Goal: Task Accomplishment & Management: Use online tool/utility

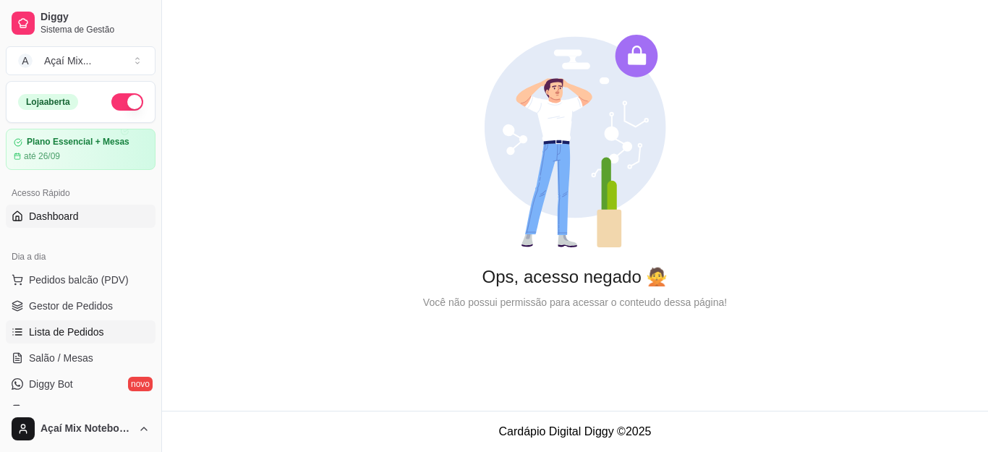
click at [90, 338] on span "Lista de Pedidos" at bounding box center [66, 332] width 75 height 14
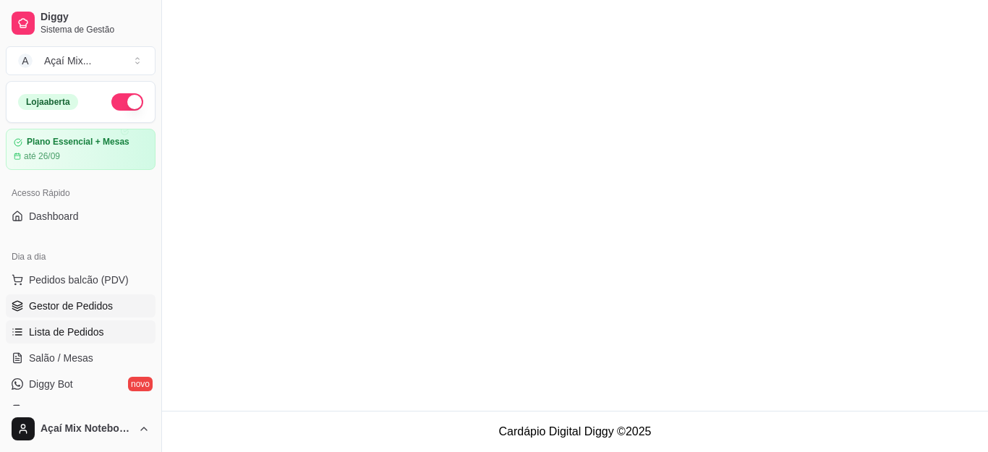
click at [94, 309] on span "Gestor de Pedidos" at bounding box center [71, 306] width 84 height 14
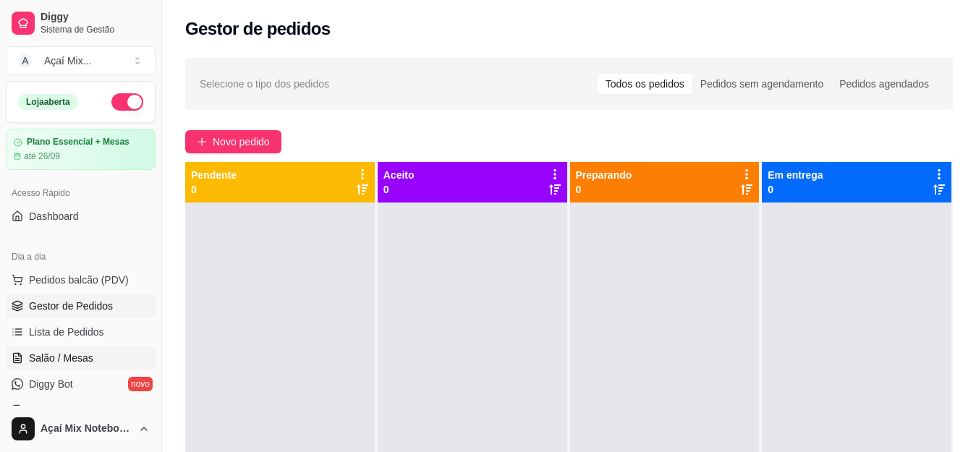
click at [71, 359] on span "Salão / Mesas" at bounding box center [61, 358] width 64 height 14
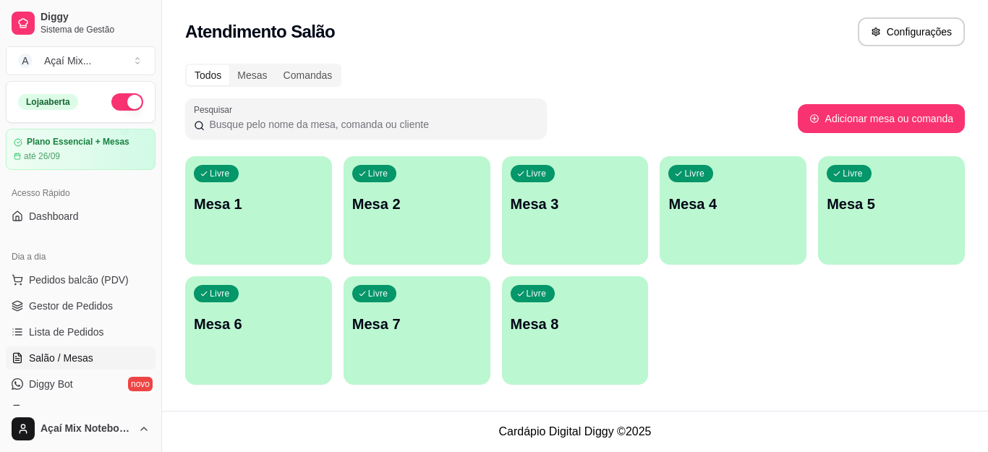
click at [255, 231] on div "Livre Mesa 1" at bounding box center [258, 201] width 147 height 91
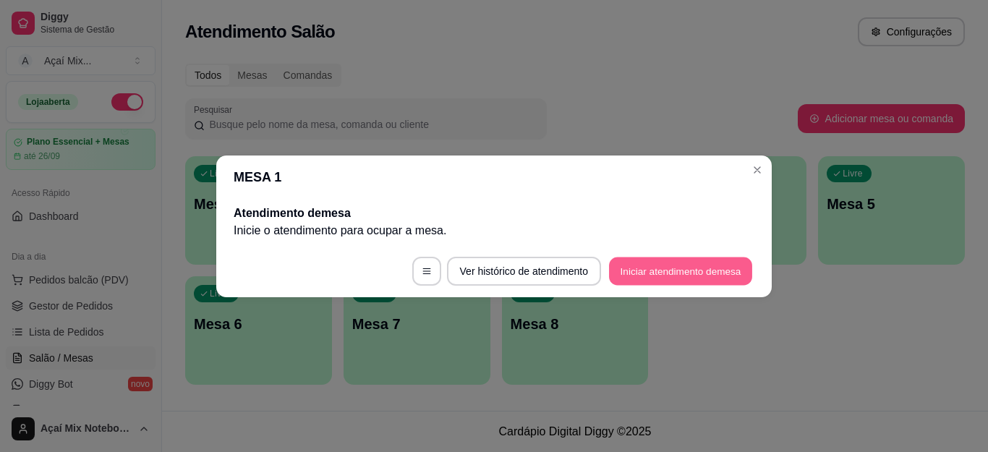
click at [710, 278] on button "Iniciar atendimento de mesa" at bounding box center [680, 271] width 143 height 28
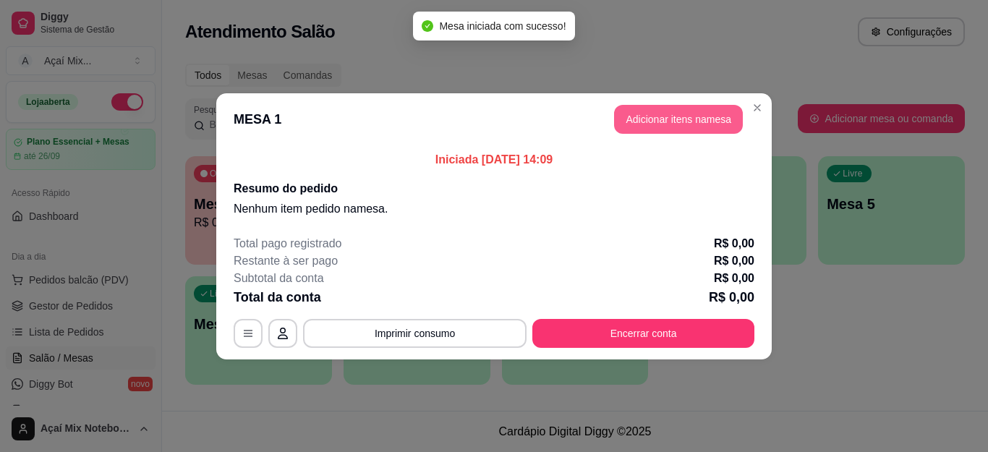
click at [666, 106] on button "Adicionar itens na mesa" at bounding box center [678, 119] width 129 height 29
click at [680, 121] on div "Nenhum produto adicionado" at bounding box center [817, 205] width 274 height 284
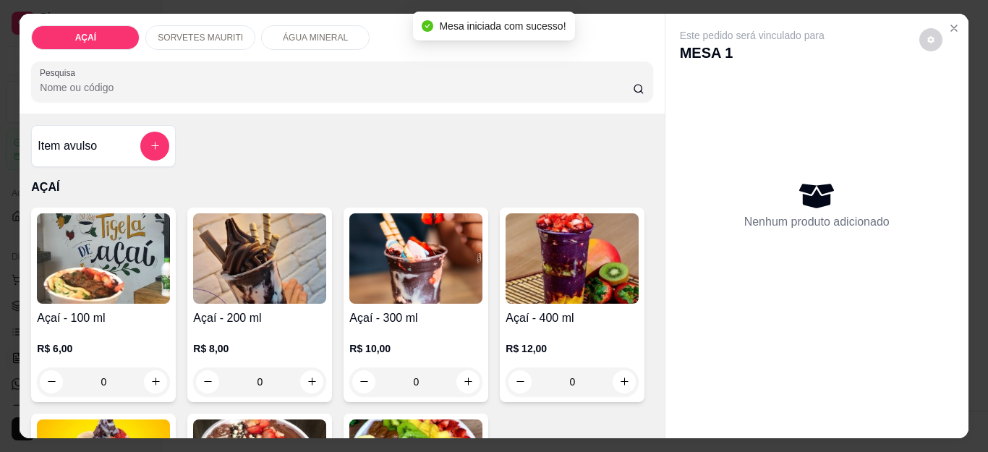
click at [386, 297] on img at bounding box center [415, 258] width 133 height 90
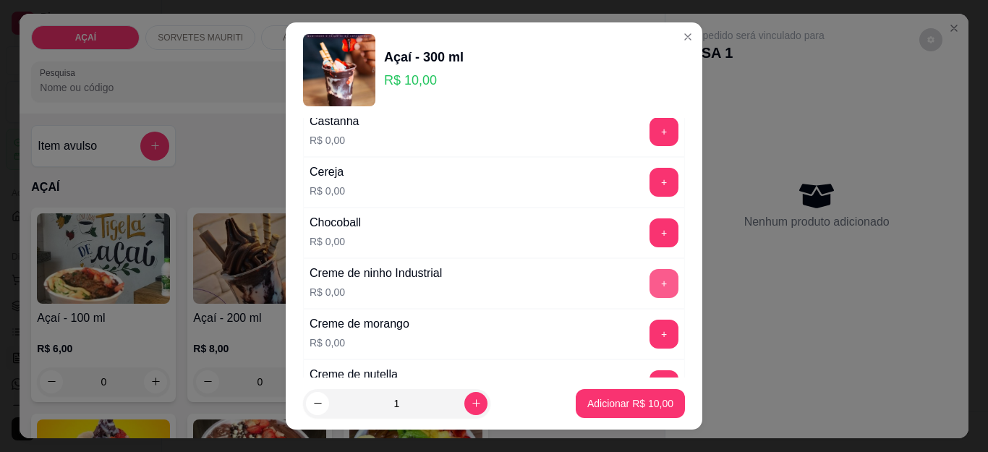
scroll to position [289, 0]
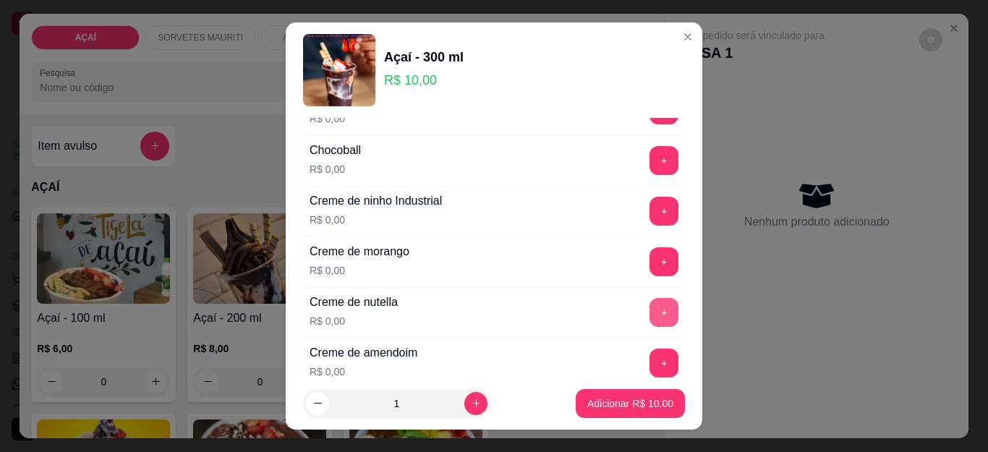
click at [650, 310] on button "+" at bounding box center [664, 312] width 29 height 29
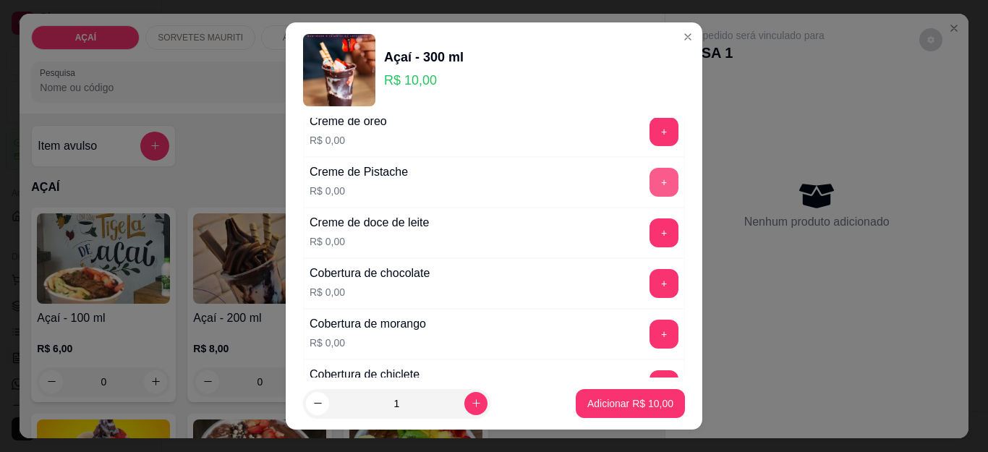
scroll to position [579, 0]
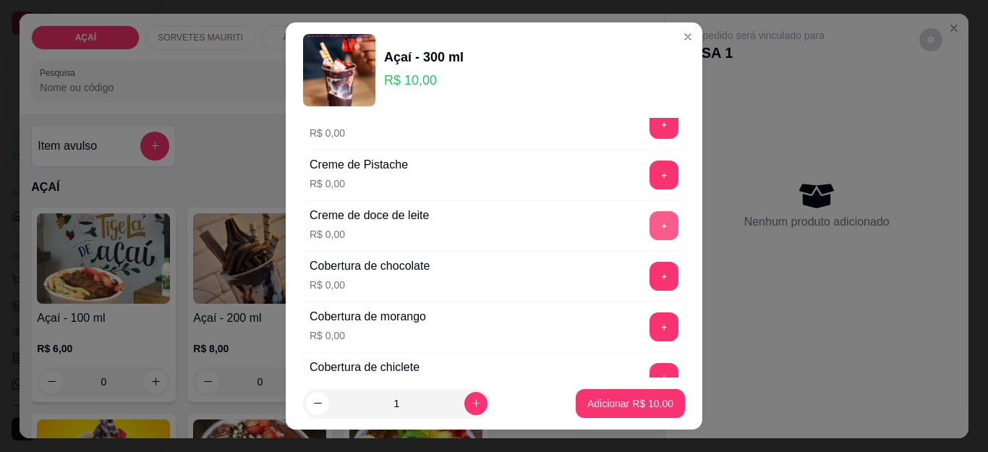
click at [650, 237] on button "+" at bounding box center [664, 225] width 29 height 29
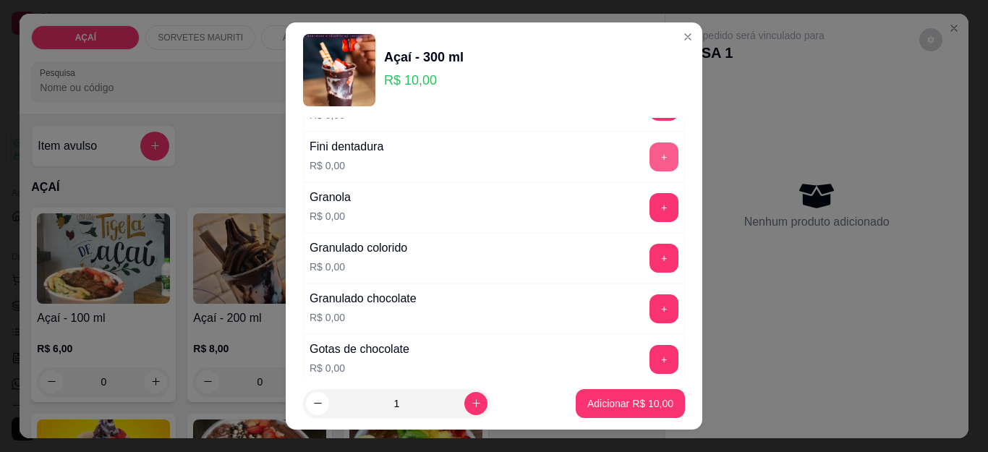
scroll to position [1157, 0]
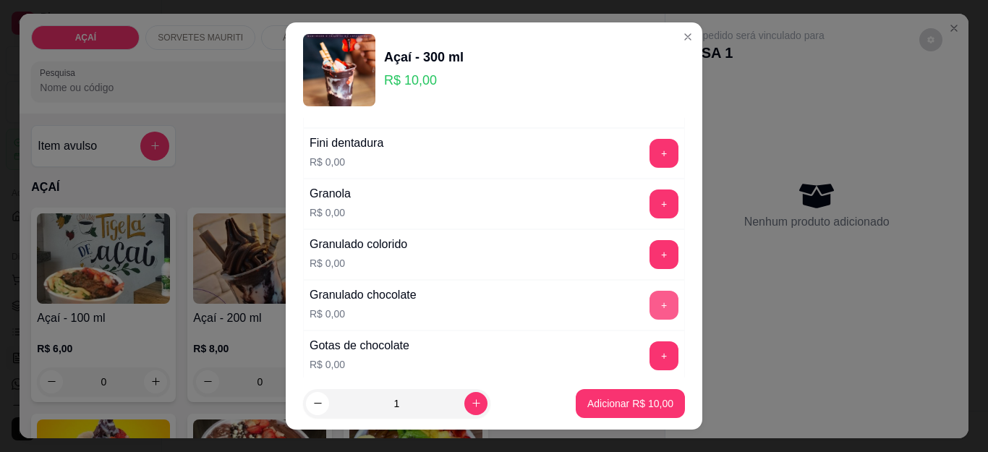
click at [650, 298] on button "+" at bounding box center [664, 305] width 29 height 29
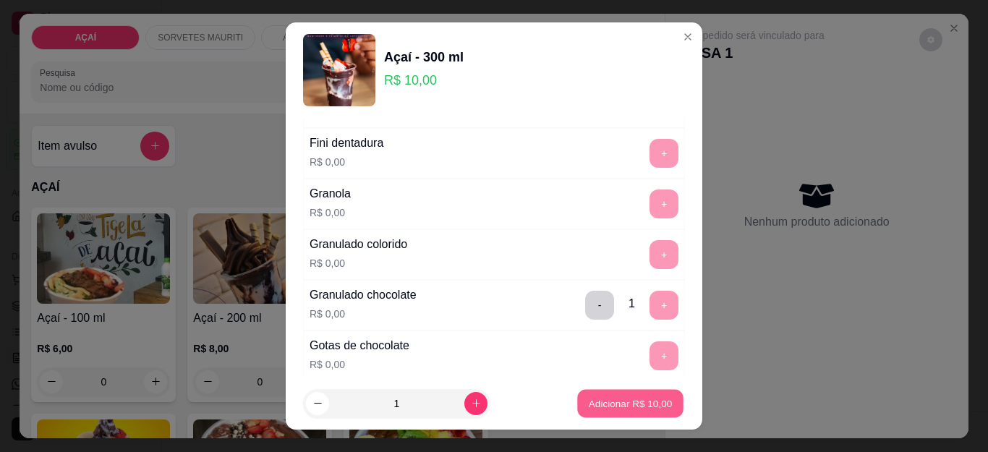
click at [621, 410] on p "Adicionar R$ 10,00" at bounding box center [631, 403] width 84 height 14
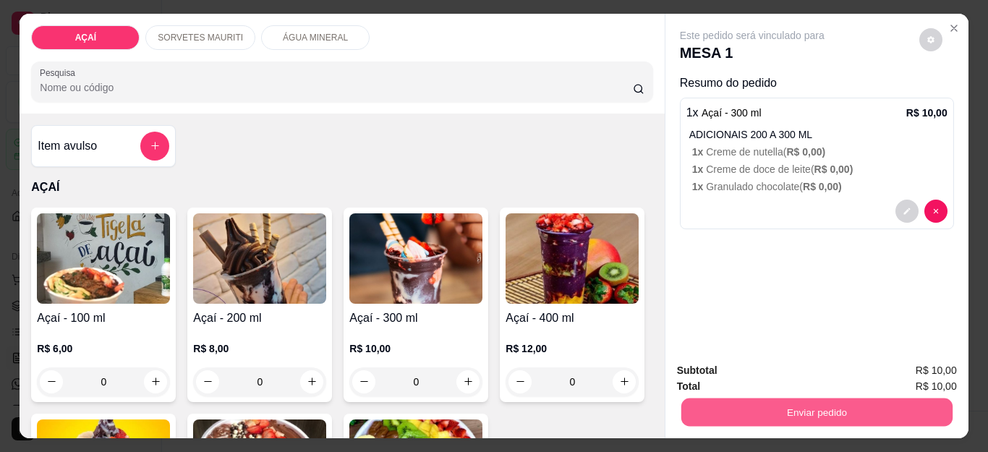
click at [744, 415] on button "Enviar pedido" at bounding box center [816, 413] width 271 height 28
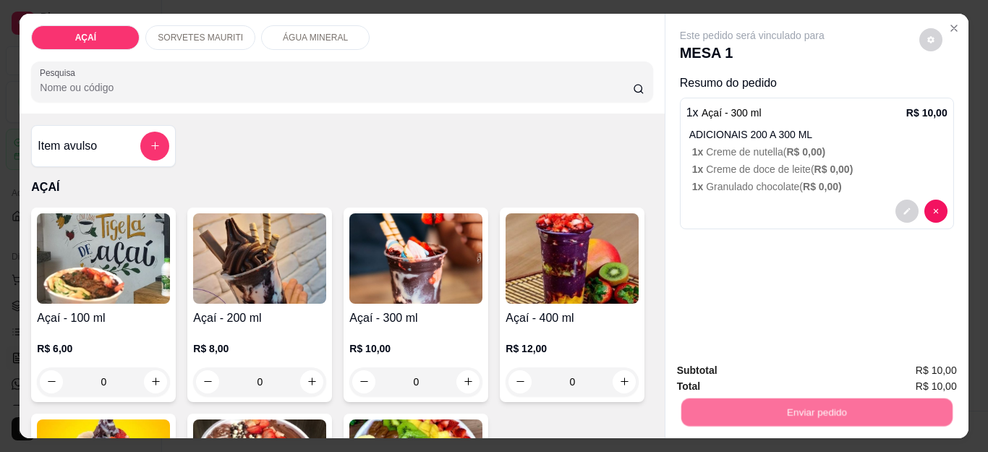
click at [791, 375] on button "Não registrar e enviar pedido" at bounding box center [768, 370] width 150 height 27
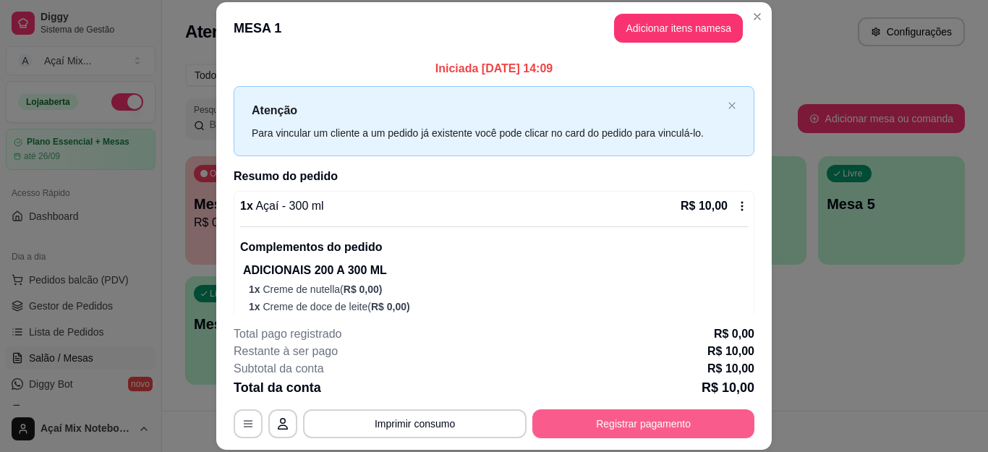
click at [707, 429] on button "Registrar pagamento" at bounding box center [643, 423] width 222 height 29
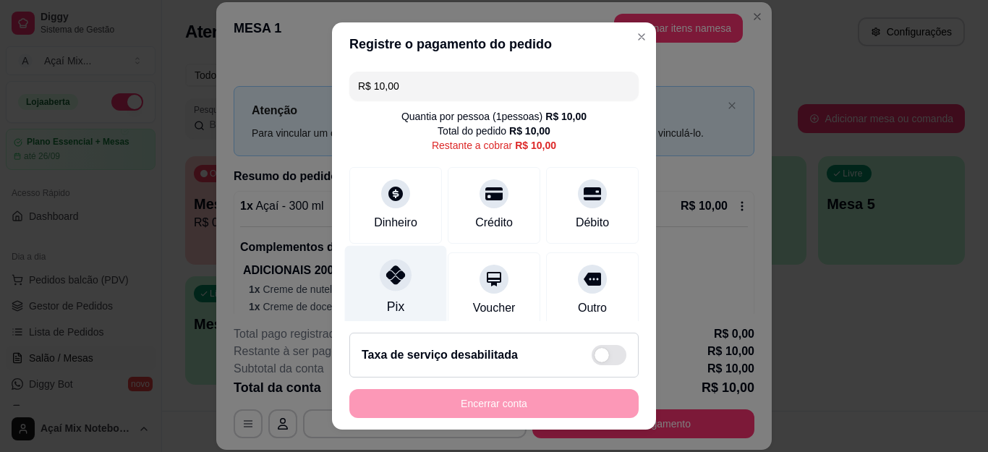
click at [381, 286] on div at bounding box center [396, 276] width 32 height 32
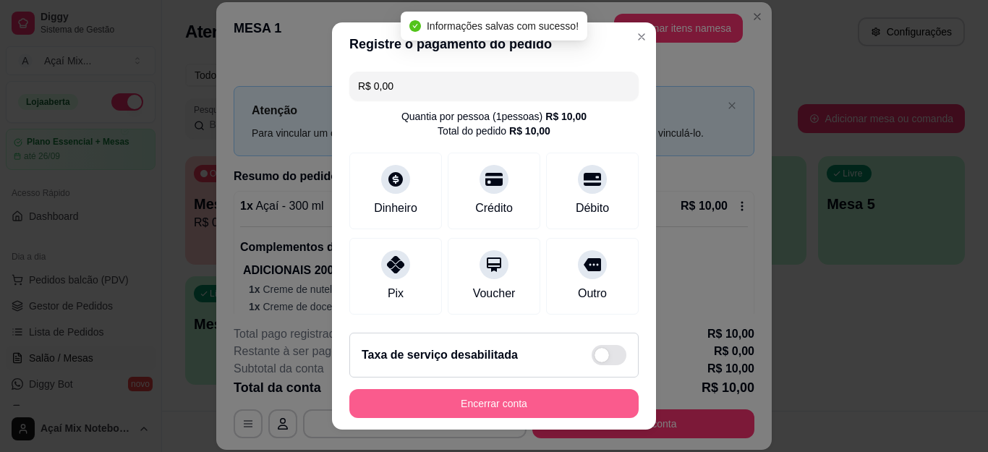
type input "R$ 0,00"
click at [519, 400] on button "Encerrar conta" at bounding box center [494, 403] width 281 height 28
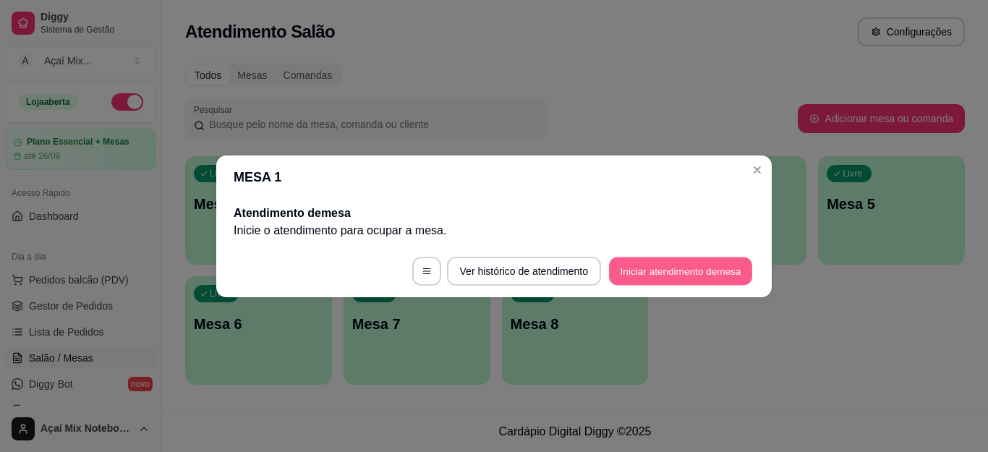
click at [715, 275] on button "Iniciar atendimento de mesa" at bounding box center [680, 271] width 143 height 28
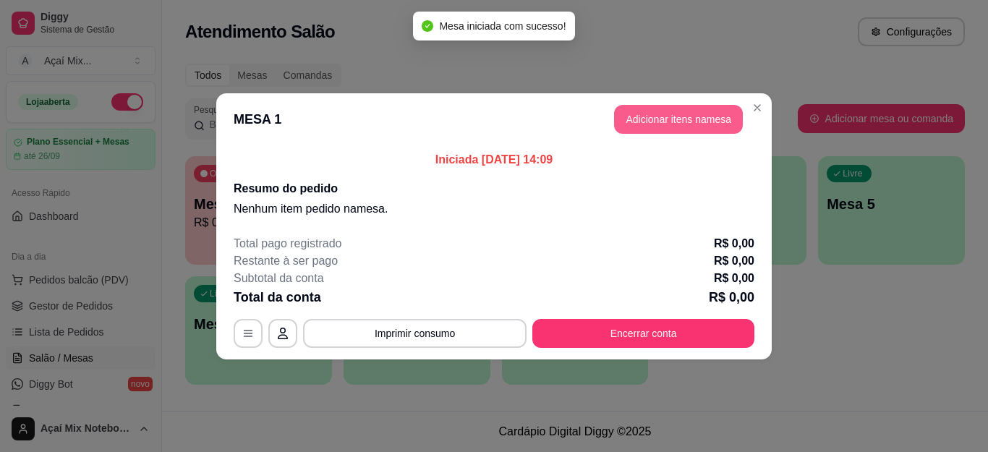
click at [693, 113] on button "Adicionar itens na mesa" at bounding box center [678, 119] width 129 height 29
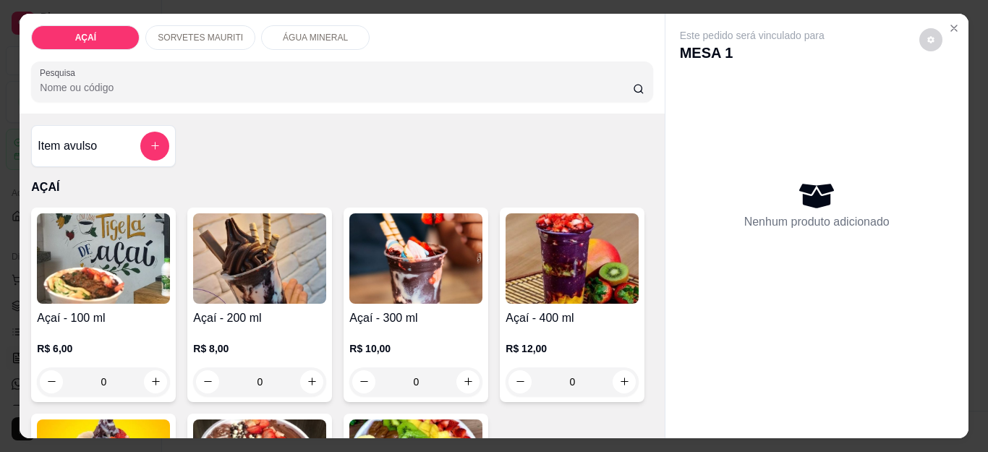
scroll to position [145, 0]
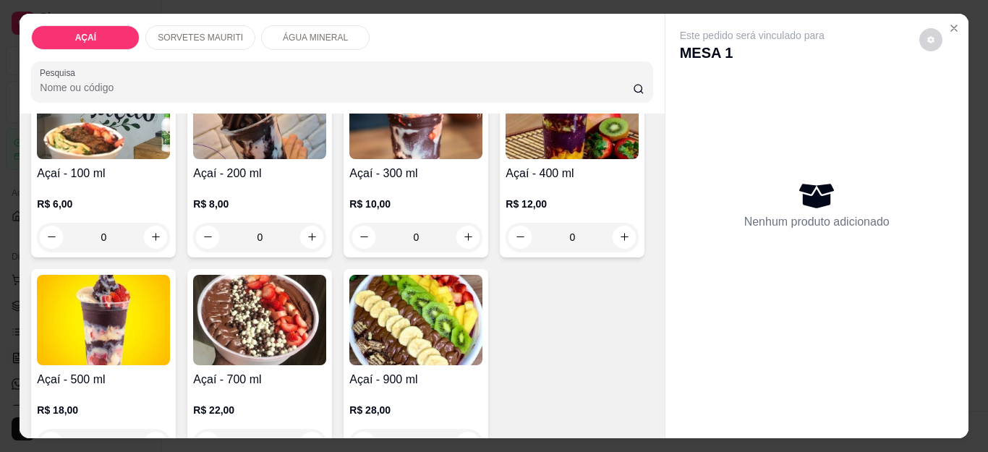
click at [506, 159] on img at bounding box center [572, 114] width 133 height 90
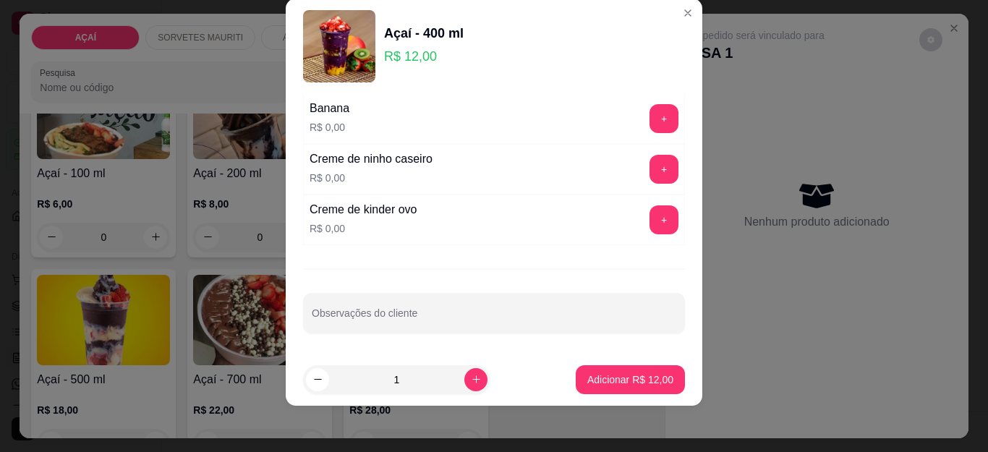
scroll to position [1805, 0]
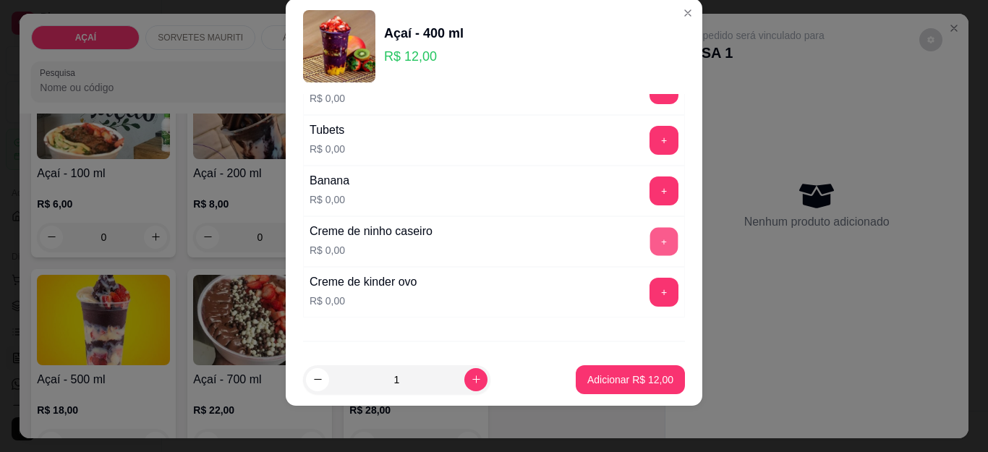
click at [650, 238] on button "+" at bounding box center [664, 242] width 28 height 28
click at [650, 197] on button "+" at bounding box center [664, 190] width 29 height 29
click at [650, 197] on button "+" at bounding box center [664, 191] width 28 height 28
click at [650, 250] on button "+" at bounding box center [664, 241] width 29 height 29
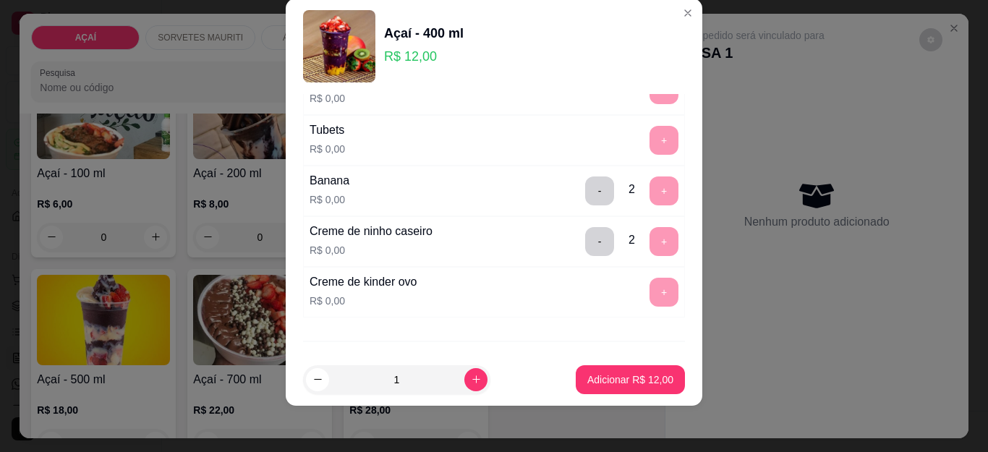
scroll to position [1877, 0]
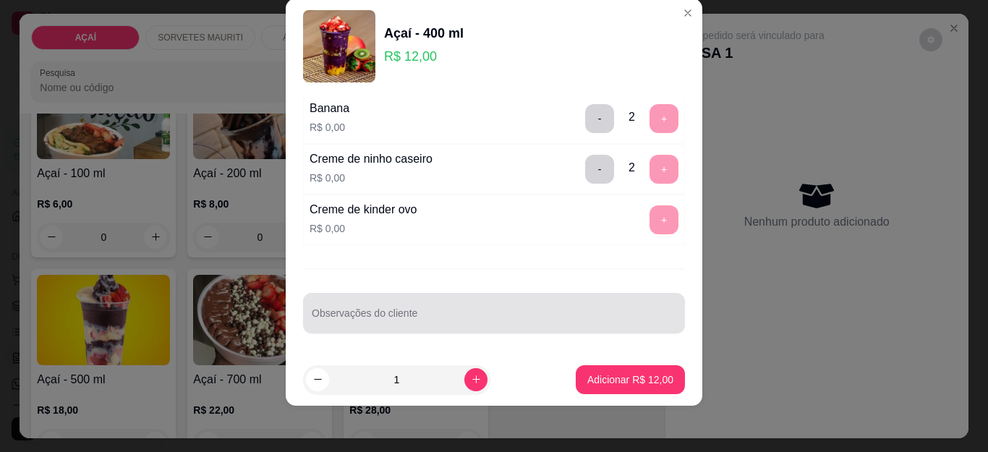
click at [508, 320] on input "Observações do cliente" at bounding box center [494, 319] width 365 height 14
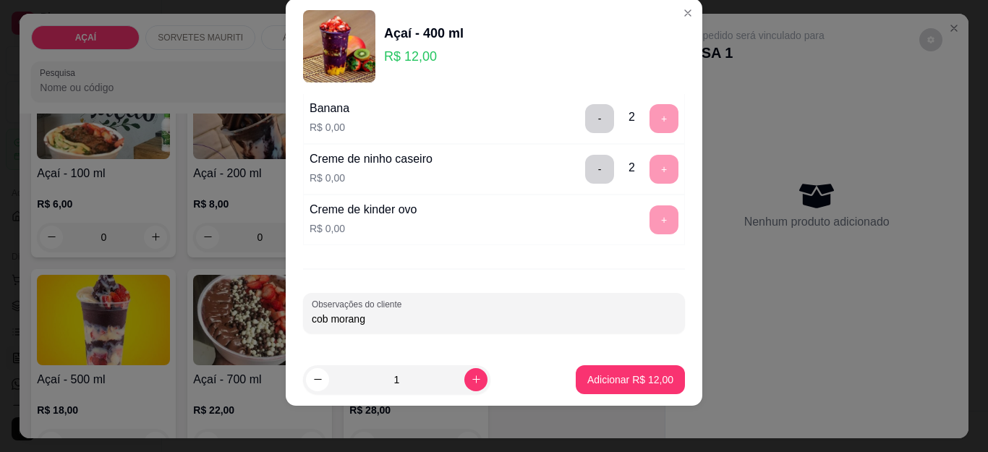
type input "cob morango"
click at [639, 379] on p "Adicionar R$ 12,00" at bounding box center [631, 379] width 84 height 14
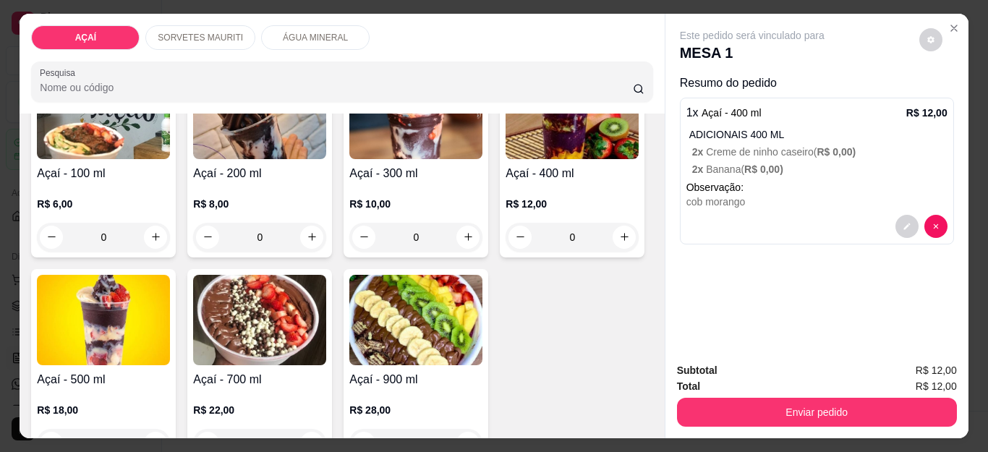
click at [754, 418] on button "Enviar pedido" at bounding box center [817, 412] width 280 height 29
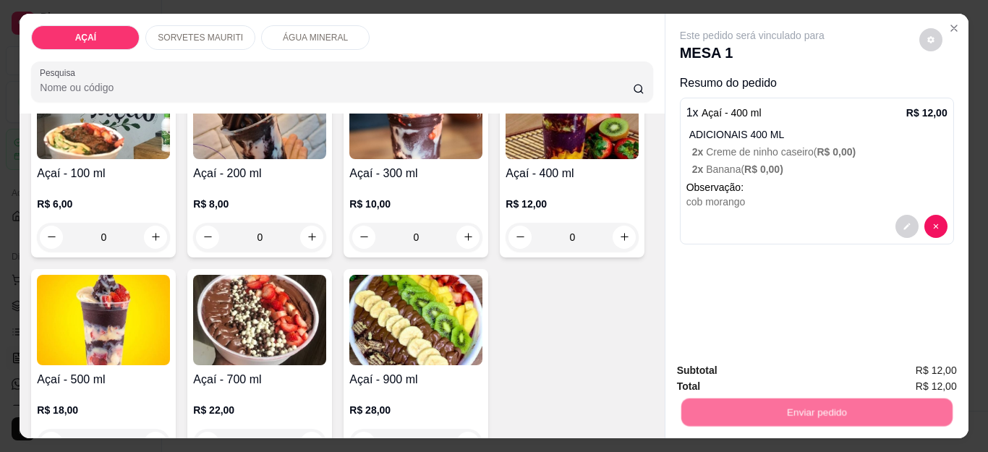
click at [766, 372] on button "Não registrar e enviar pedido" at bounding box center [768, 370] width 146 height 27
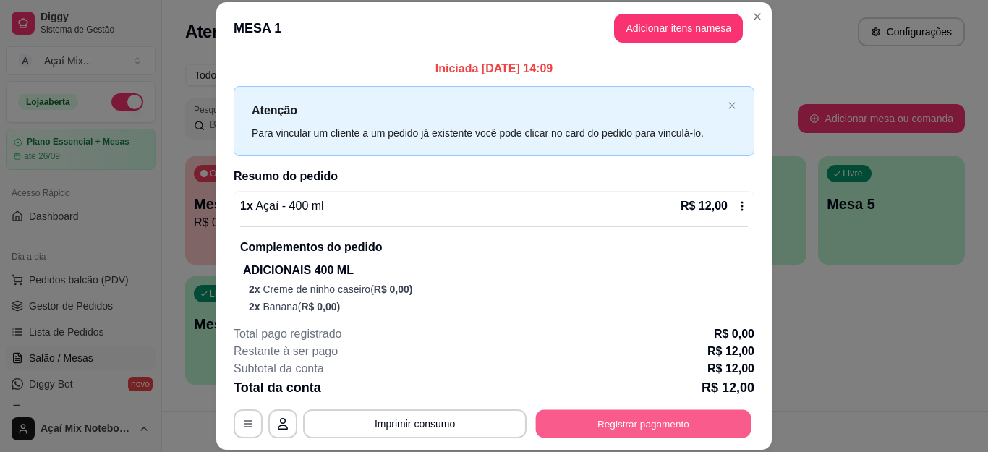
click at [639, 427] on button "Registrar pagamento" at bounding box center [644, 423] width 216 height 28
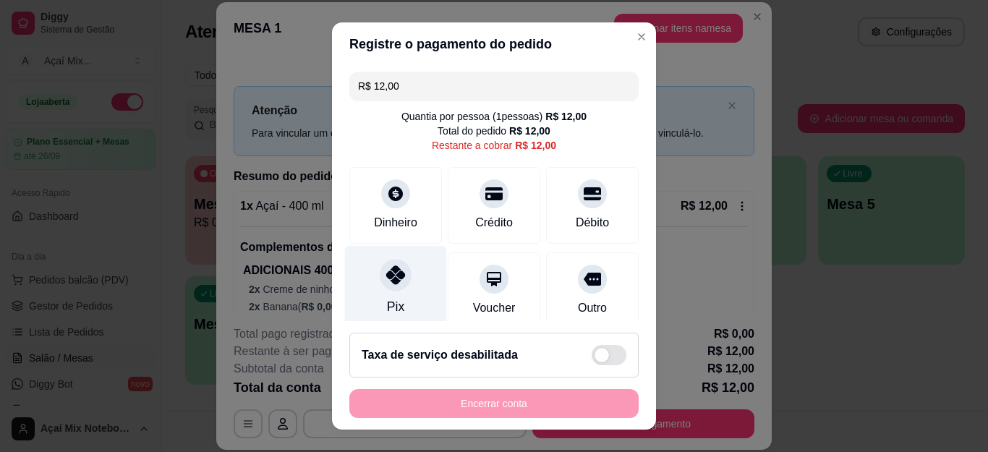
click at [387, 289] on div at bounding box center [396, 276] width 32 height 32
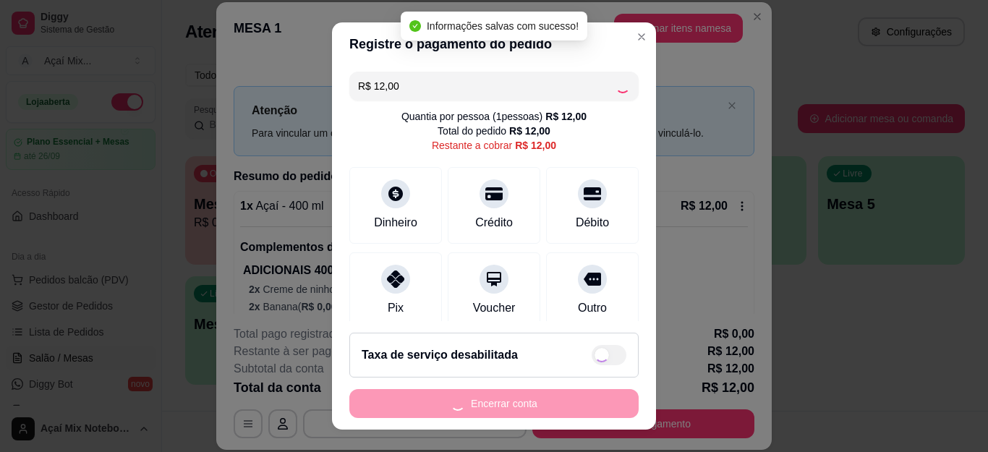
click at [535, 409] on div "Encerrar conta" at bounding box center [493, 403] width 289 height 29
type input "R$ 0,00"
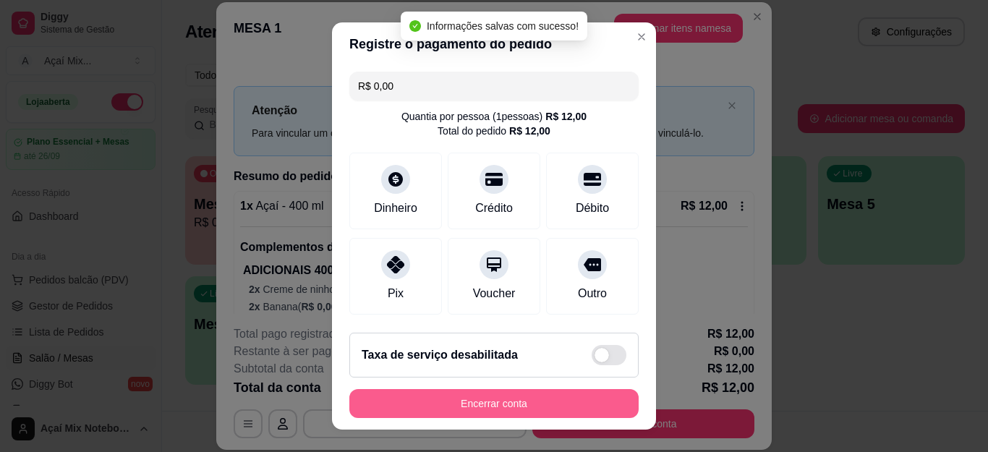
click at [535, 409] on button "Encerrar conta" at bounding box center [493, 403] width 289 height 29
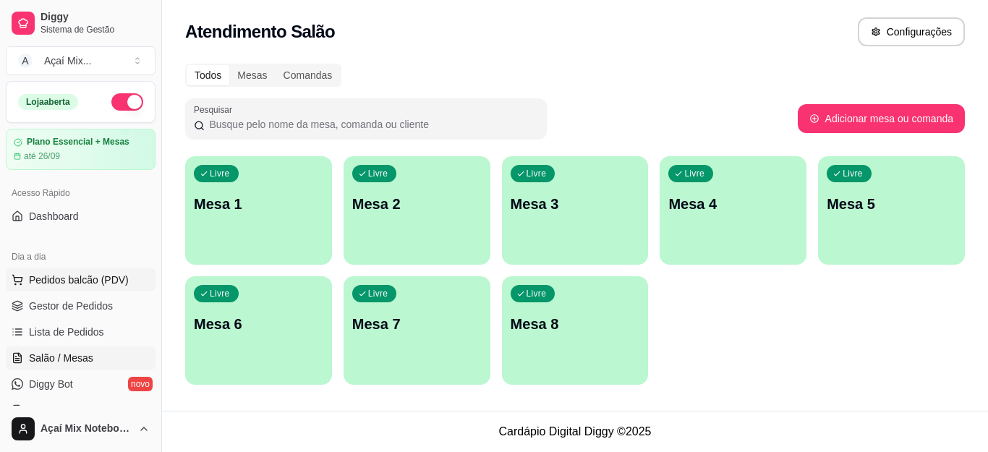
click at [88, 281] on span "Pedidos balcão (PDV)" at bounding box center [79, 280] width 100 height 14
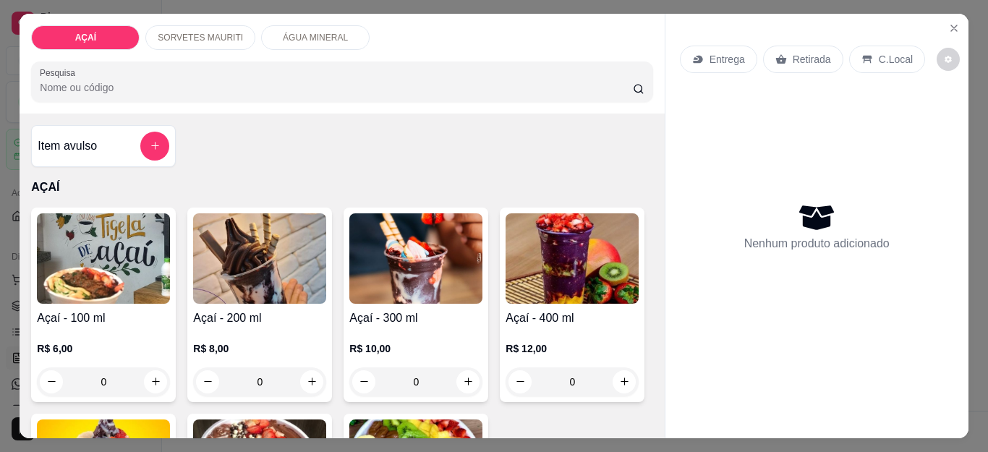
scroll to position [145, 0]
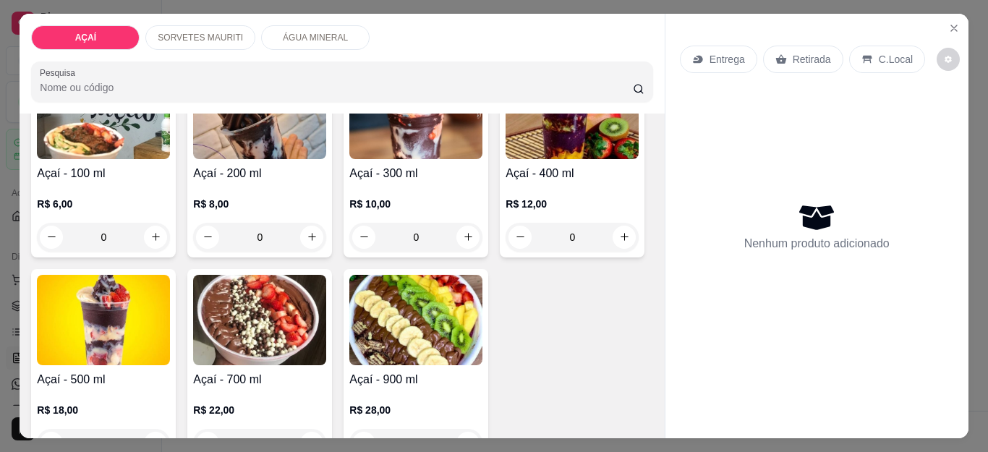
click at [506, 159] on img at bounding box center [572, 114] width 133 height 90
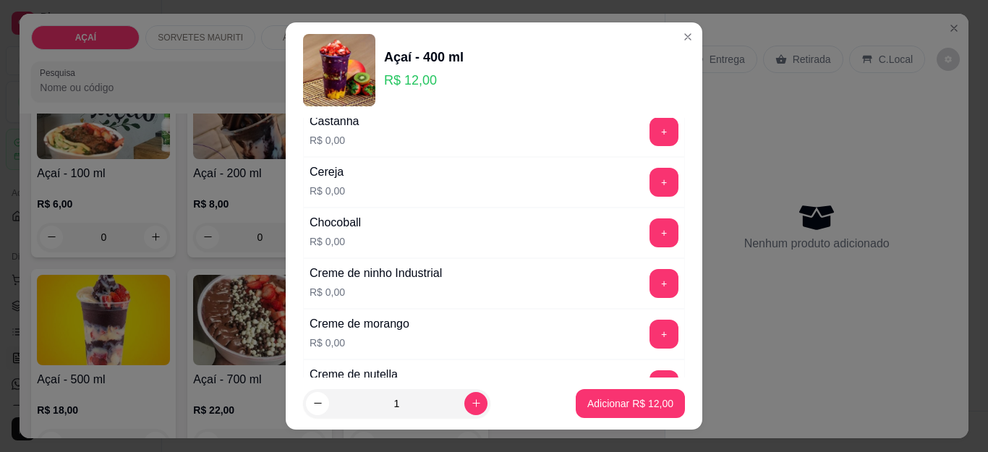
scroll to position [434, 0]
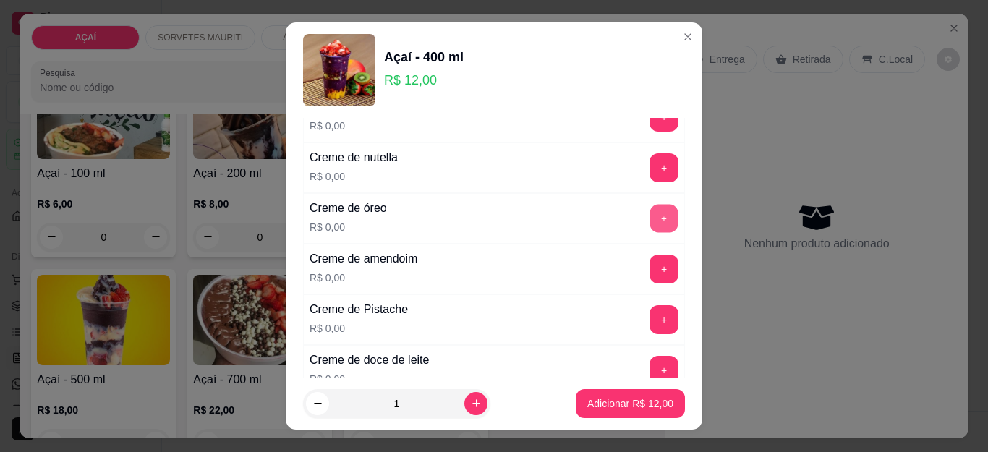
click at [650, 213] on button "+" at bounding box center [664, 219] width 28 height 28
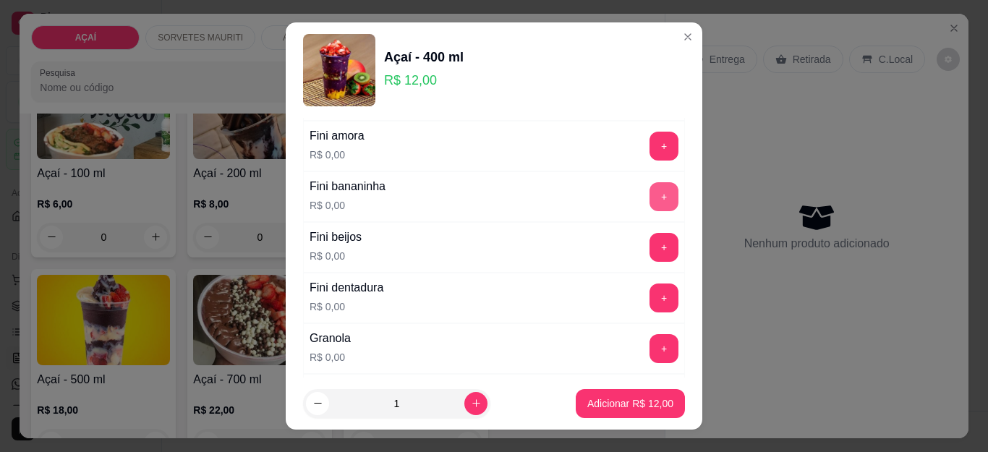
click at [650, 201] on button "+" at bounding box center [664, 196] width 29 height 29
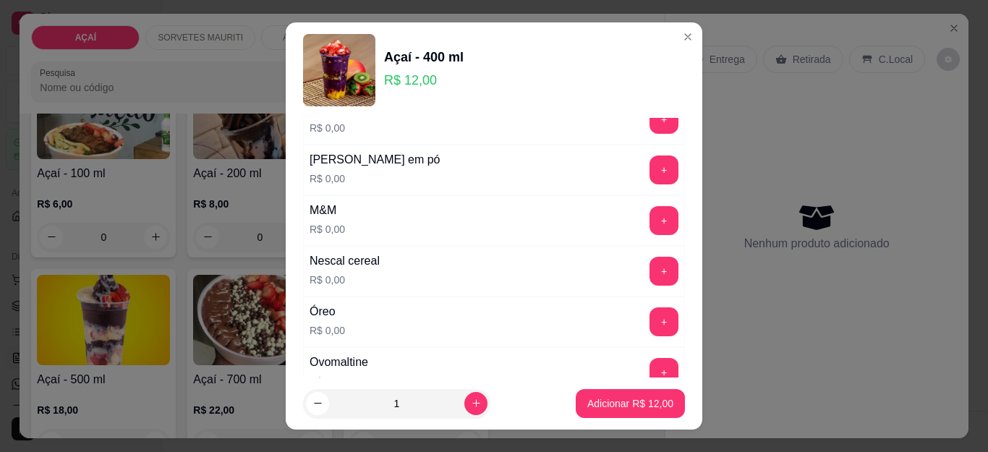
scroll to position [1447, 0]
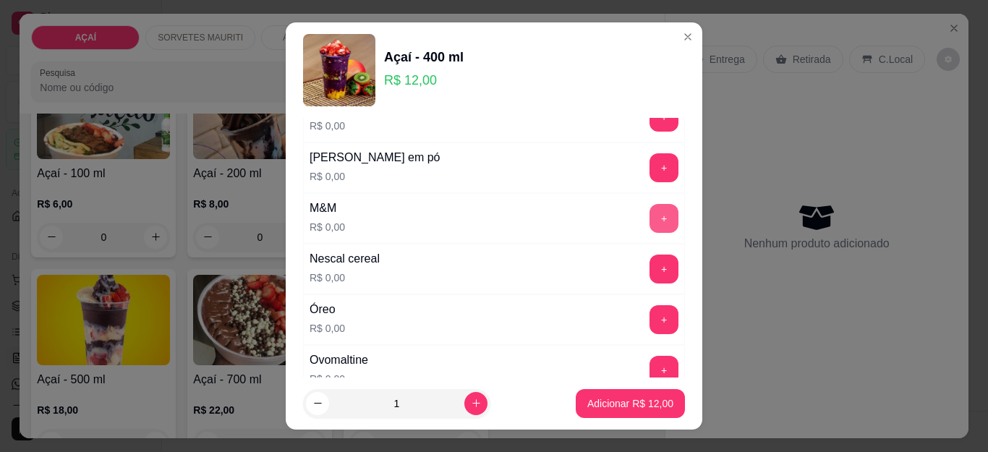
click at [650, 209] on button "+" at bounding box center [664, 218] width 29 height 29
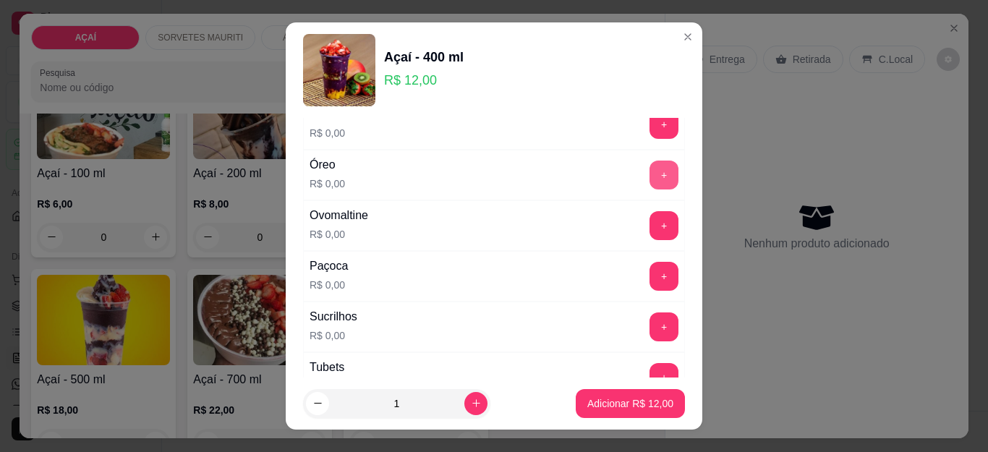
scroll to position [1664, 0]
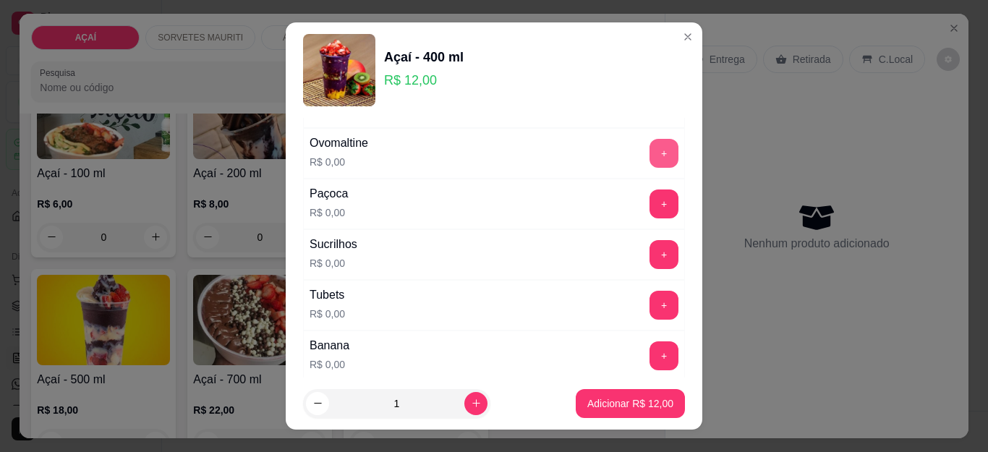
click at [650, 163] on button "+" at bounding box center [664, 153] width 29 height 29
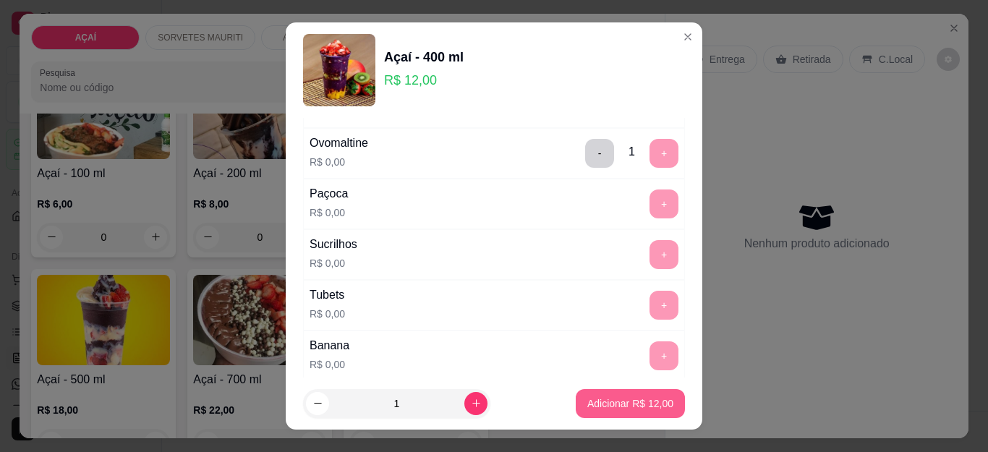
click at [634, 396] on button "Adicionar R$ 12,00" at bounding box center [630, 403] width 109 height 29
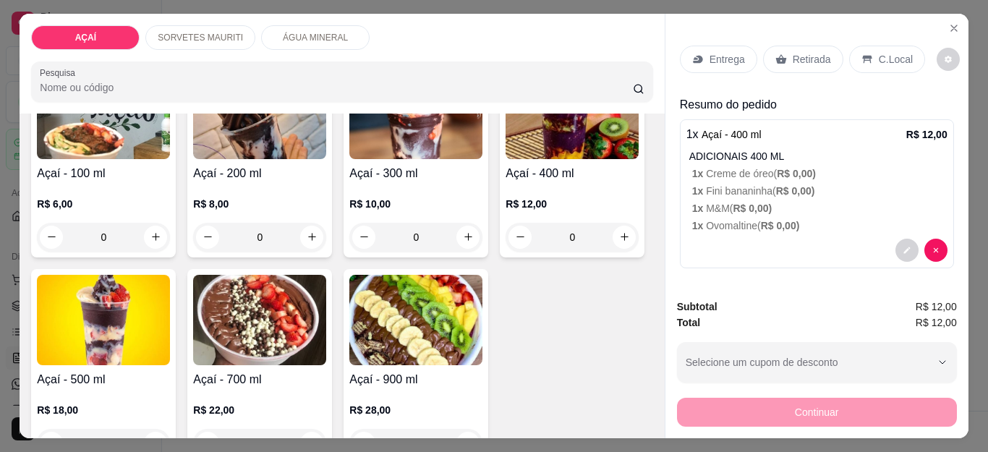
click at [699, 48] on div "Entrega" at bounding box center [718, 59] width 77 height 27
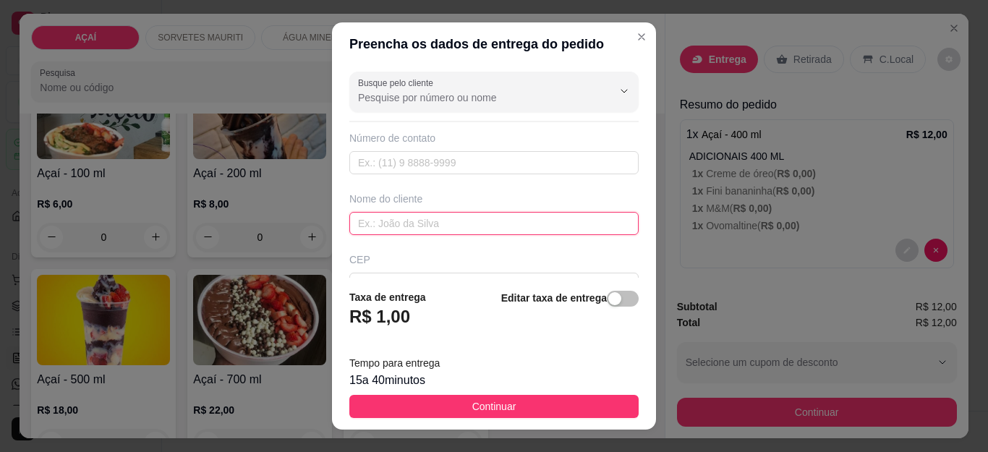
click at [438, 218] on input "text" at bounding box center [493, 223] width 289 height 23
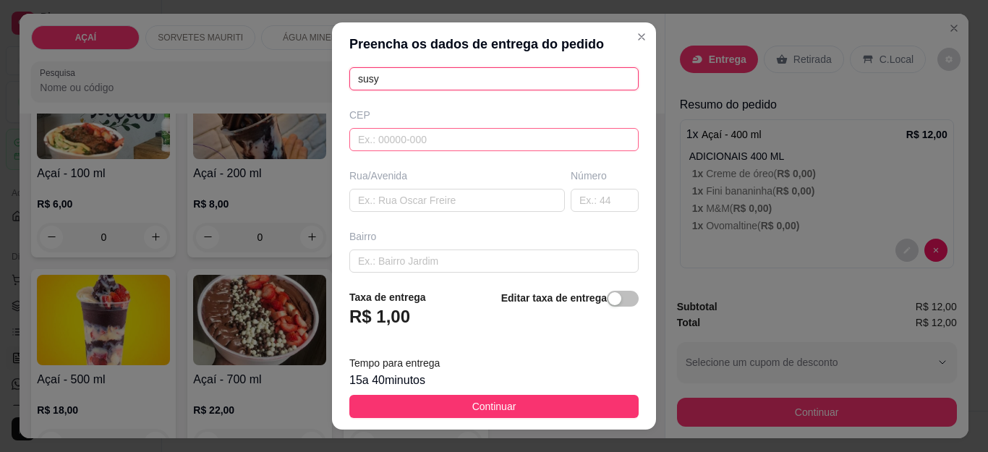
type input "susy"
click at [459, 133] on input "text" at bounding box center [493, 139] width 289 height 23
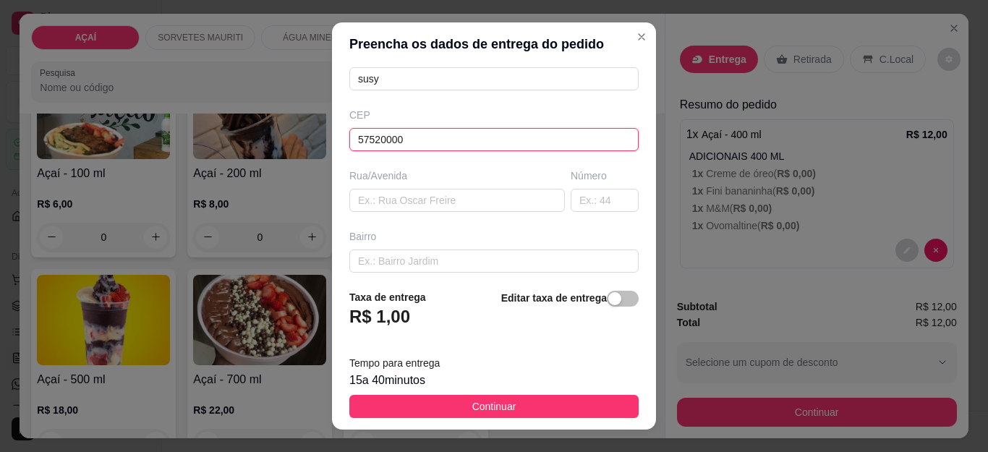
type input "575200000"
type input "Maravilha"
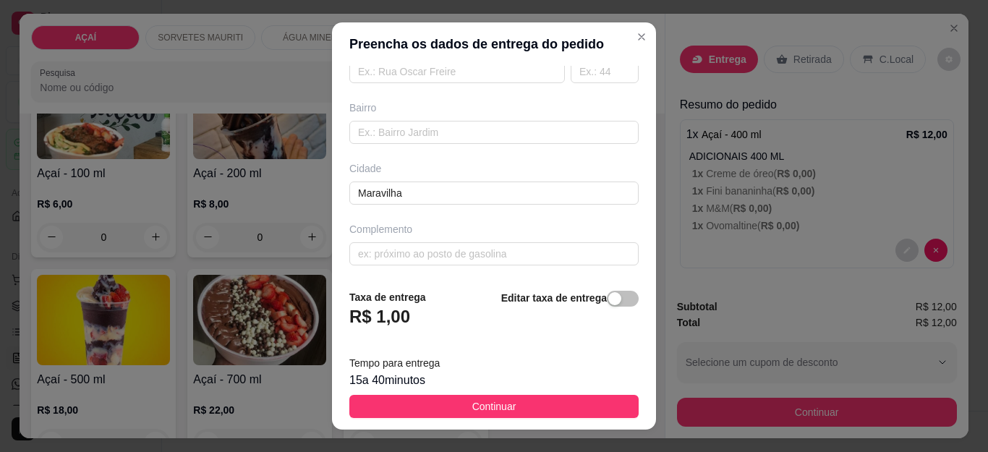
scroll to position [276, 0]
type input "5752000000"
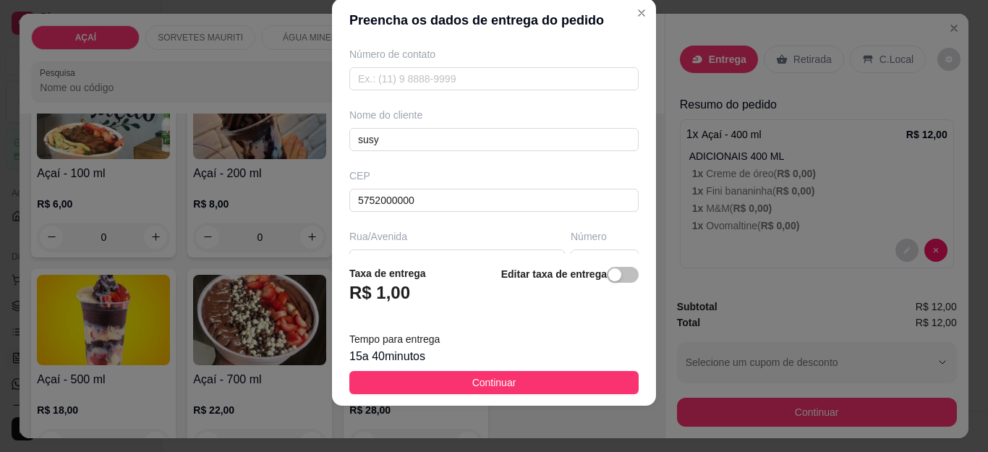
scroll to position [59, 0]
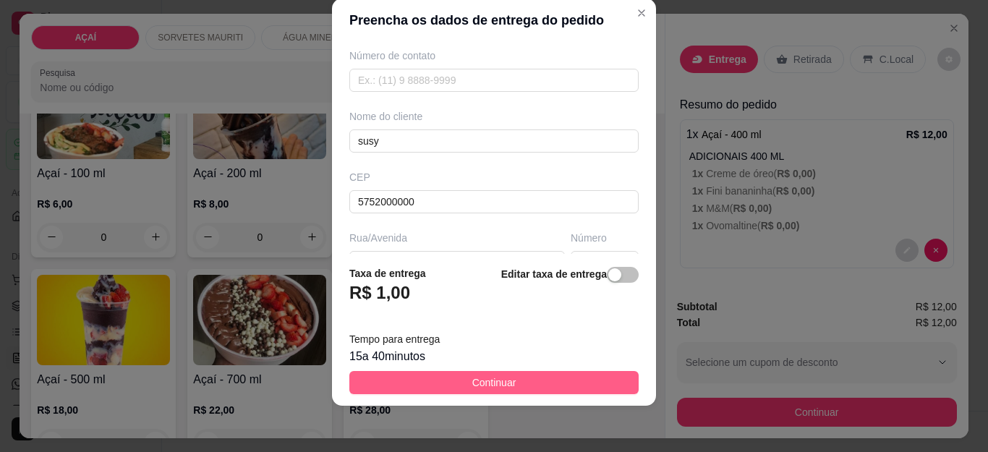
type input "entrega na cs de susy de betinho"
click at [535, 388] on button "Continuar" at bounding box center [493, 382] width 289 height 23
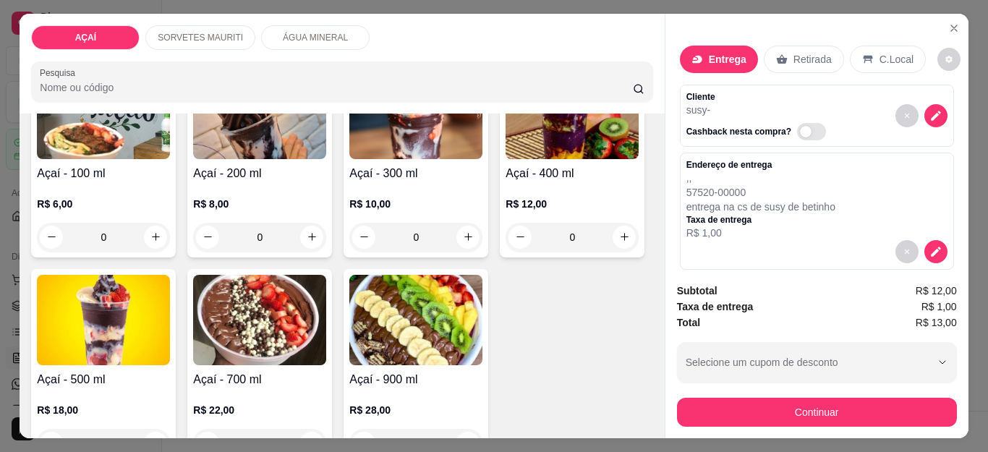
click at [668, 402] on div "Subtotal R$ 12,00 Taxa de entrega R$ 1,00 Total R$ 13,00 Selecione um cupom de …" at bounding box center [816, 354] width 303 height 167
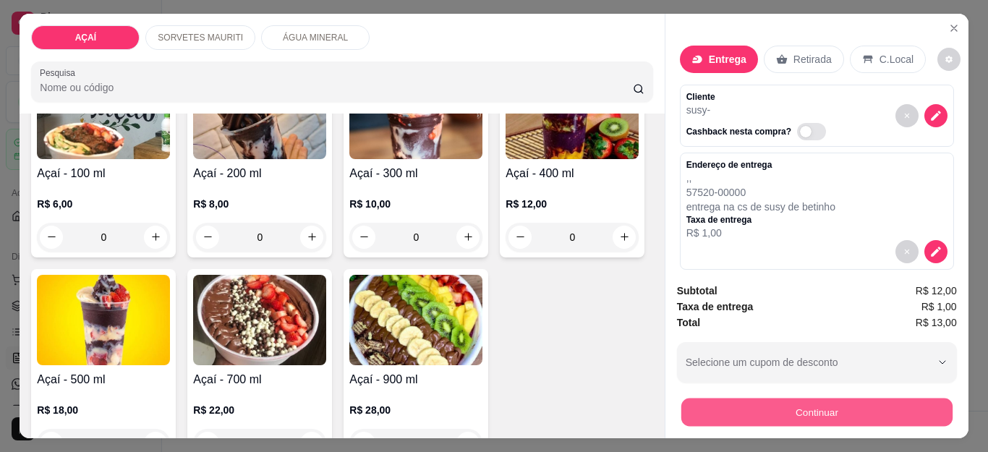
click at [677, 402] on div "Continuar" at bounding box center [817, 410] width 280 height 33
click at [764, 406] on button "Continuar" at bounding box center [817, 412] width 280 height 29
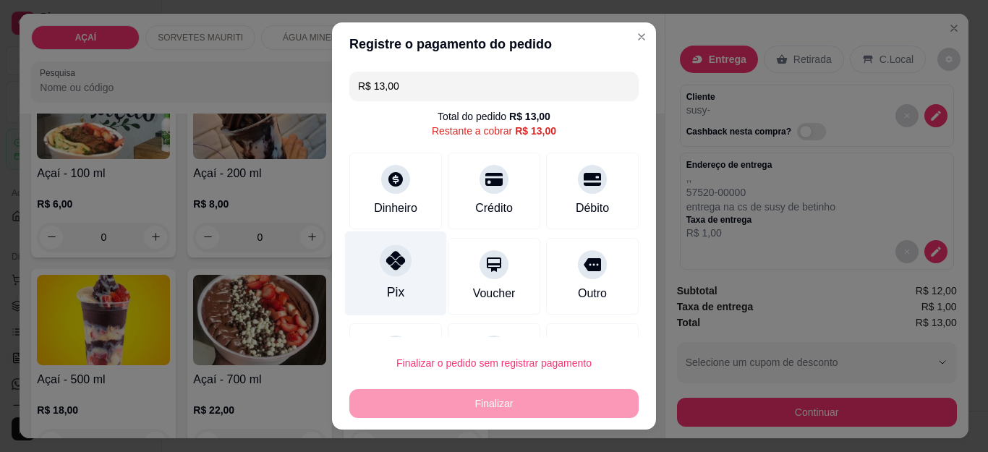
click at [380, 277] on div "Pix" at bounding box center [396, 273] width 102 height 85
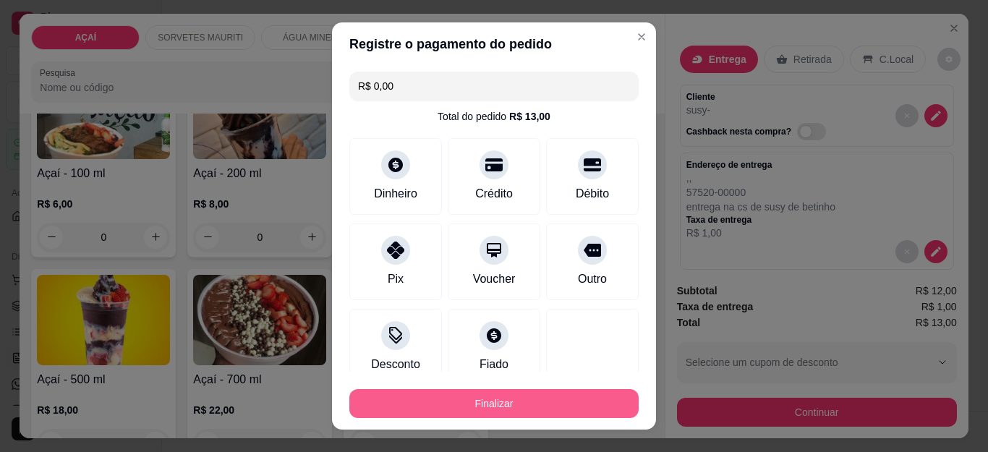
click at [459, 412] on button "Finalizar" at bounding box center [493, 403] width 289 height 29
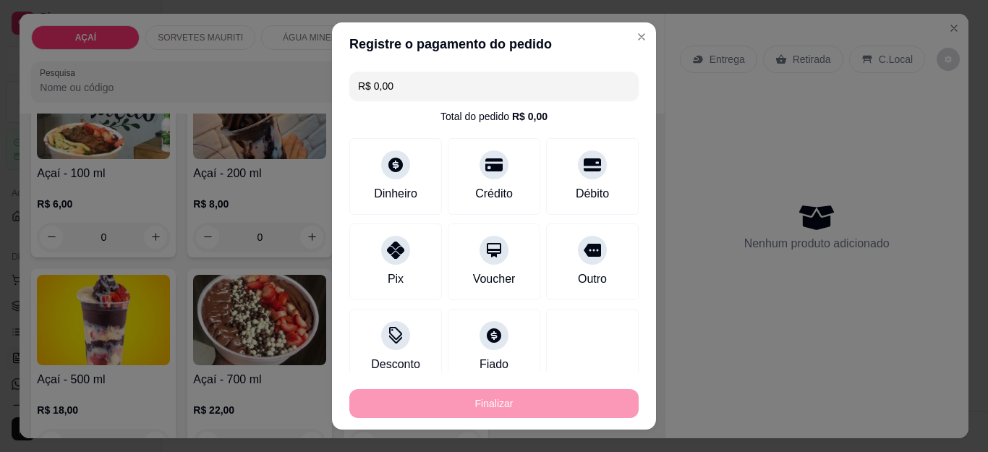
type input "-R$ 13,00"
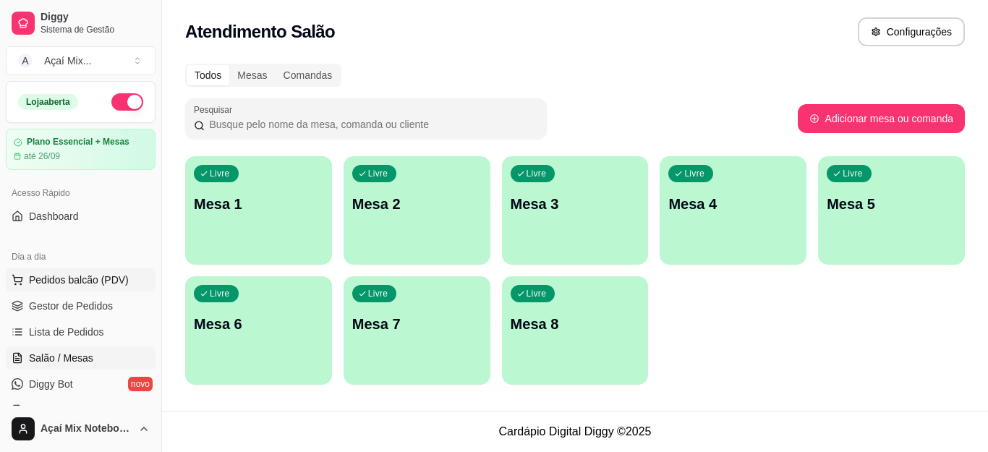
click at [108, 283] on span "Pedidos balcão (PDV)" at bounding box center [79, 280] width 100 height 14
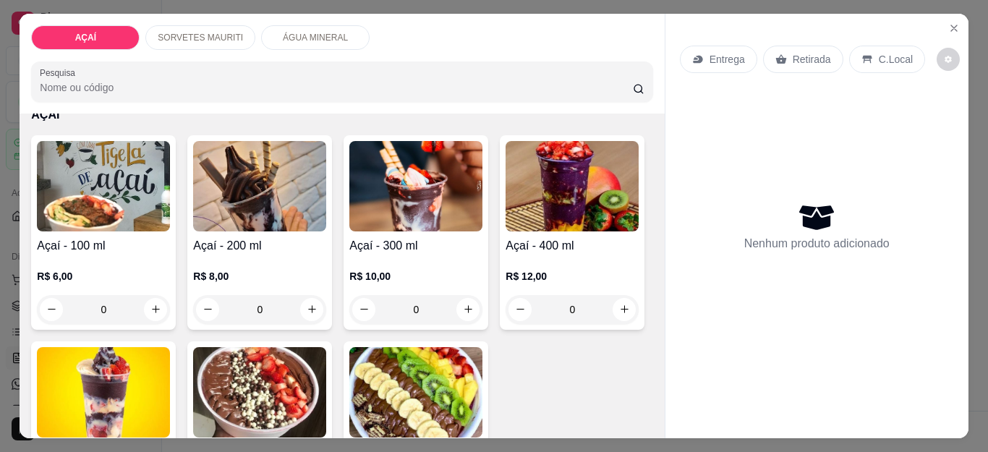
scroll to position [217, 0]
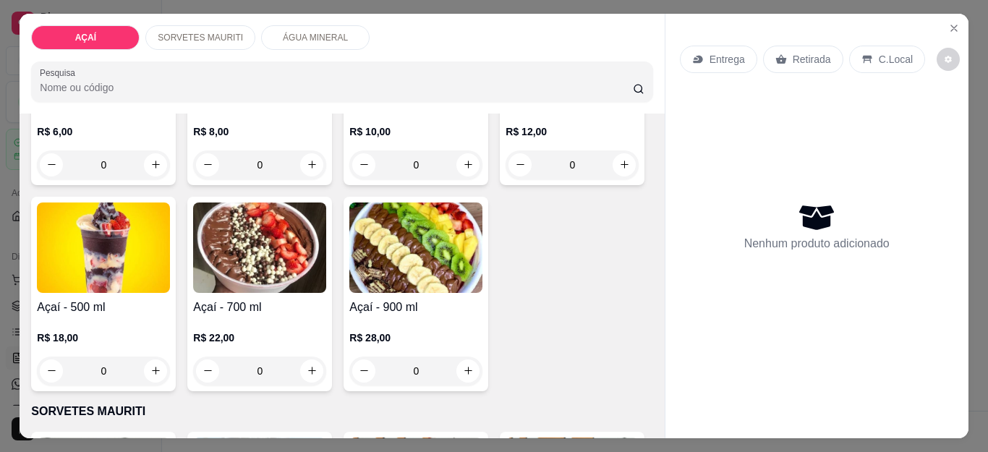
click at [506, 179] on div "R$ 12,00 0" at bounding box center [572, 144] width 133 height 69
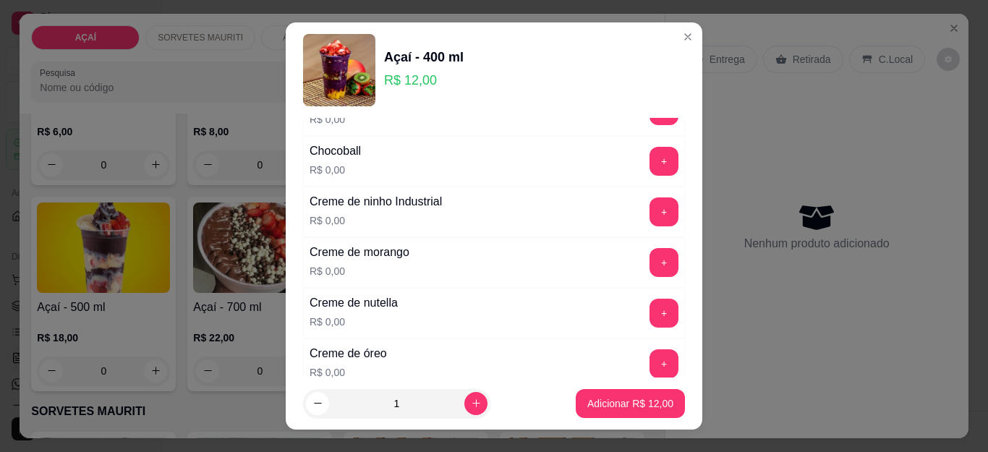
scroll to position [289, 0]
click at [650, 305] on button "+" at bounding box center [664, 313] width 28 height 28
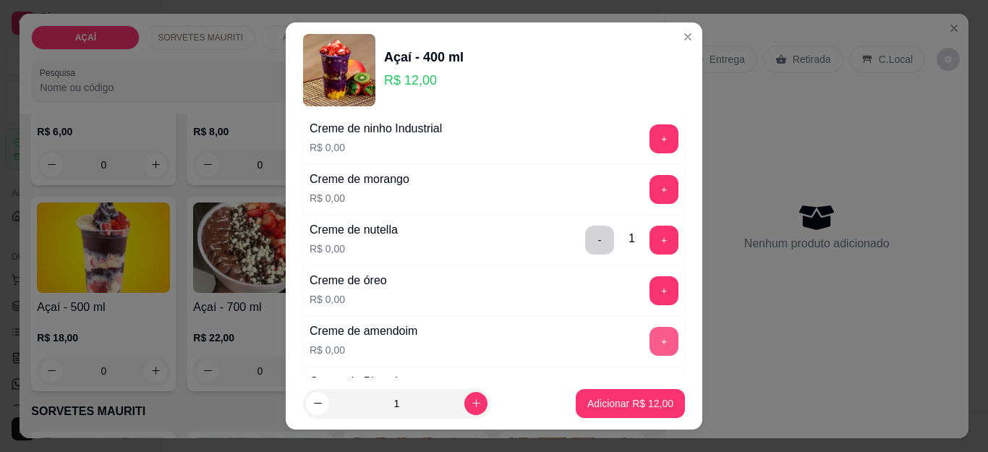
click at [650, 339] on button "+" at bounding box center [664, 341] width 29 height 29
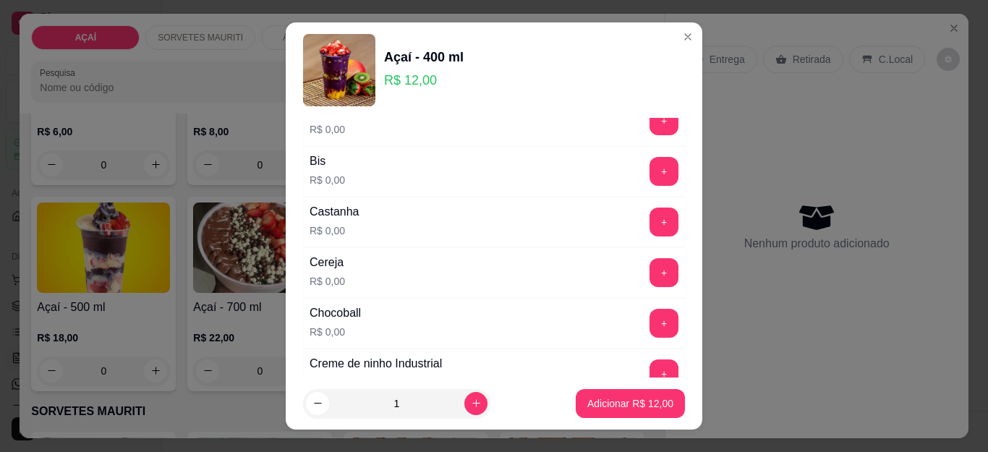
scroll to position [145, 0]
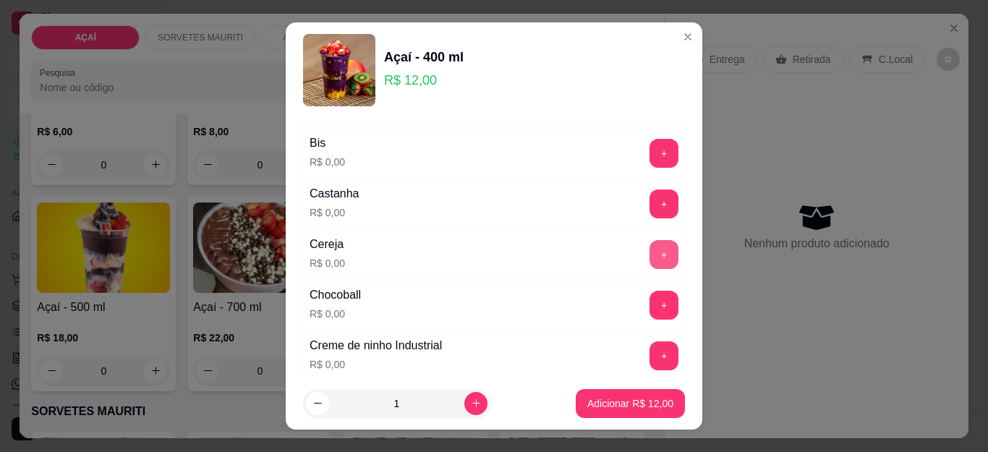
click at [650, 259] on button "+" at bounding box center [664, 254] width 29 height 29
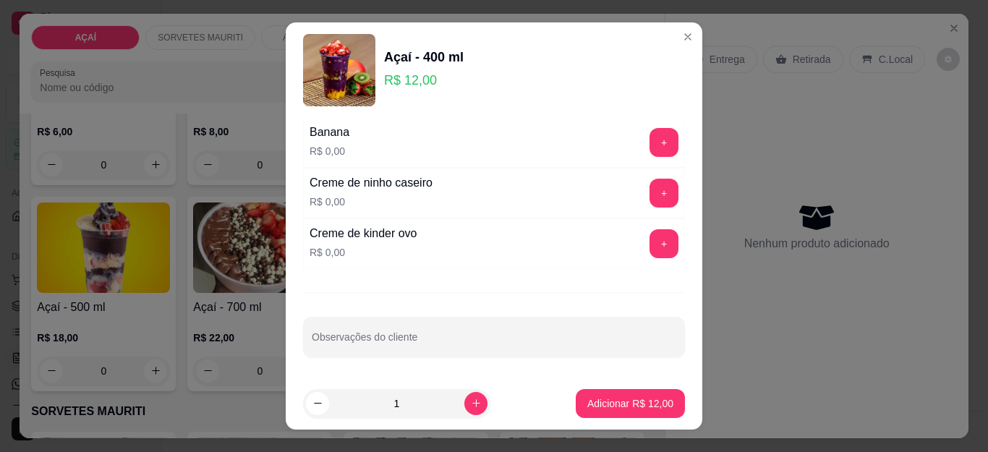
scroll to position [24, 0]
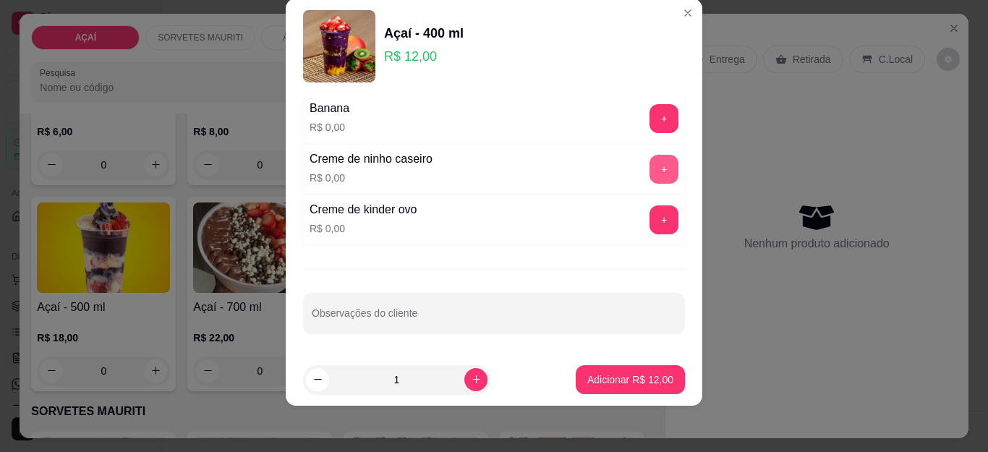
click at [650, 166] on button "+" at bounding box center [664, 169] width 29 height 29
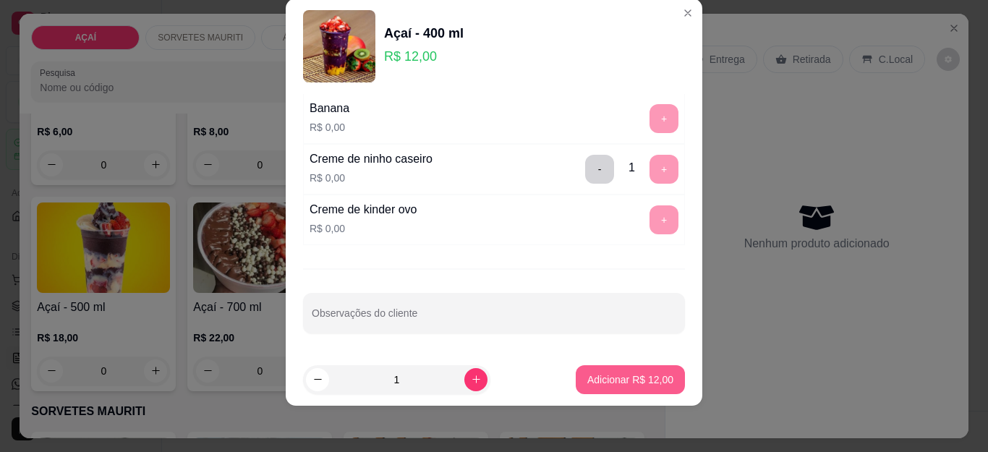
click at [619, 388] on button "Adicionar R$ 12,00" at bounding box center [630, 379] width 109 height 29
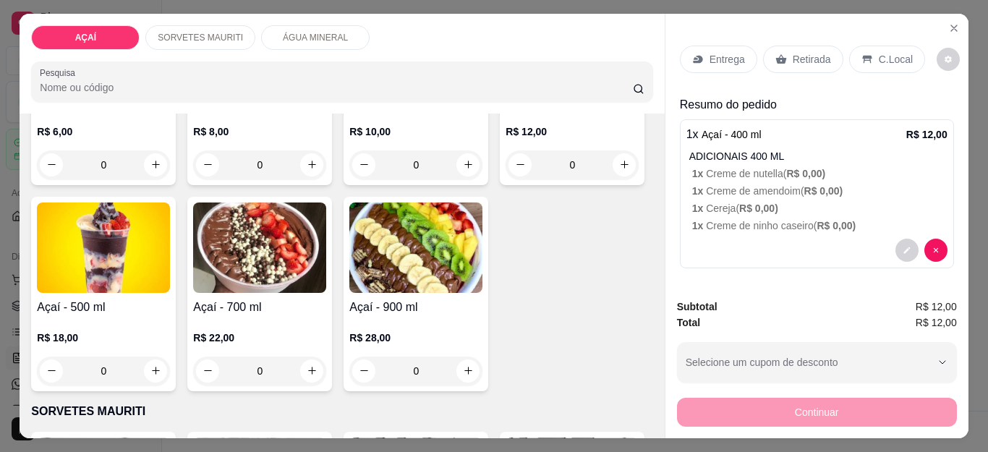
click at [710, 46] on div "Entrega" at bounding box center [718, 59] width 77 height 27
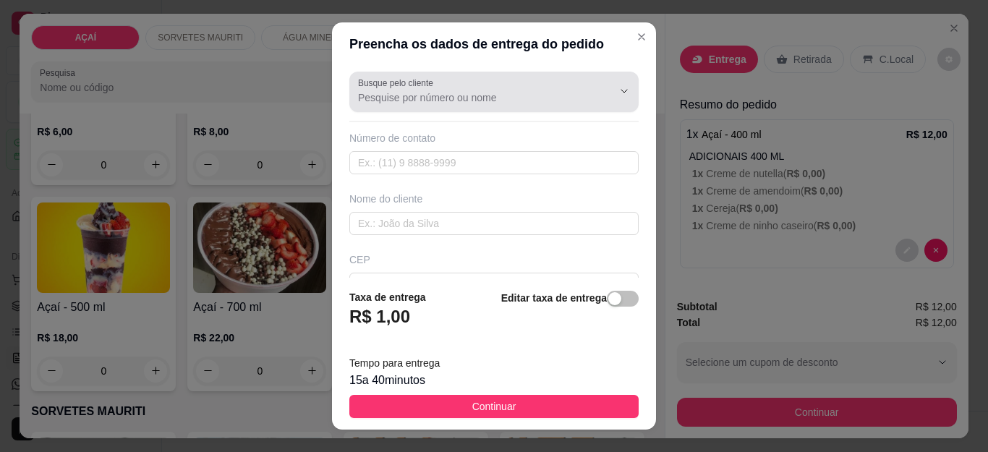
click at [475, 99] on input "Busque pelo cliente" at bounding box center [473, 97] width 231 height 14
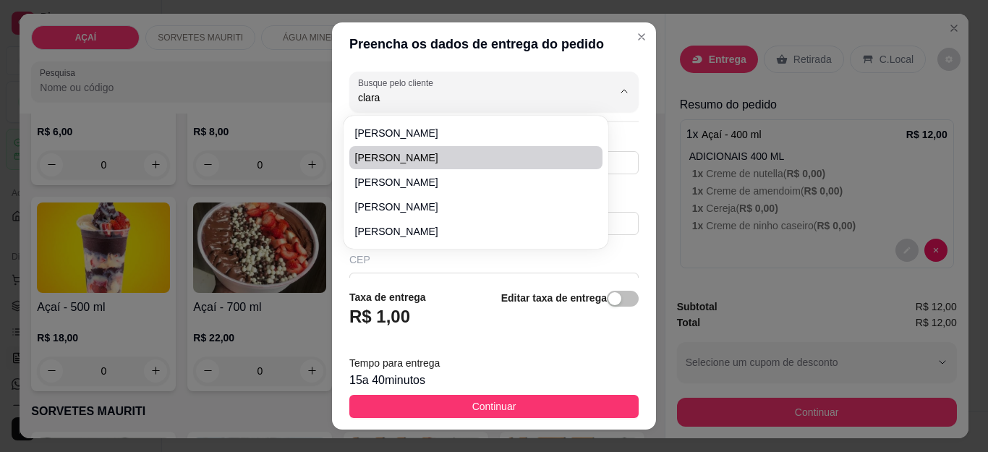
type input "clara"
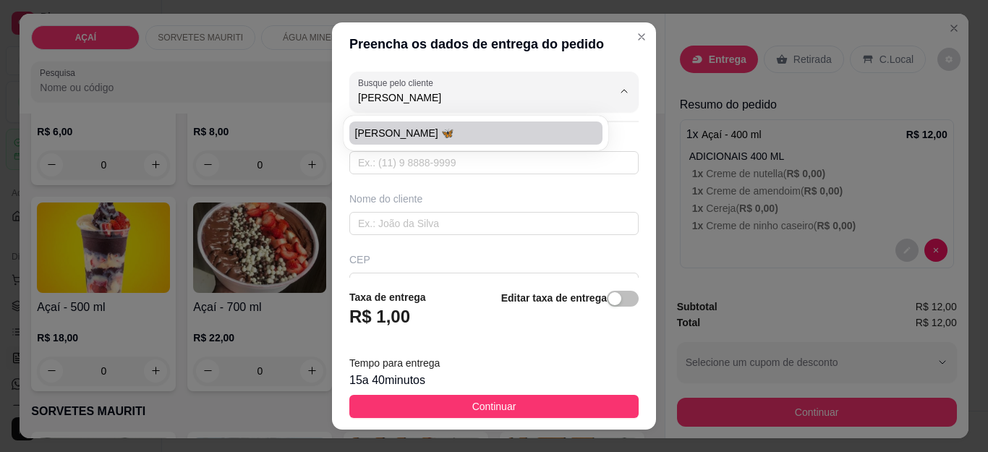
click at [383, 123] on li "[PERSON_NAME] 🦋" at bounding box center [475, 133] width 253 height 23
type input "[PERSON_NAME] 🦋"
type input "558281071917"
type input "[PERSON_NAME] 🦋"
type input "57520000"
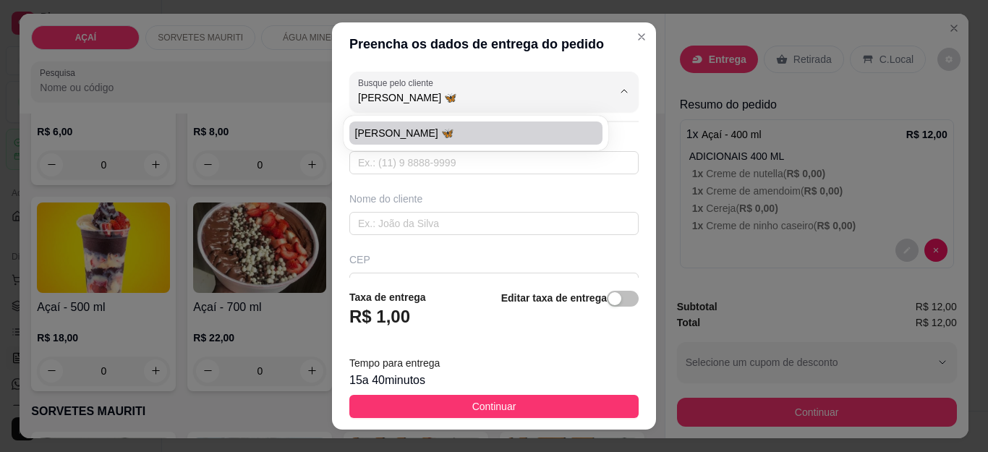
type input "Maravilha"
type input "Pra entregar na creche,"
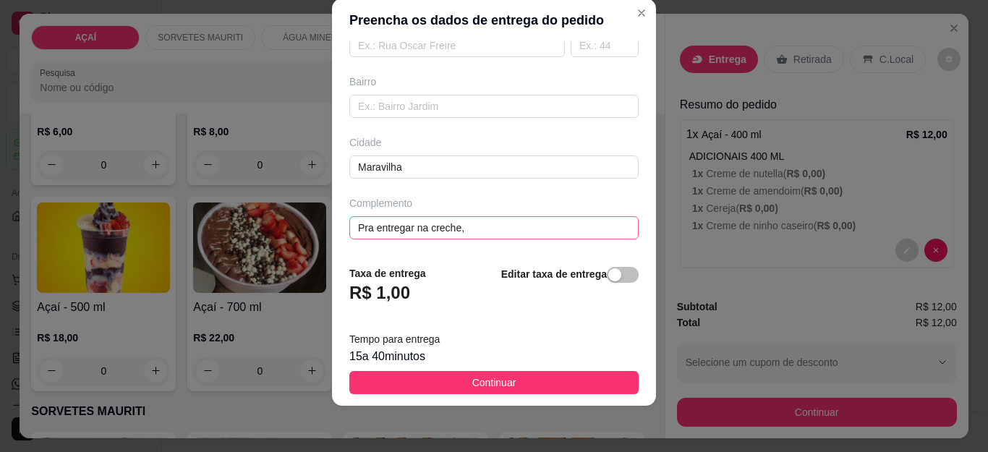
type input "[PERSON_NAME] 🦋"
click at [476, 232] on input "Pra entregar na creche," at bounding box center [493, 227] width 289 height 23
type input "P"
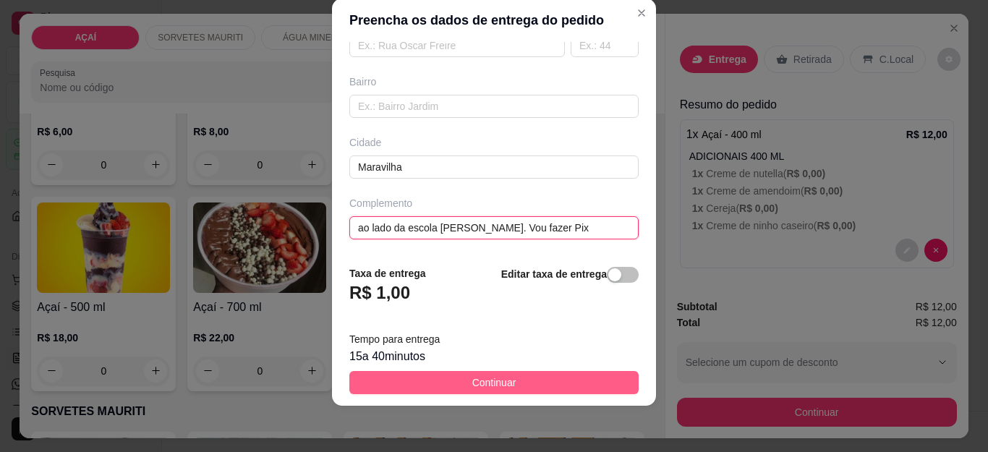
type input "ao lado da escola [PERSON_NAME]. Vou fazer Pix"
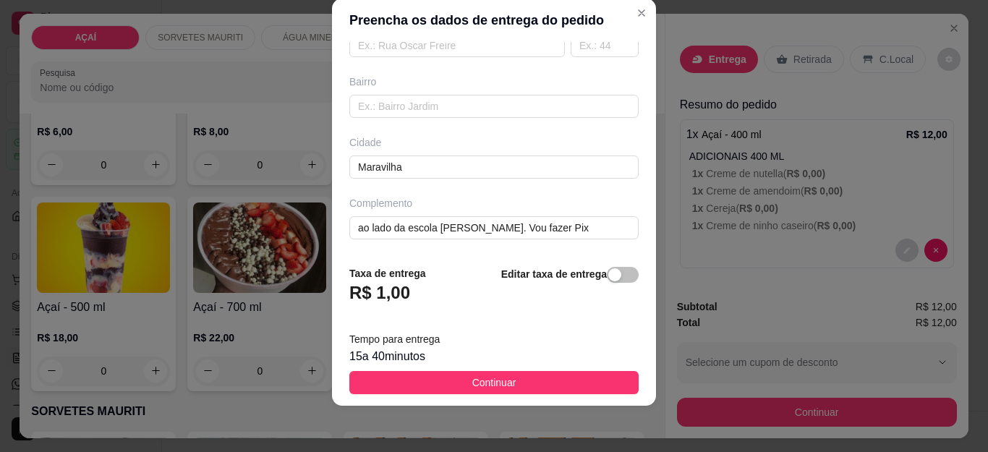
drag, startPoint x: 471, startPoint y: 380, endPoint x: 501, endPoint y: 372, distance: 30.5
click at [472, 378] on span "Continuar" at bounding box center [494, 383] width 44 height 16
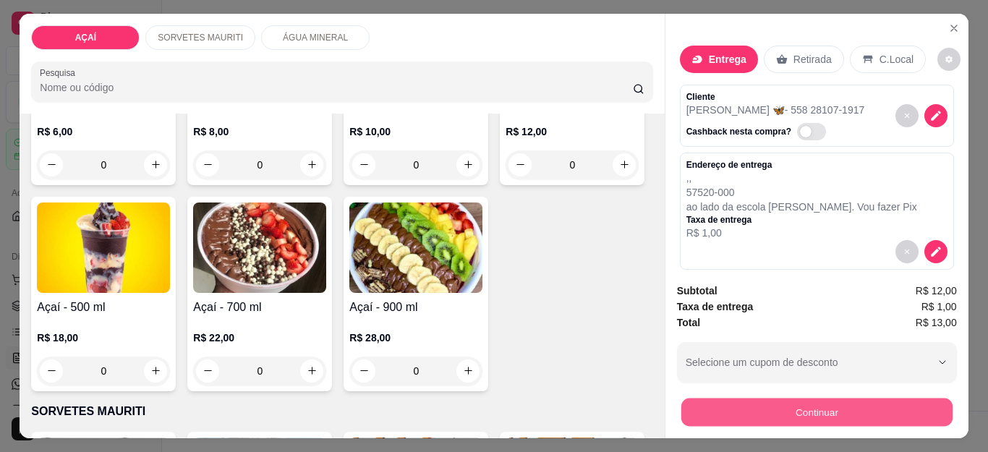
click at [837, 399] on button "Continuar" at bounding box center [816, 413] width 271 height 28
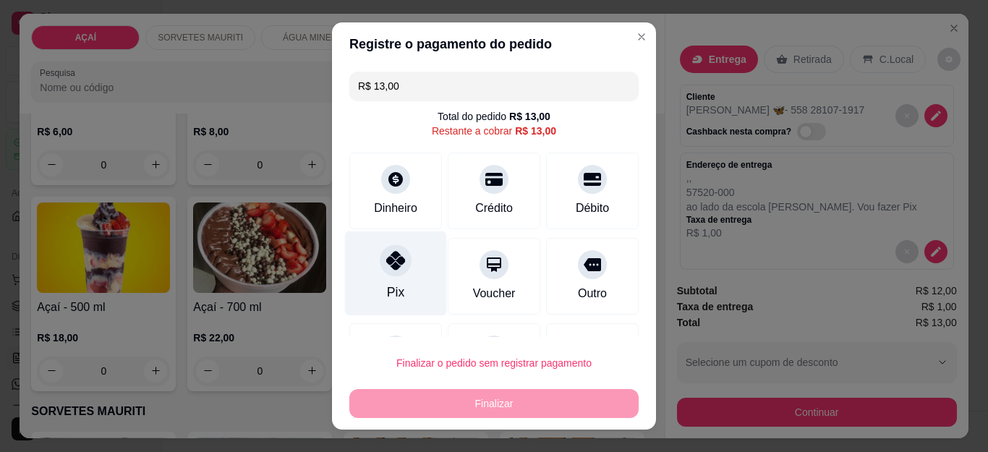
click at [409, 265] on div "Pix" at bounding box center [396, 273] width 102 height 85
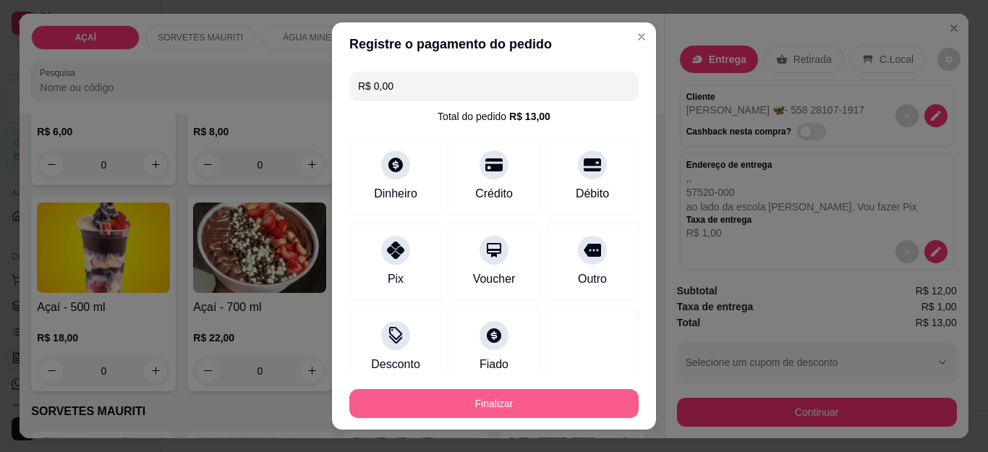
click at [499, 396] on button "Finalizar" at bounding box center [493, 403] width 289 height 29
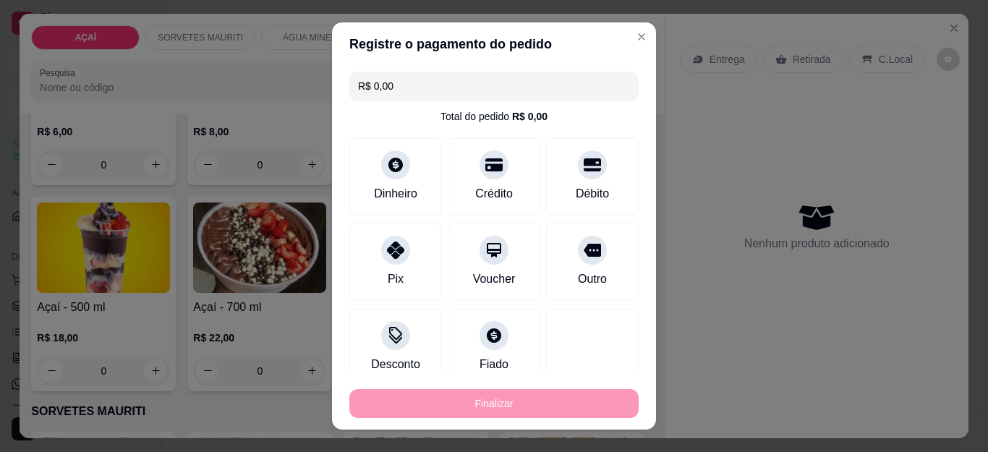
type input "-R$ 13,00"
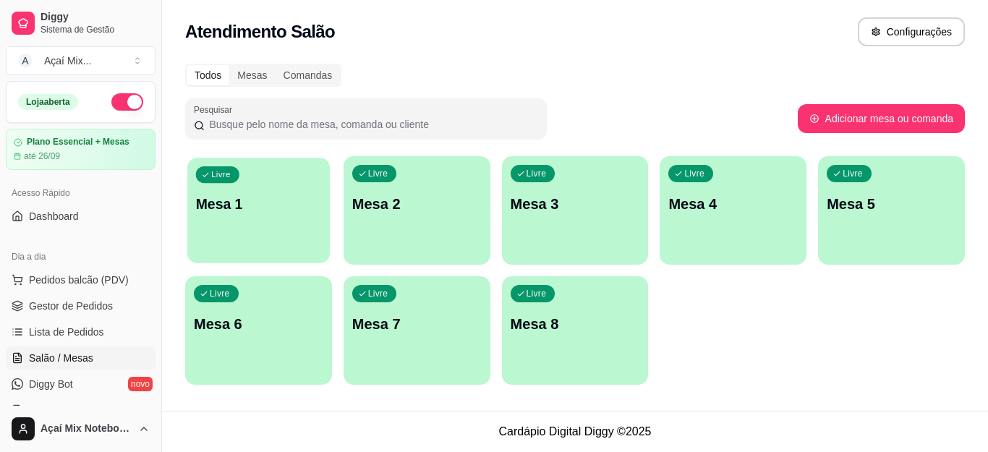
click at [229, 226] on div "Livre Mesa 1" at bounding box center [258, 202] width 142 height 88
click at [264, 255] on div "button" at bounding box center [258, 255] width 147 height 17
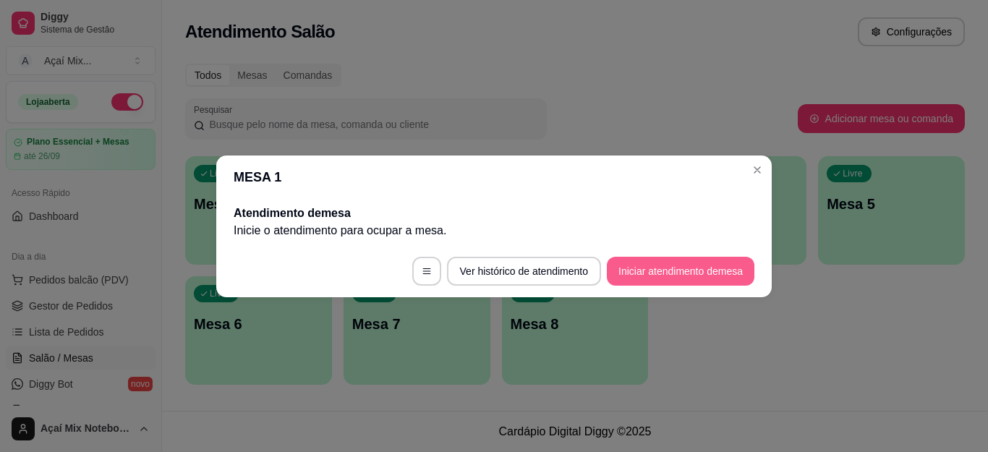
click at [644, 260] on button "Iniciar atendimento de mesa" at bounding box center [681, 271] width 148 height 29
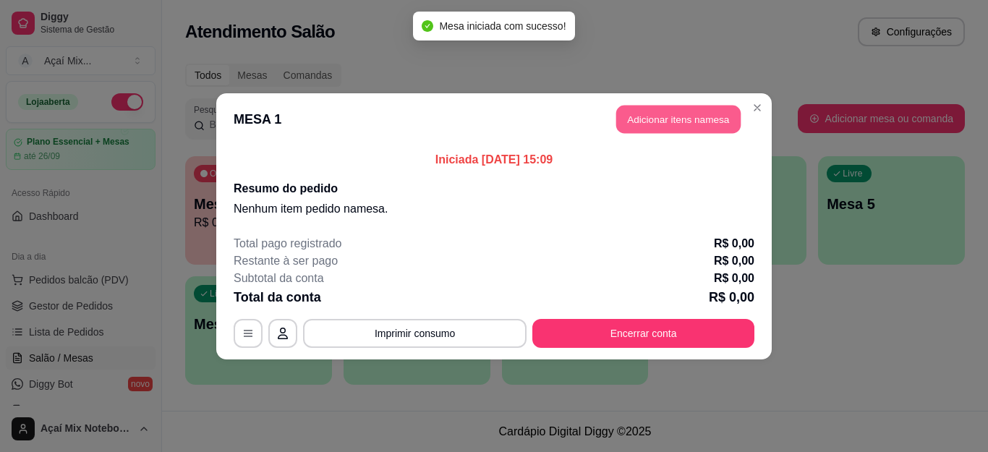
click at [684, 129] on button "Adicionar itens na mesa" at bounding box center [678, 119] width 124 height 28
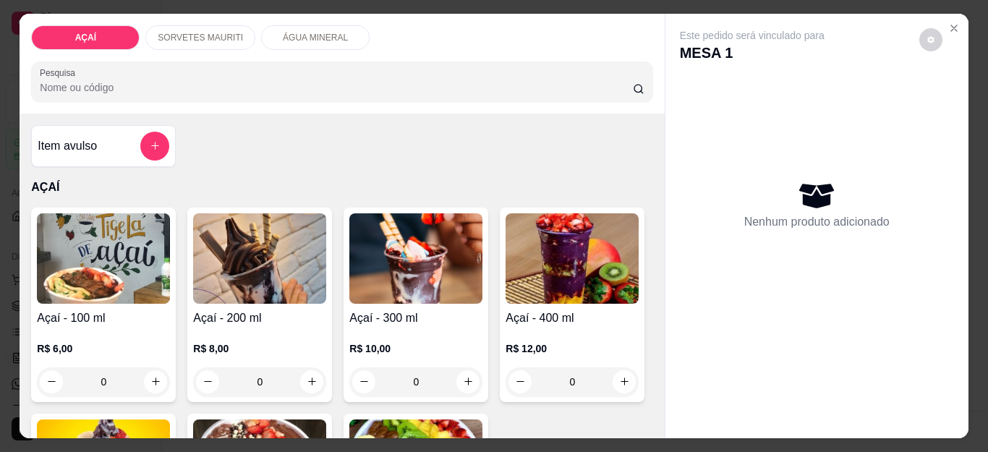
scroll to position [145, 0]
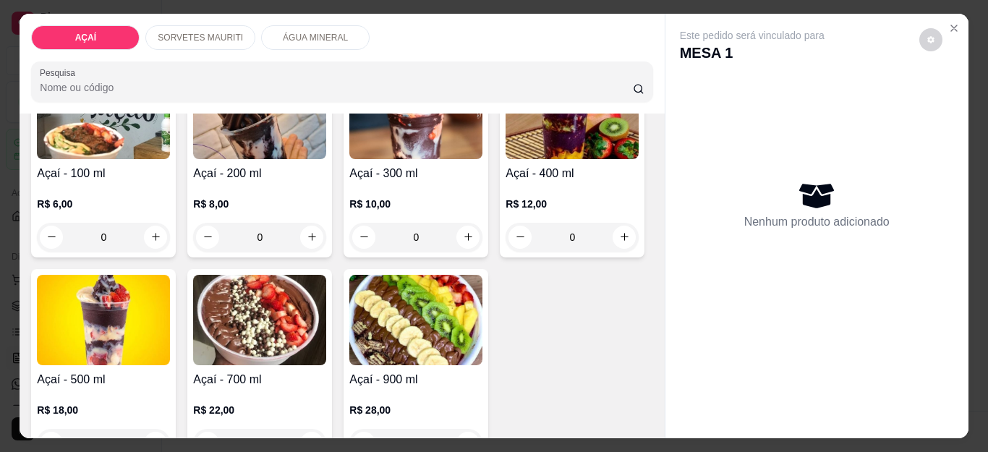
click at [506, 159] on img at bounding box center [572, 114] width 133 height 90
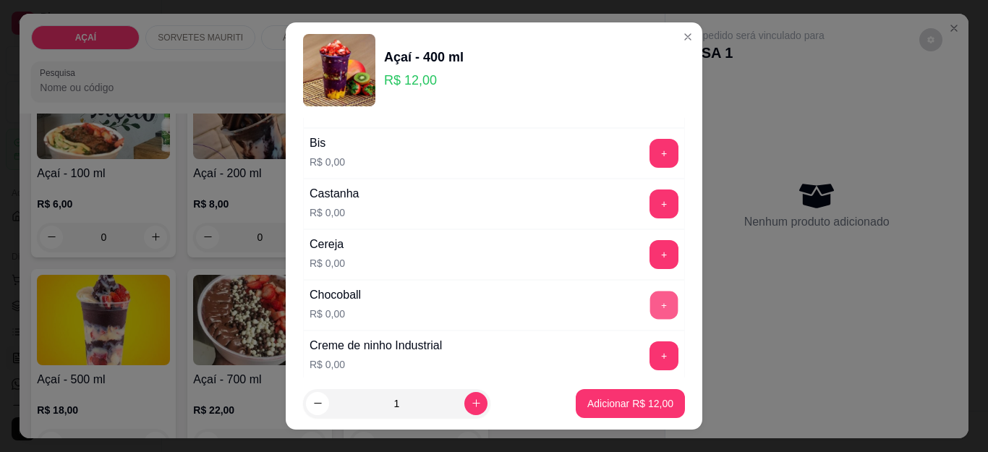
click at [650, 307] on button "+" at bounding box center [664, 305] width 28 height 28
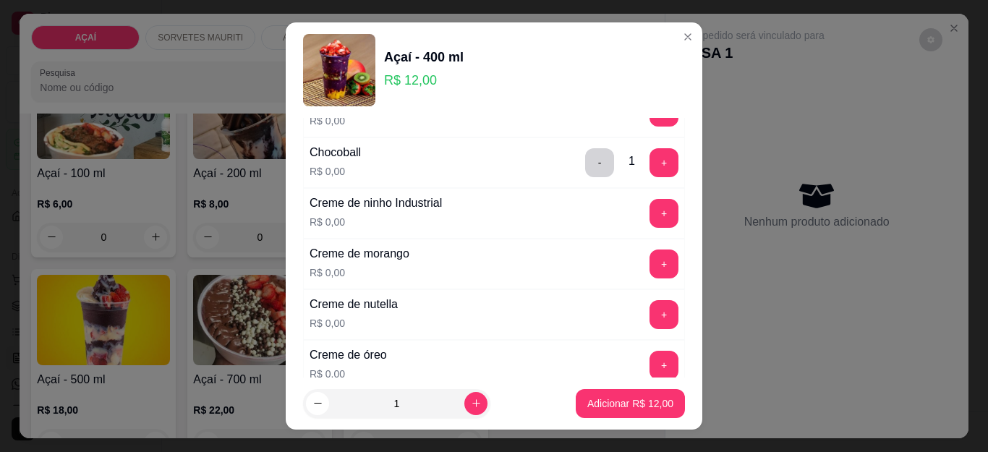
scroll to position [289, 0]
click at [650, 308] on button "+" at bounding box center [664, 313] width 28 height 28
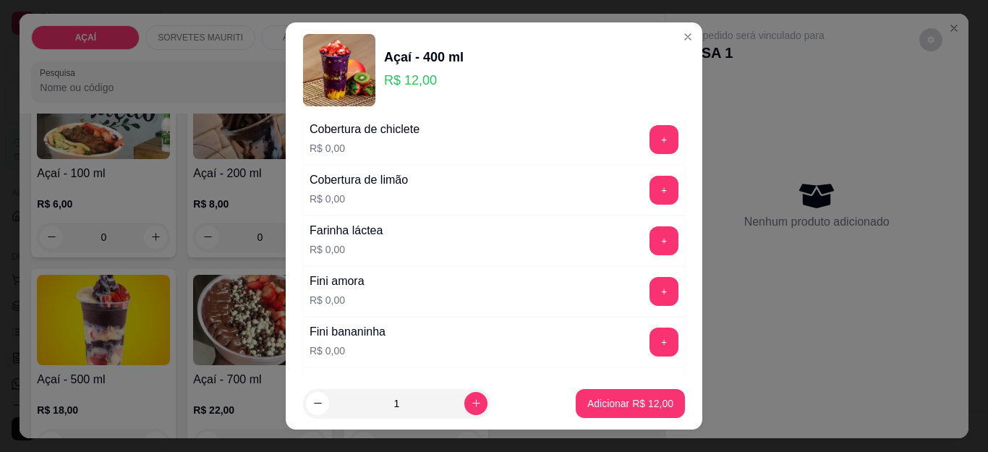
scroll to position [868, 0]
click at [650, 338] on button "+" at bounding box center [664, 341] width 29 height 29
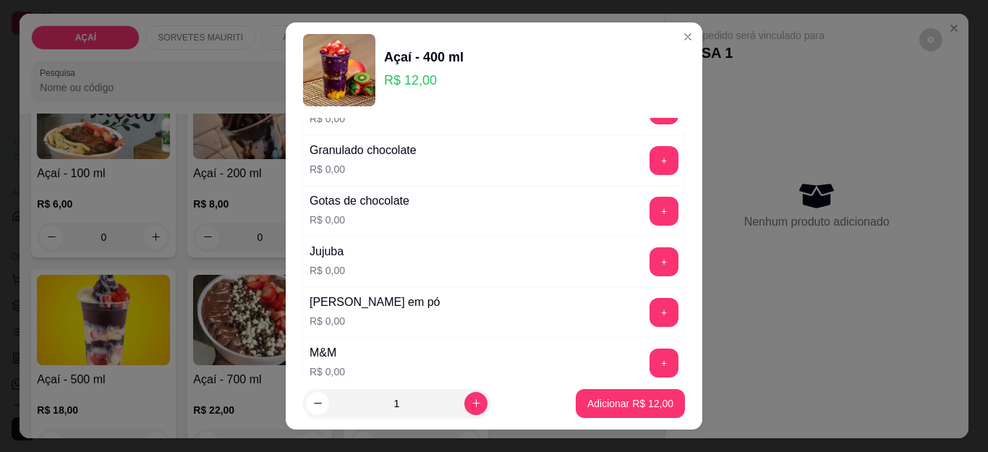
scroll to position [1447, 0]
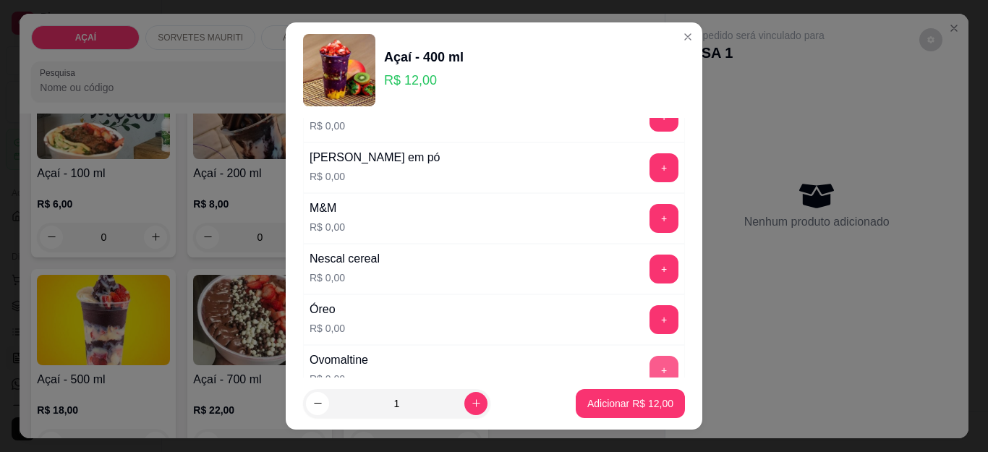
click at [650, 358] on button "+" at bounding box center [664, 370] width 29 height 29
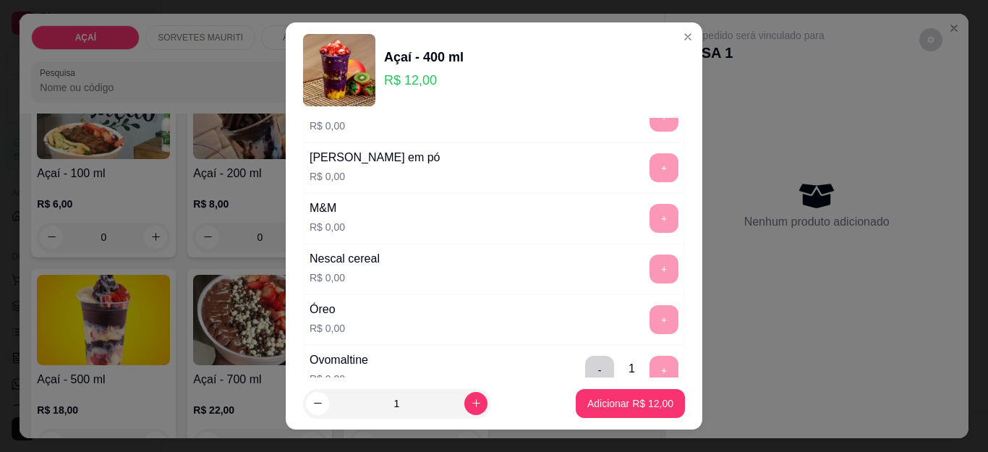
click at [629, 401] on p "Adicionar R$ 12,00" at bounding box center [630, 403] width 86 height 14
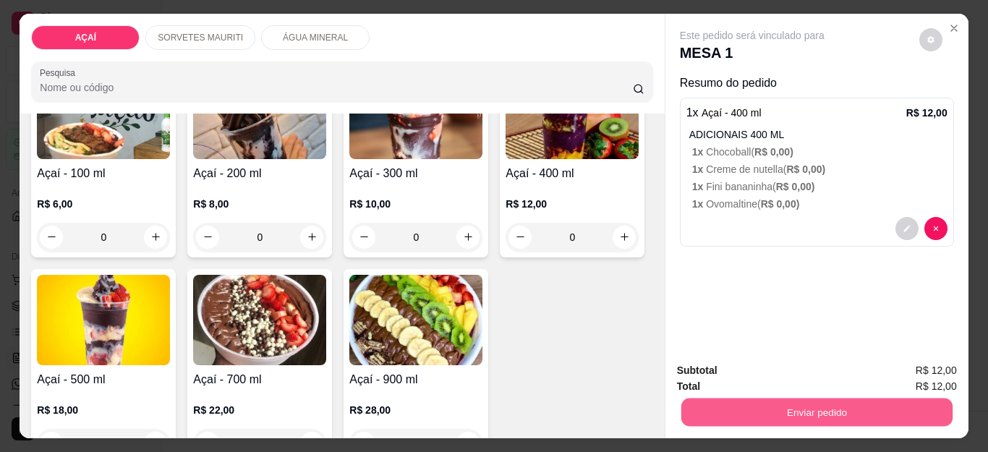
click at [738, 411] on button "Enviar pedido" at bounding box center [816, 413] width 271 height 28
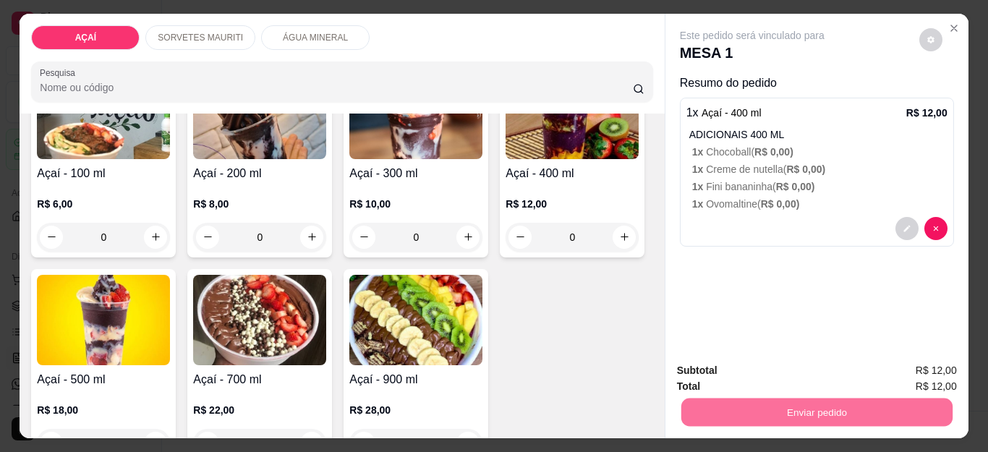
click at [777, 374] on button "Não registrar e enviar pedido" at bounding box center [768, 370] width 150 height 27
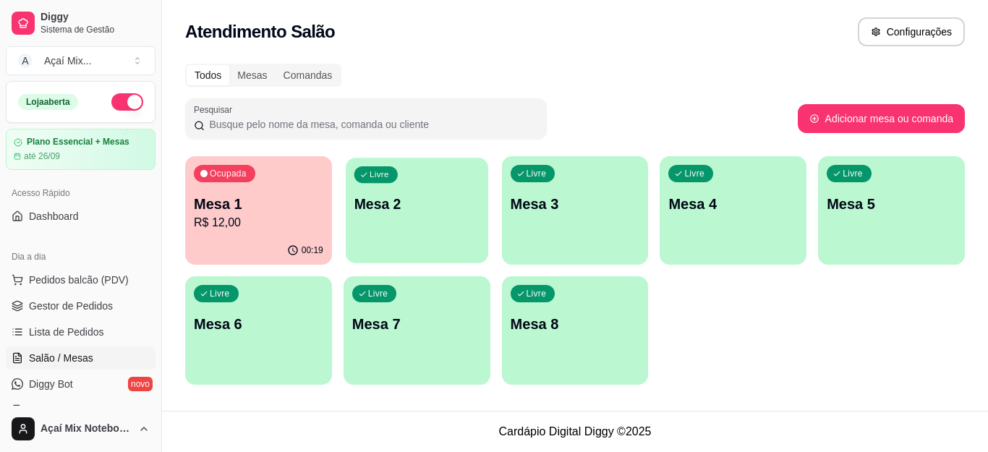
click at [362, 229] on div "Livre Mesa 2" at bounding box center [417, 202] width 142 height 88
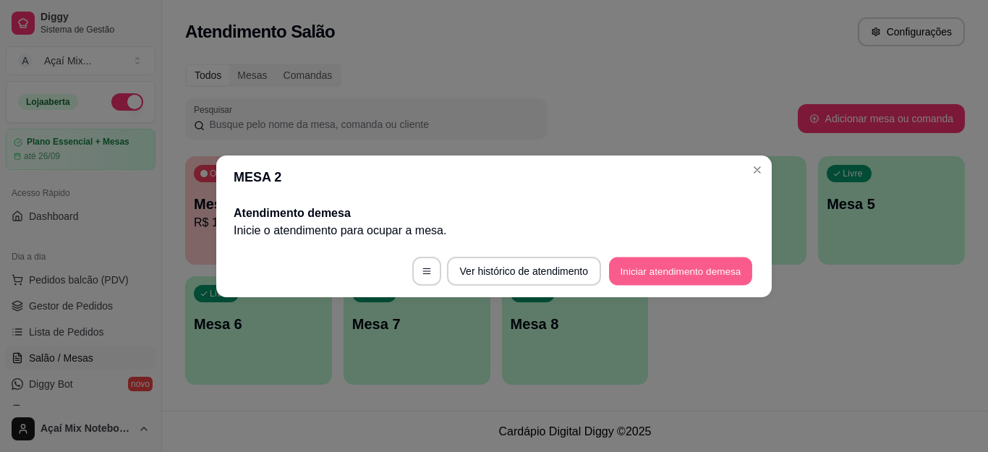
click at [731, 272] on button "Iniciar atendimento de mesa" at bounding box center [680, 271] width 143 height 28
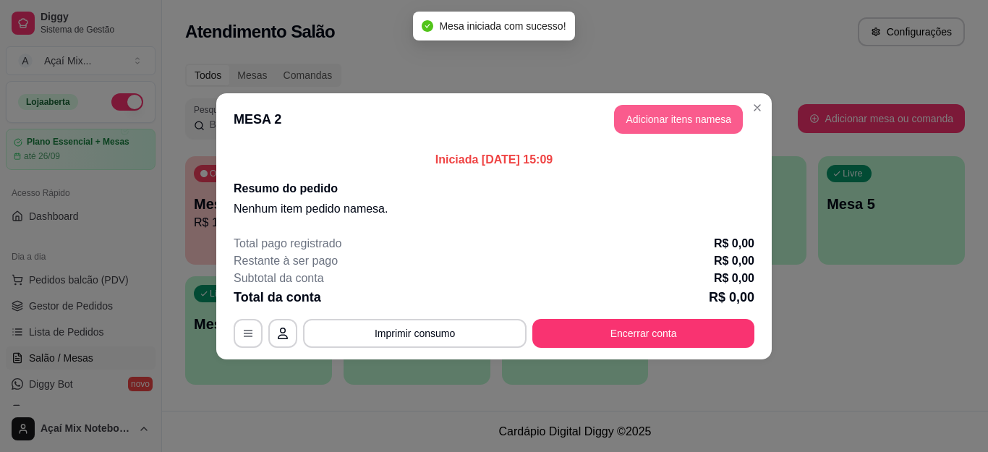
click at [660, 109] on button "Adicionar itens na mesa" at bounding box center [678, 119] width 129 height 29
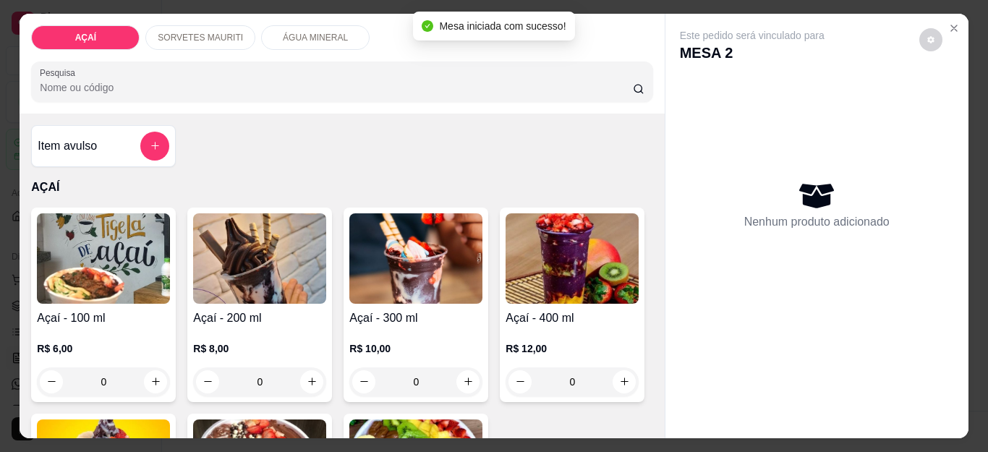
click at [214, 341] on p "R$ 8,00" at bounding box center [259, 348] width 133 height 14
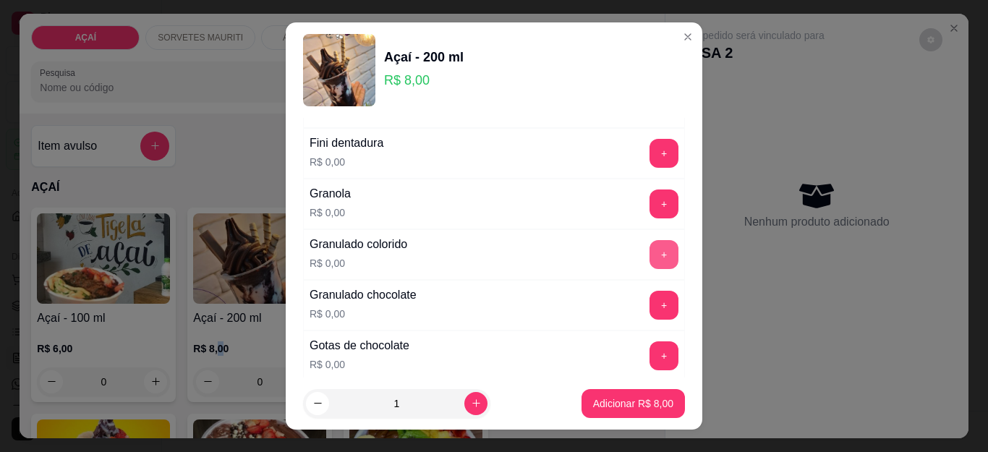
scroll to position [1302, 0]
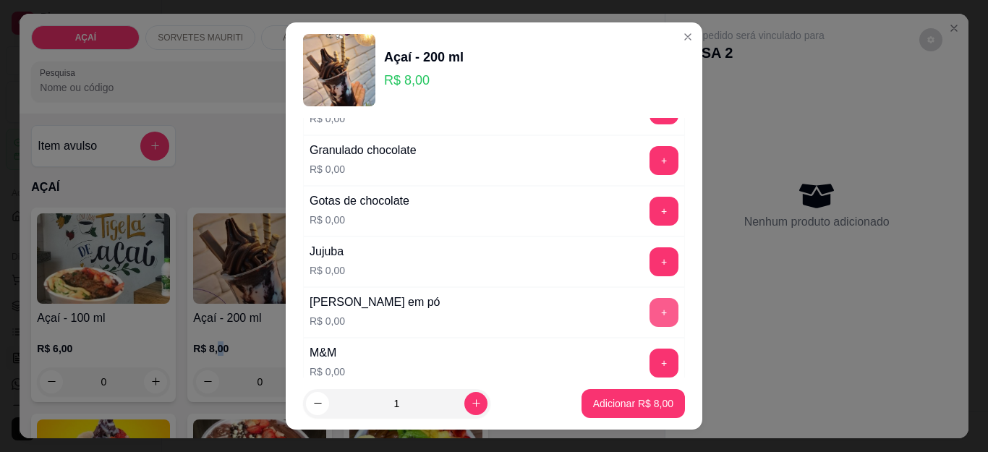
click at [650, 308] on button "+" at bounding box center [664, 312] width 29 height 29
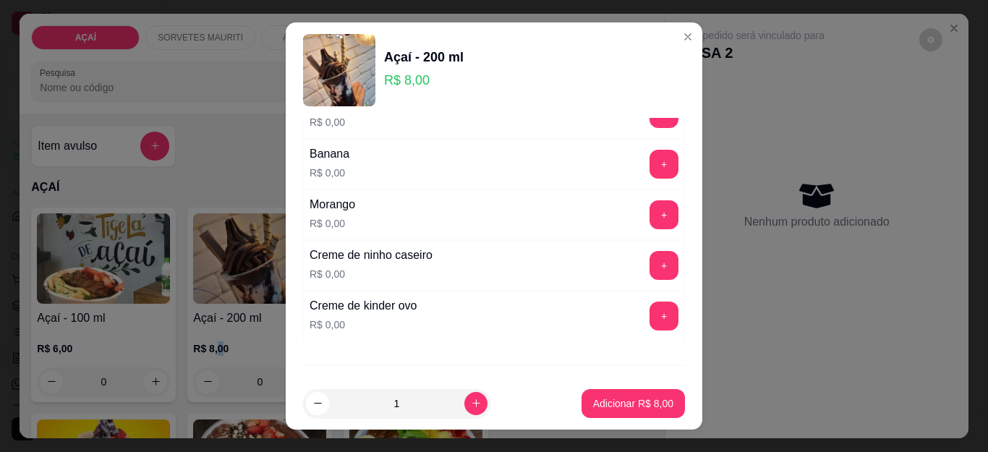
scroll to position [1881, 0]
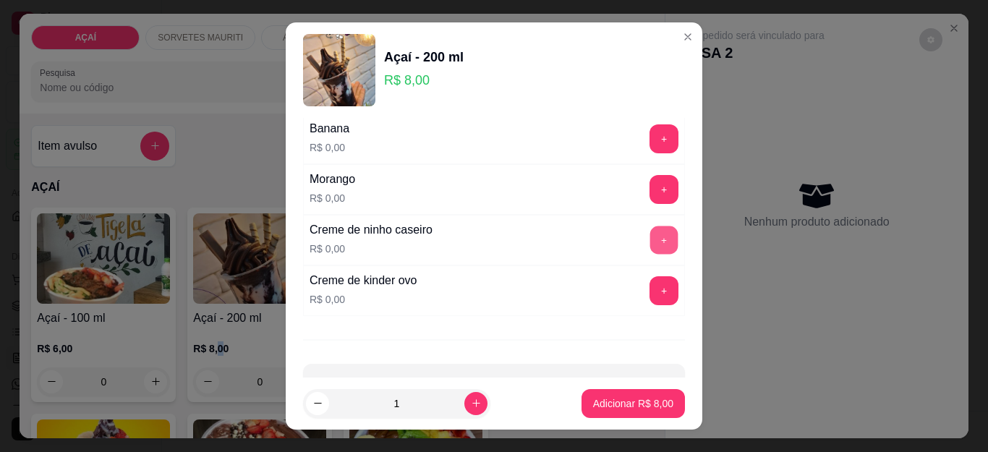
click at [650, 242] on button "+" at bounding box center [664, 240] width 28 height 28
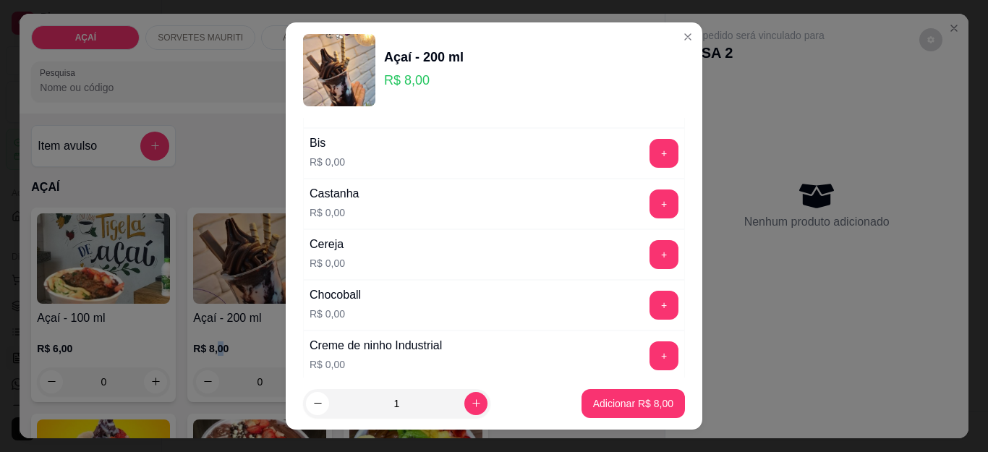
scroll to position [72, 0]
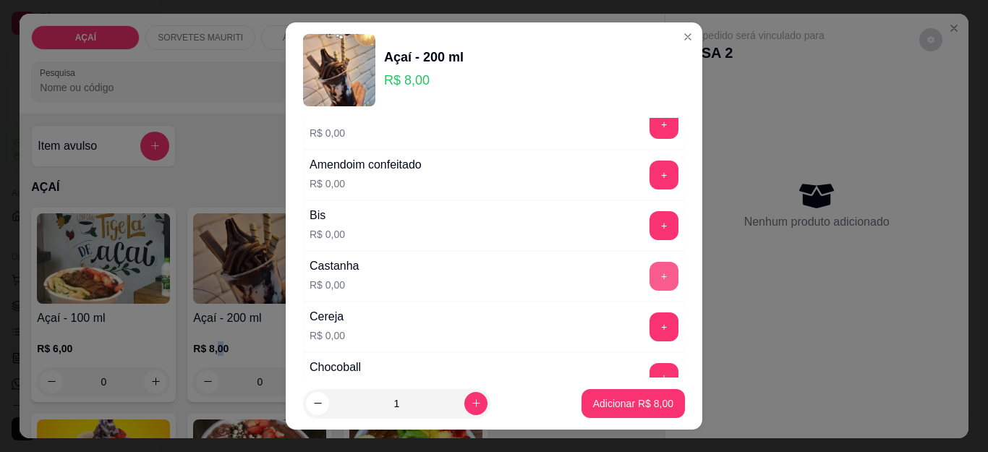
click at [650, 276] on button "+" at bounding box center [664, 276] width 29 height 29
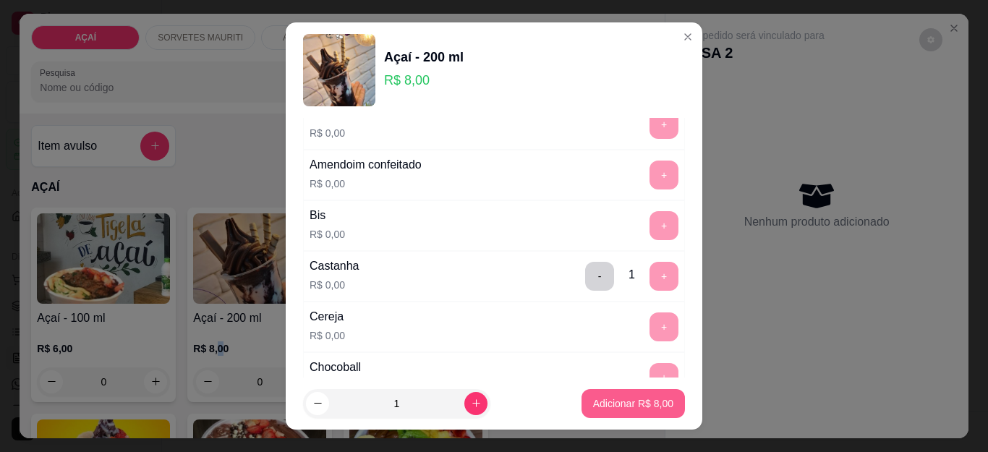
click at [614, 400] on p "Adicionar R$ 8,00" at bounding box center [633, 403] width 80 height 14
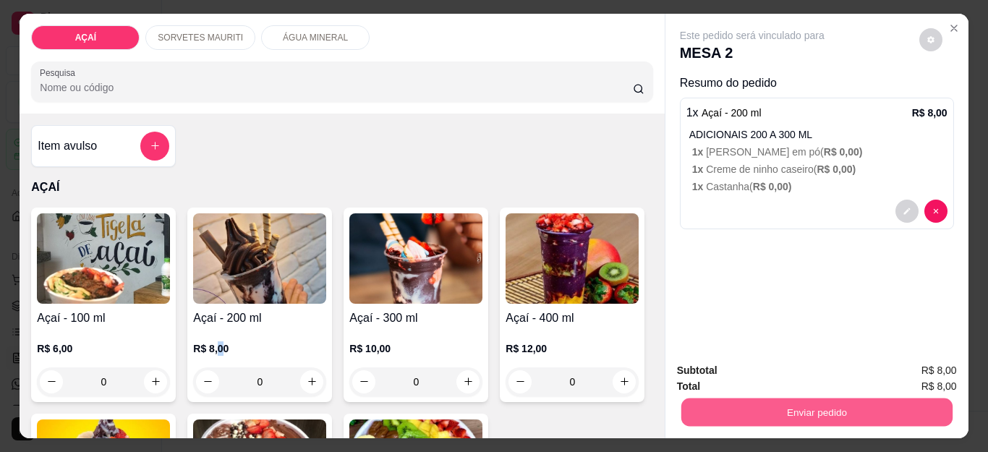
click at [697, 404] on button "Enviar pedido" at bounding box center [816, 413] width 271 height 28
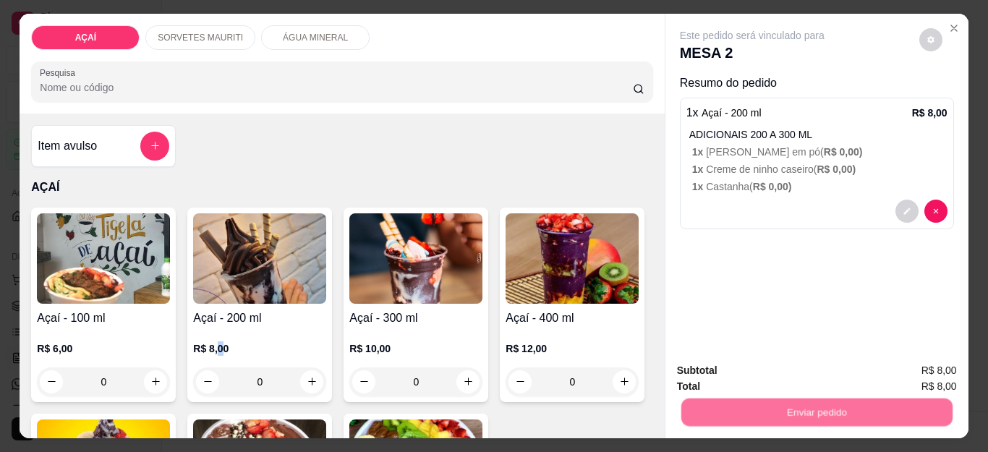
click at [714, 376] on button "Não registrar e enviar pedido" at bounding box center [768, 370] width 146 height 27
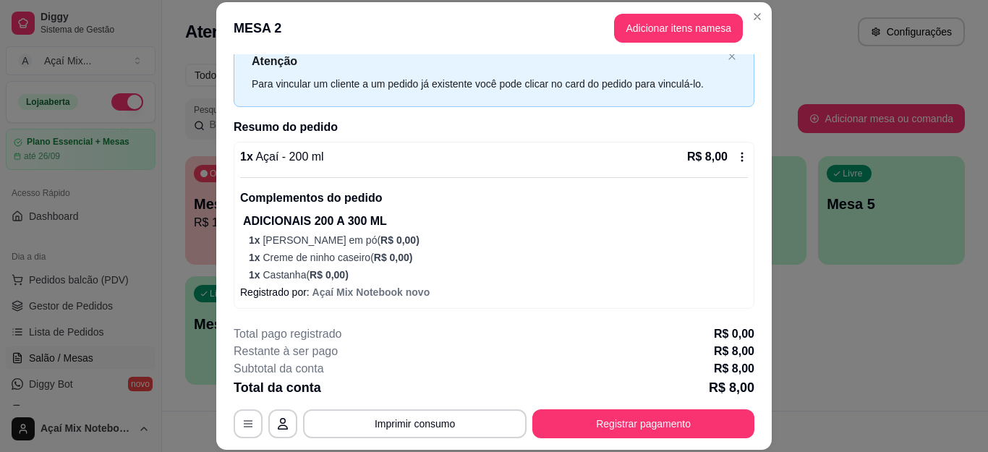
scroll to position [50, 0]
click at [736, 154] on icon at bounding box center [742, 156] width 12 height 12
click at [678, 35] on button "Adicionar itens na mesa" at bounding box center [678, 28] width 124 height 28
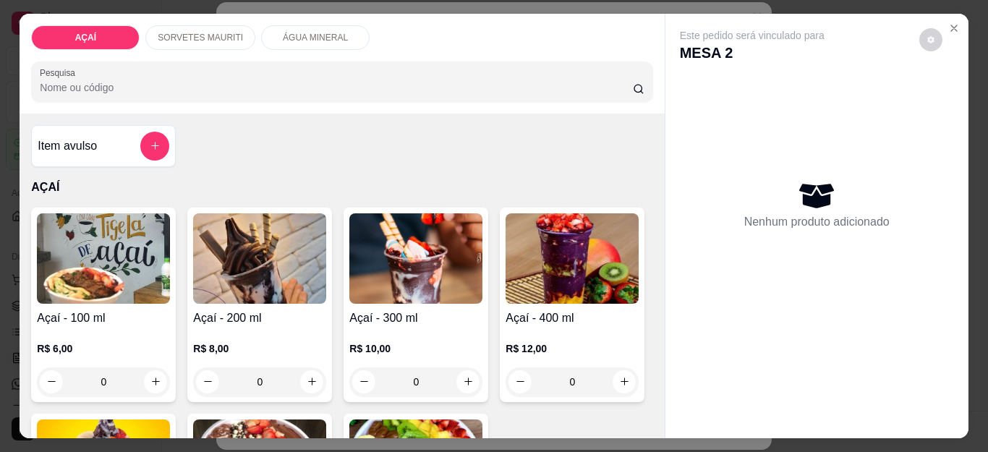
scroll to position [217, 0]
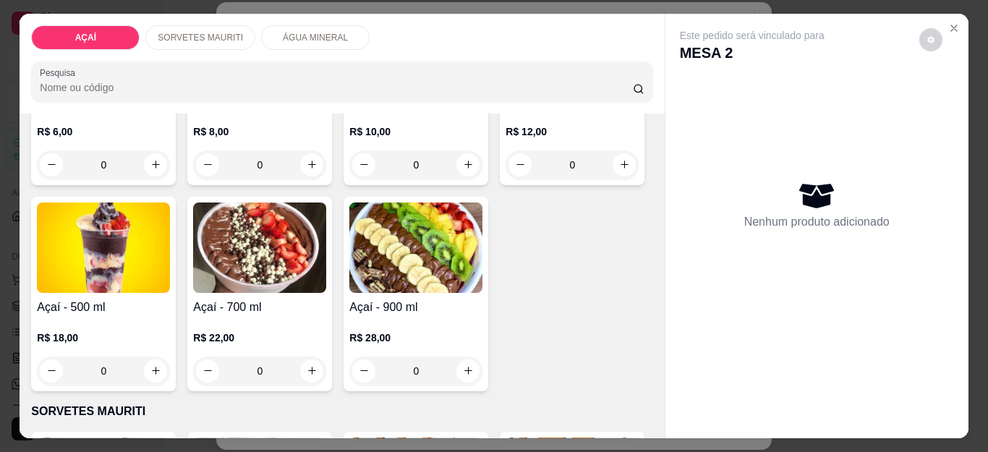
click at [506, 110] on h4 "Açaí - 400 ml" at bounding box center [572, 101] width 133 height 17
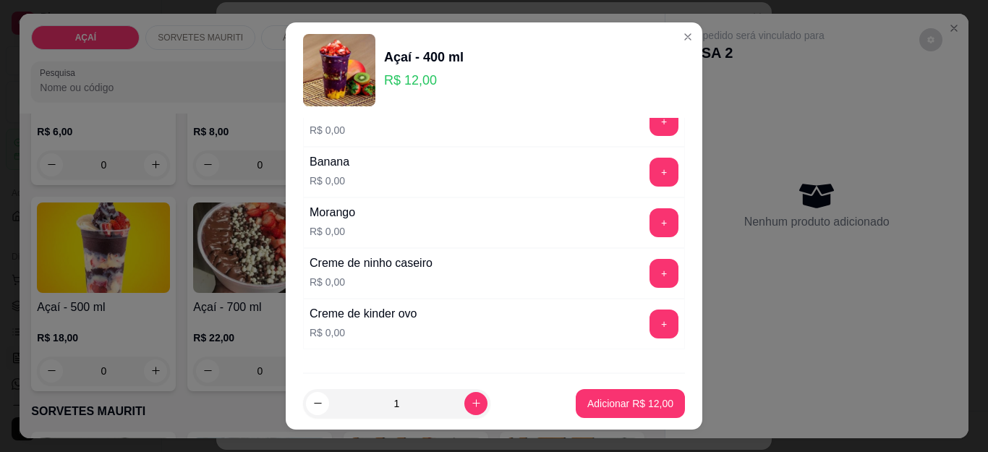
scroll to position [1881, 0]
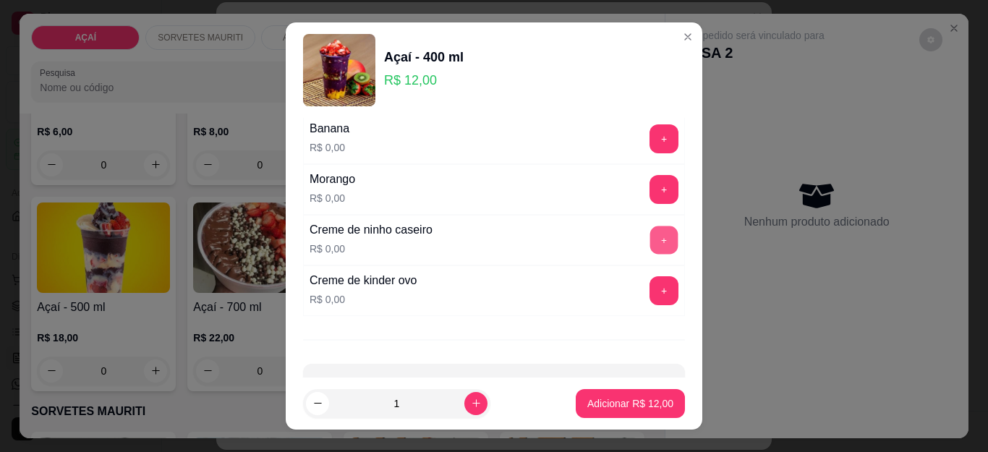
click at [650, 248] on button "+" at bounding box center [664, 240] width 28 height 28
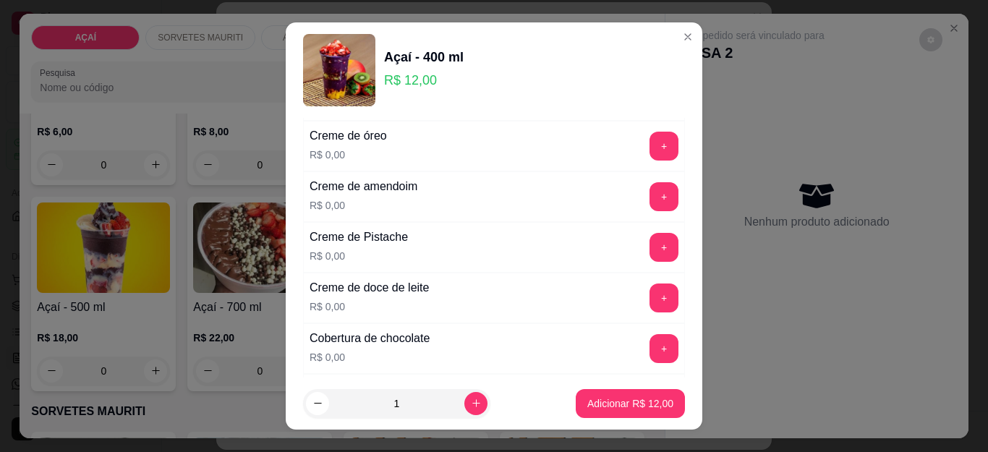
scroll to position [362, 0]
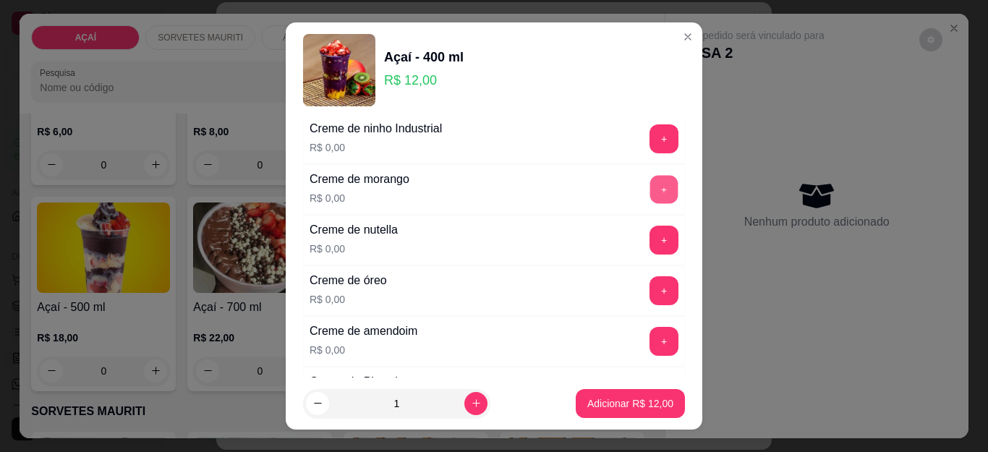
click at [650, 197] on button "+" at bounding box center [664, 190] width 28 height 28
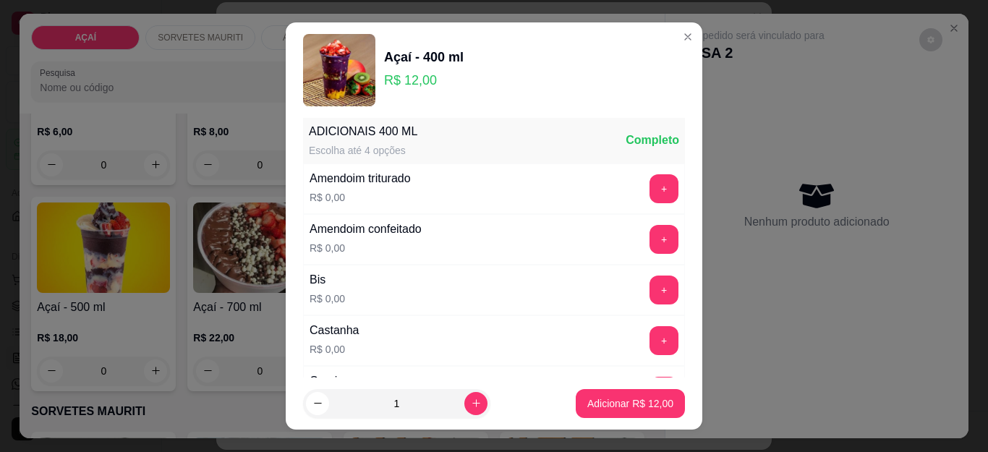
scroll to position [0, 0]
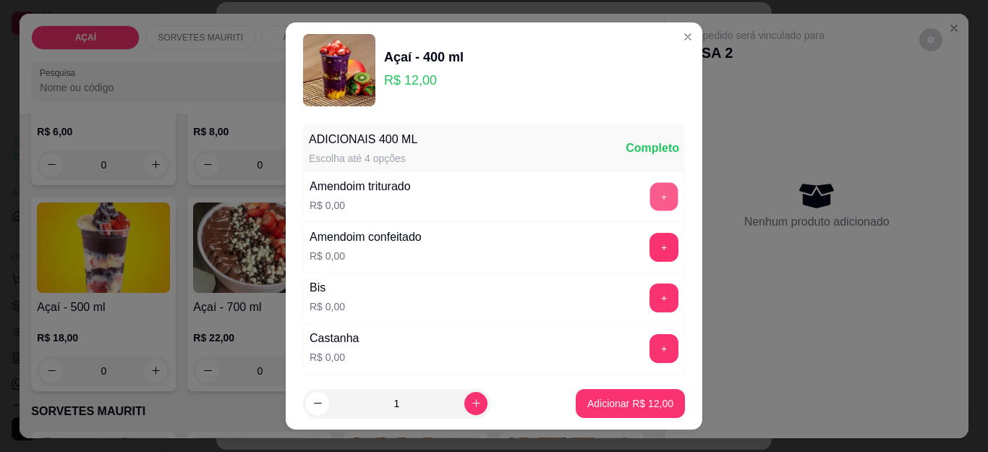
click at [650, 199] on button "+" at bounding box center [664, 197] width 28 height 28
click at [650, 339] on button "+" at bounding box center [664, 348] width 29 height 29
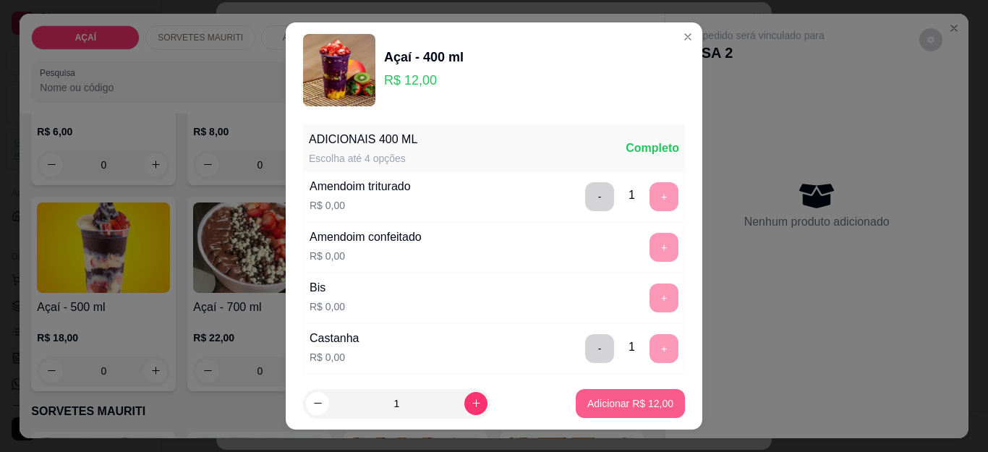
click at [631, 405] on p "Adicionar R$ 12,00" at bounding box center [630, 403] width 86 height 14
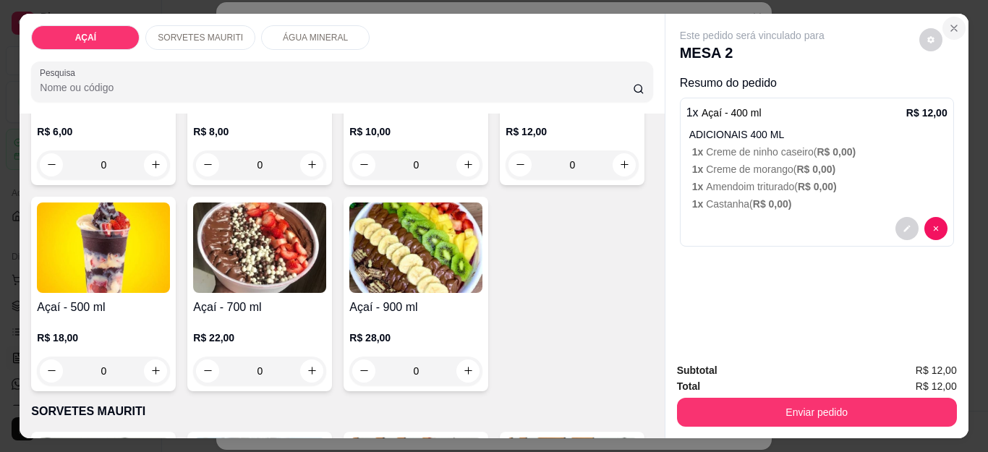
click at [953, 22] on icon "Close" at bounding box center [954, 28] width 12 height 12
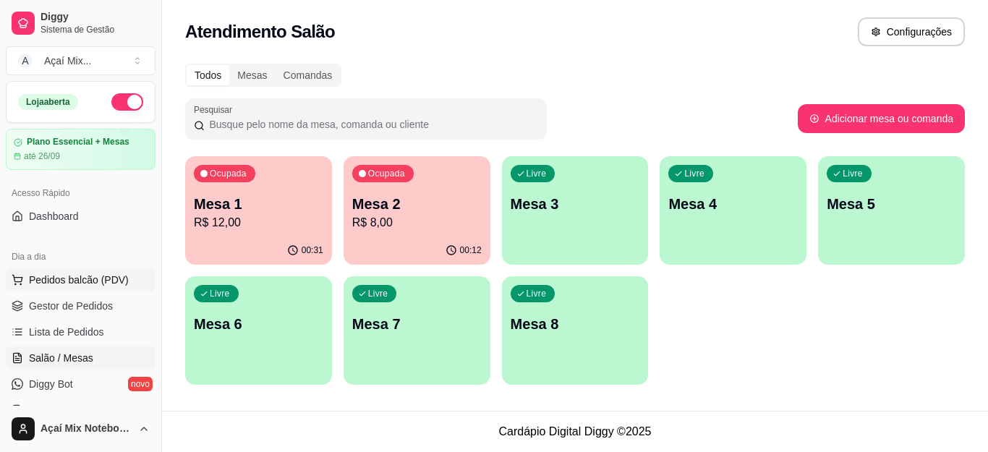
click at [90, 275] on span "Pedidos balcão (PDV)" at bounding box center [79, 280] width 100 height 14
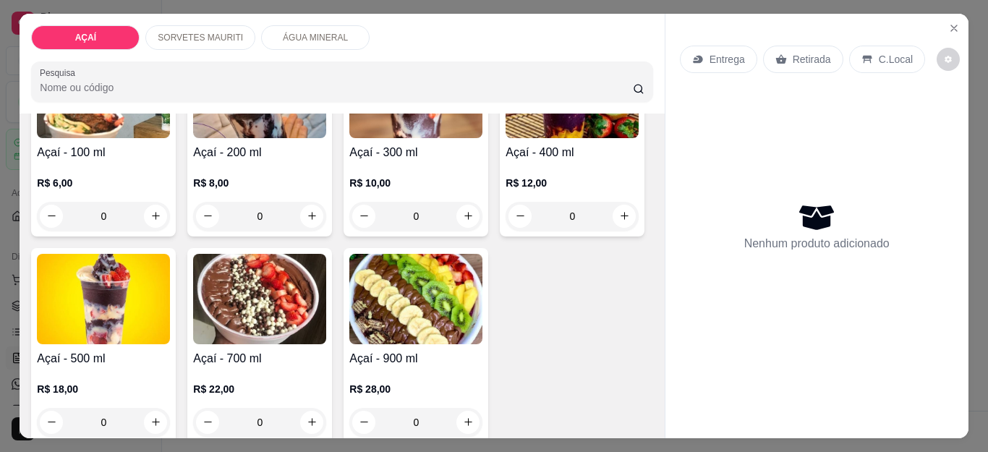
scroll to position [217, 0]
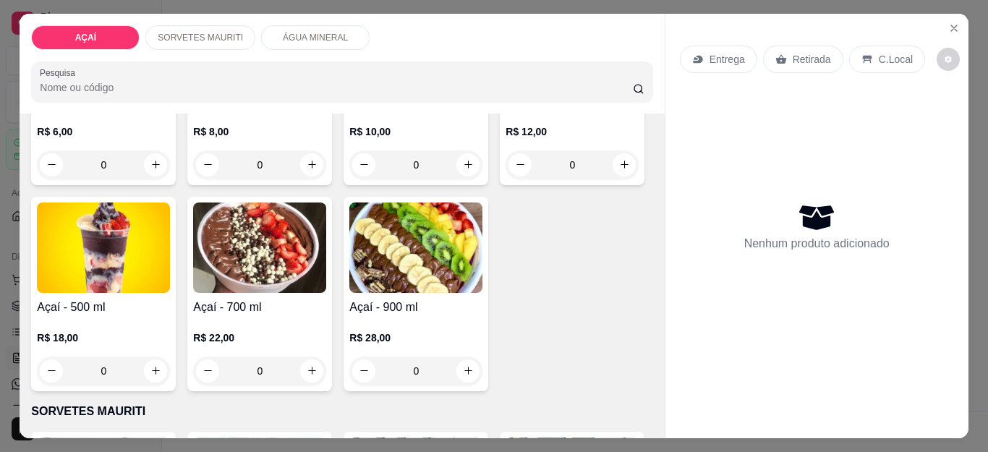
click at [506, 179] on div "R$ 12,00 0" at bounding box center [572, 144] width 133 height 69
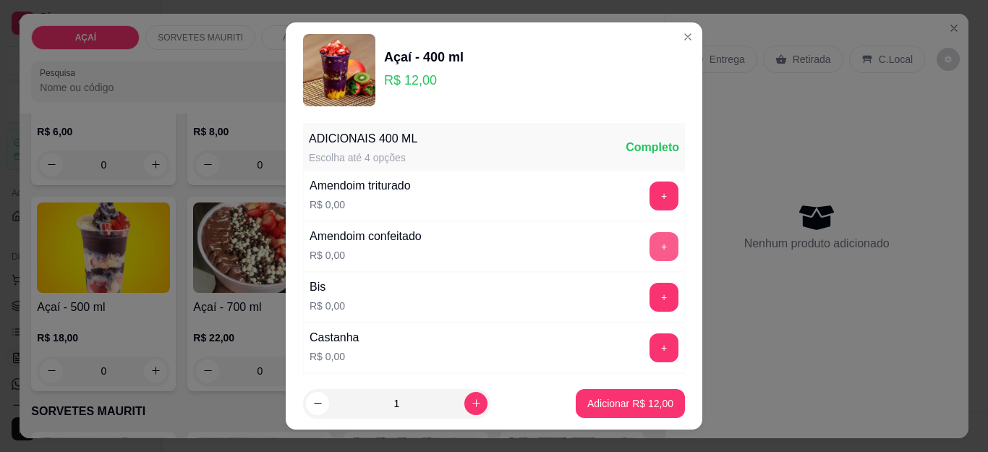
scroll to position [0, 0]
click at [650, 192] on button "+" at bounding box center [664, 196] width 29 height 29
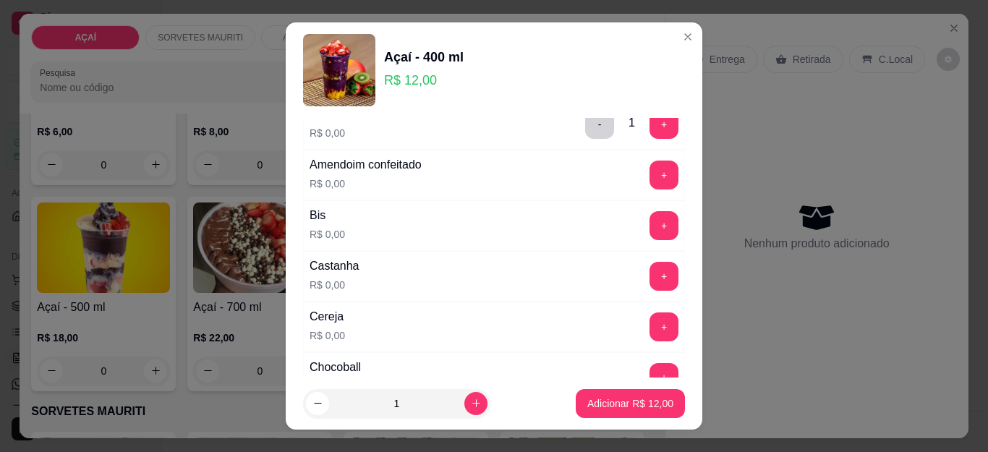
scroll to position [145, 0]
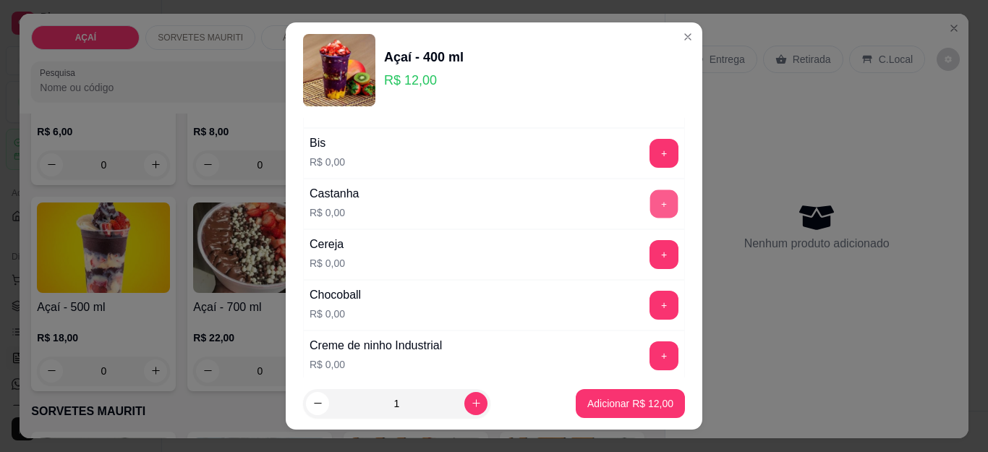
click at [650, 192] on button "+" at bounding box center [664, 204] width 28 height 28
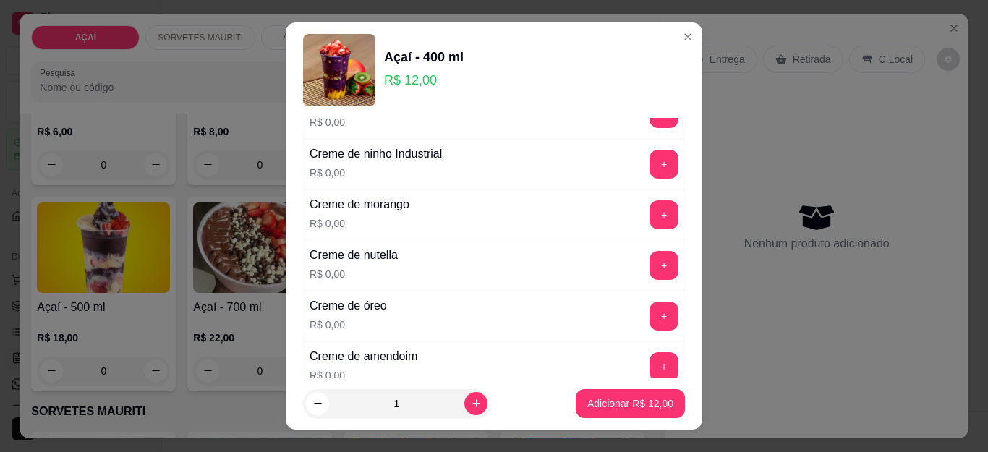
scroll to position [362, 0]
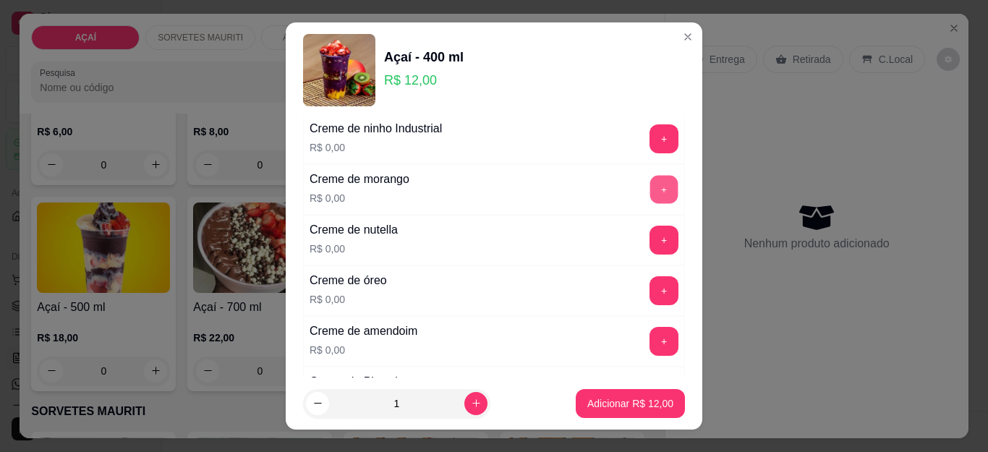
click at [650, 192] on button "+" at bounding box center [664, 190] width 28 height 28
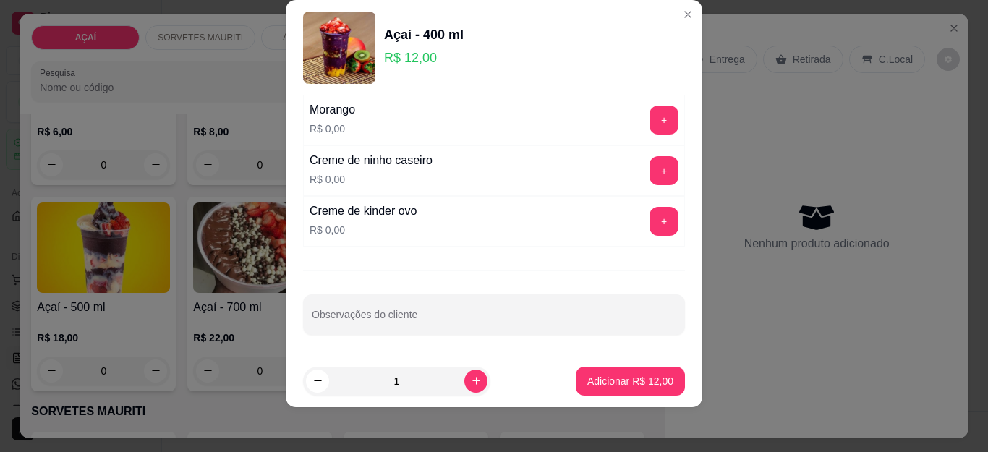
scroll to position [24, 0]
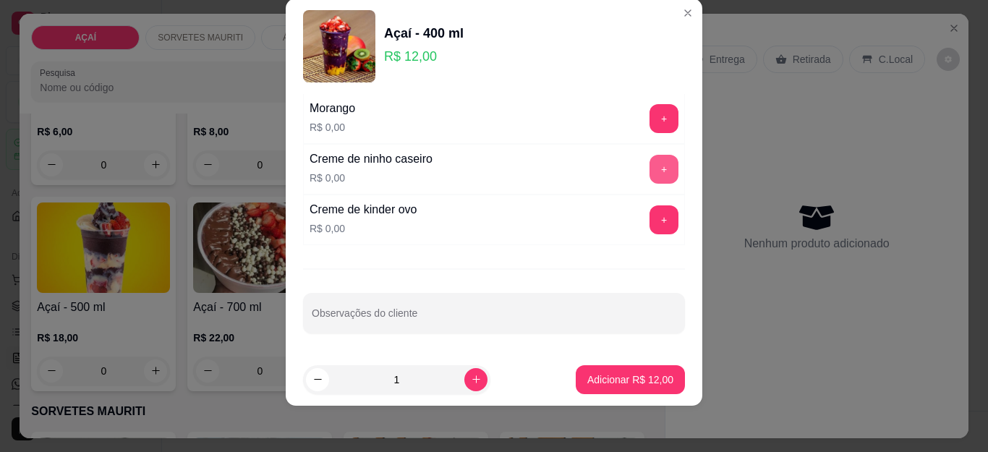
click at [650, 169] on button "+" at bounding box center [664, 169] width 29 height 29
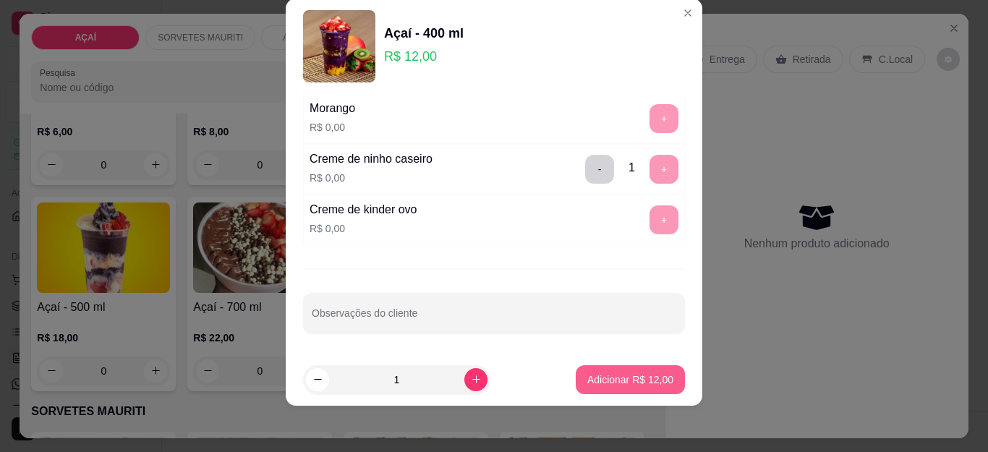
click at [621, 372] on p "Adicionar R$ 12,00" at bounding box center [630, 379] width 86 height 14
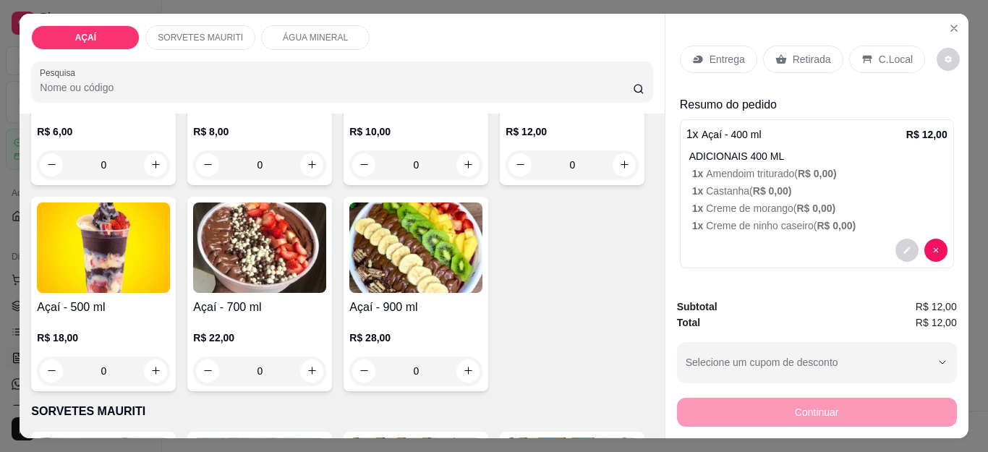
click at [692, 54] on icon at bounding box center [698, 60] width 12 height 12
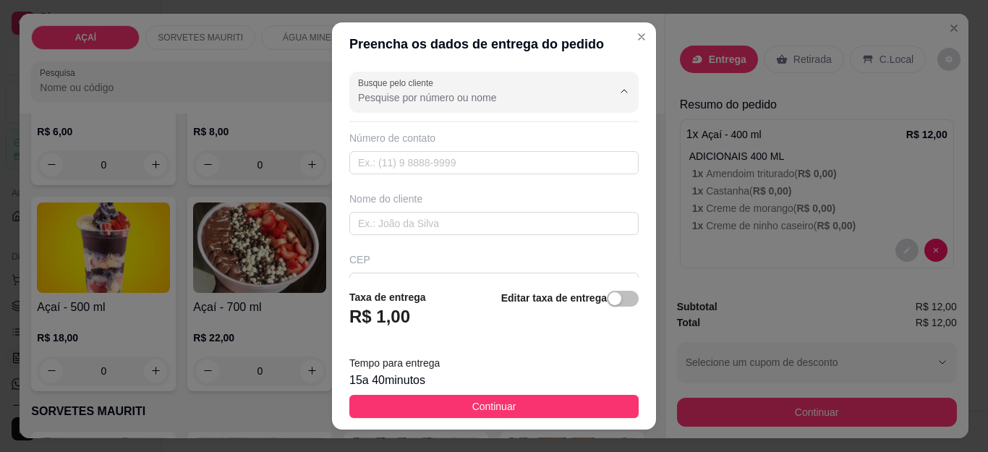
click at [417, 101] on input "Busque pelo cliente" at bounding box center [473, 97] width 231 height 14
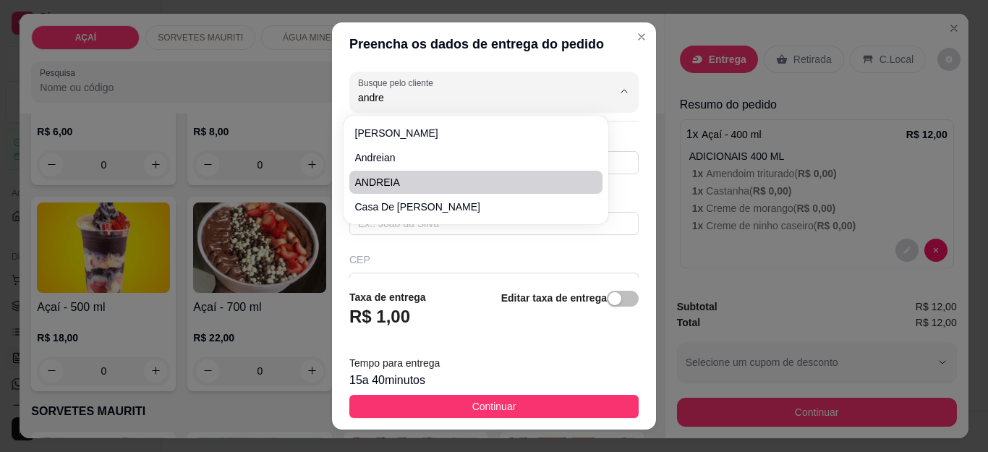
click at [409, 176] on span "ANDREIA" at bounding box center [468, 182] width 227 height 14
type input "ANDREIA"
type input "8298888888"
type input "ANDREIA"
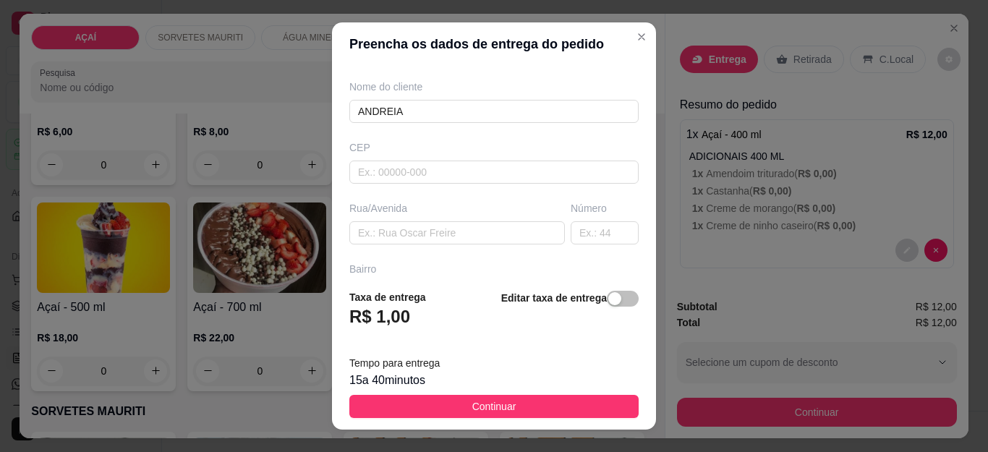
scroll to position [0, 0]
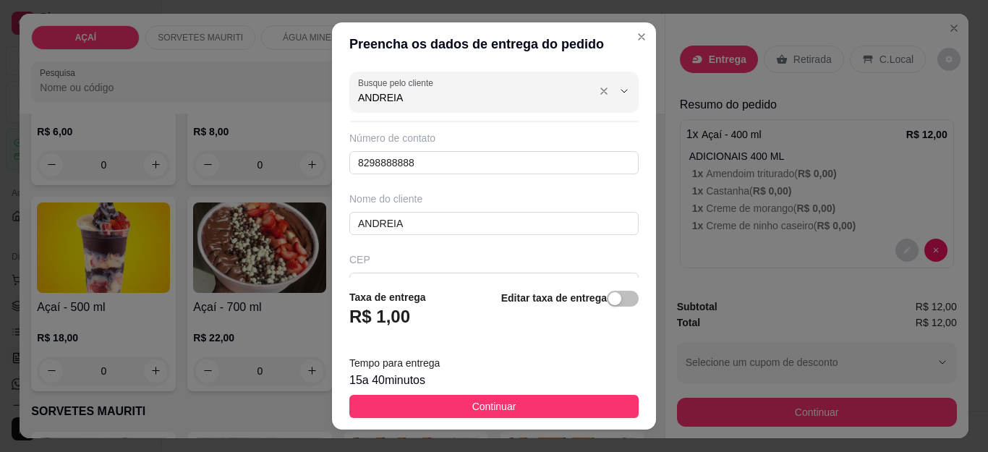
click at [411, 94] on input "ANDREIA" at bounding box center [473, 97] width 231 height 14
type input "A"
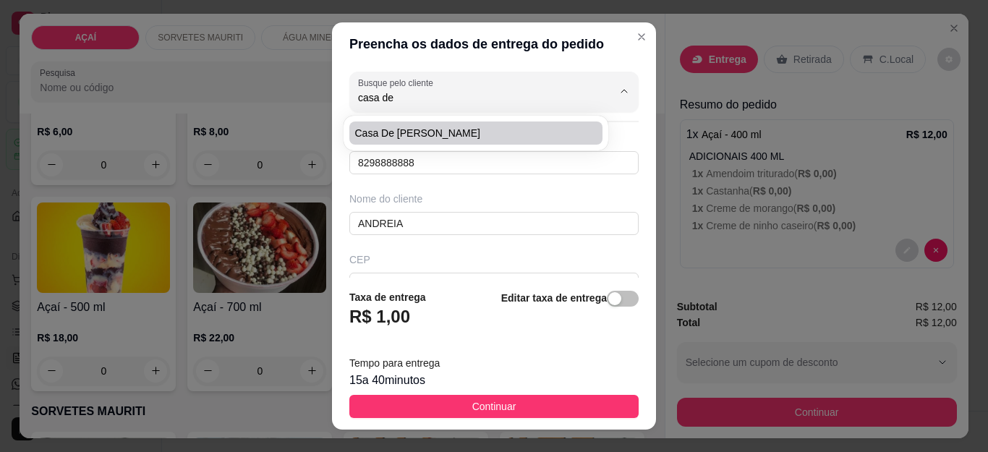
click at [461, 137] on span "casa de [PERSON_NAME]" at bounding box center [468, 133] width 227 height 14
type input "casa de [PERSON_NAME]"
type input "8287393401"
type input "casa de [PERSON_NAME]"
type input "5752000000000"
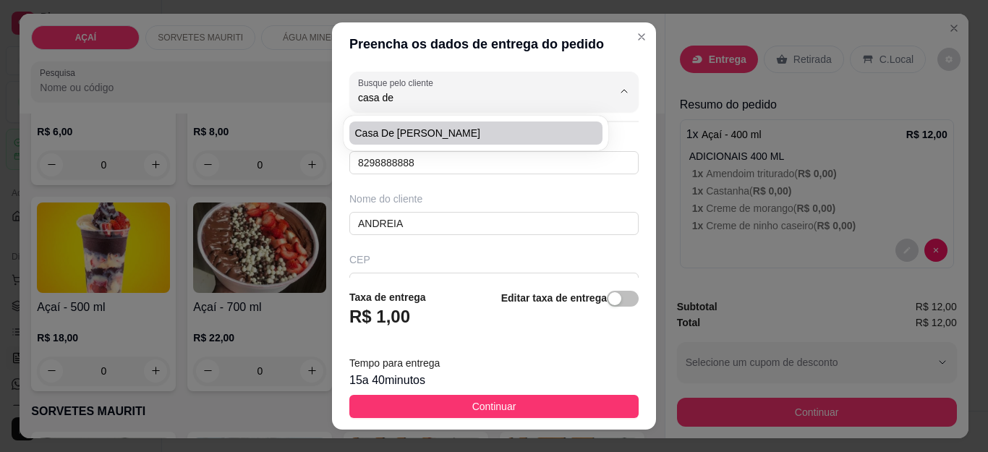
type input "rua de caneca"
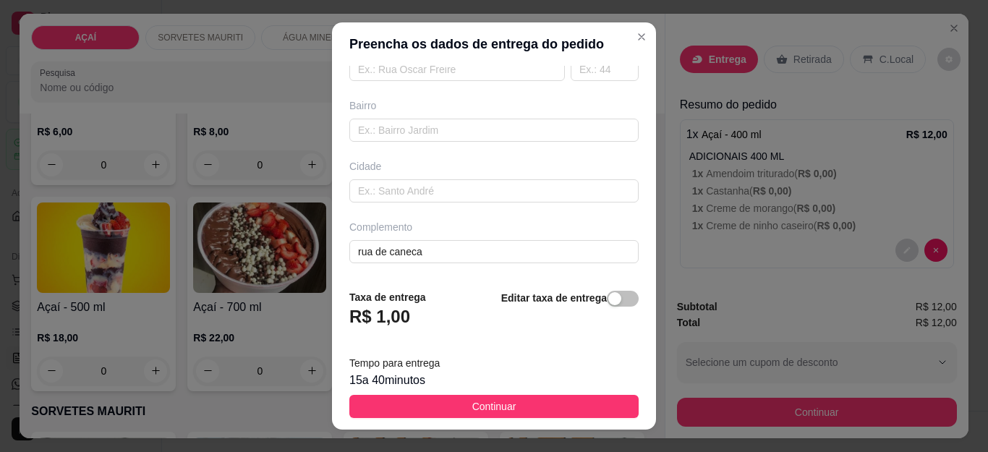
scroll to position [24, 0]
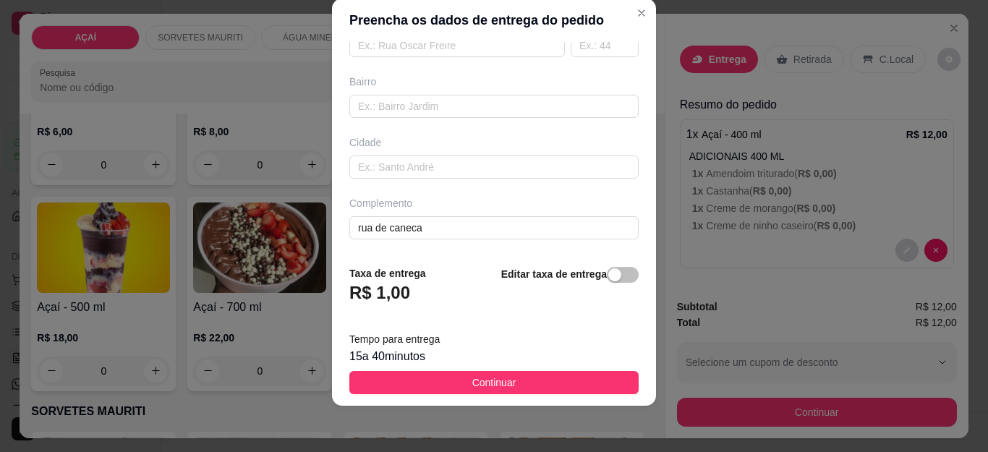
type input "casa de [PERSON_NAME]"
click at [532, 370] on footer "Taxa de entrega R$ 1,00 Editar taxa de entrega Tempo para entrega 15 a 40 minut…" at bounding box center [494, 330] width 324 height 152
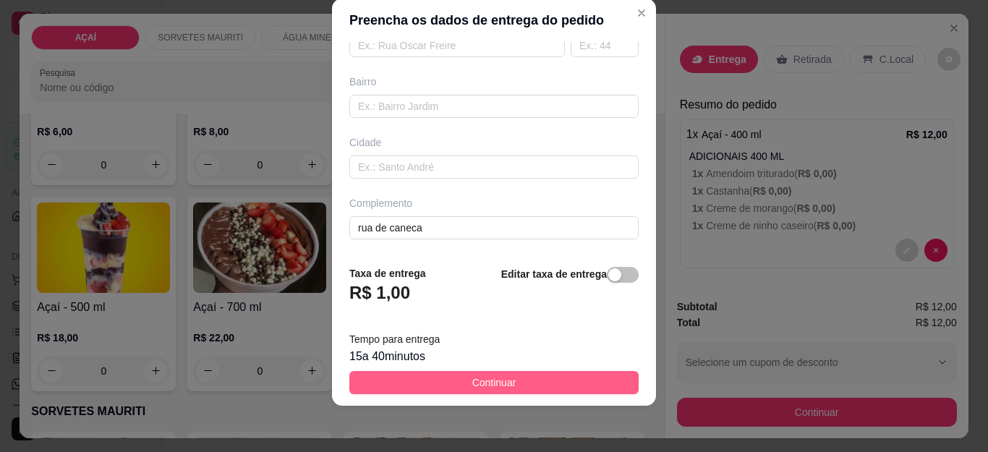
click at [543, 383] on button "Continuar" at bounding box center [493, 382] width 289 height 23
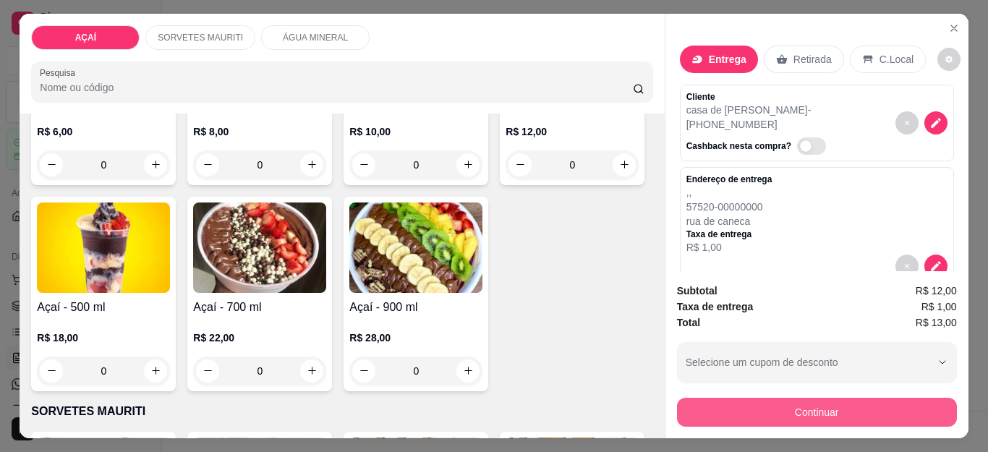
click at [686, 412] on button "Continuar" at bounding box center [817, 412] width 280 height 29
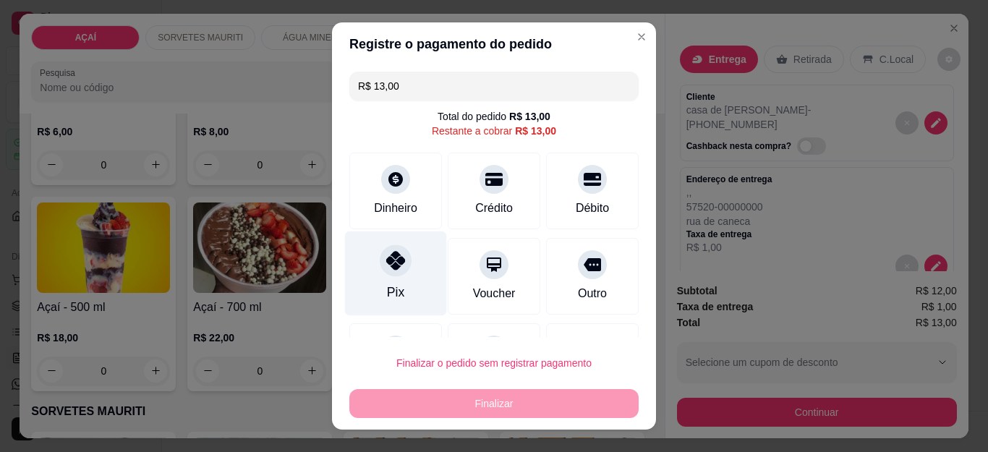
click at [386, 276] on div at bounding box center [396, 261] width 32 height 32
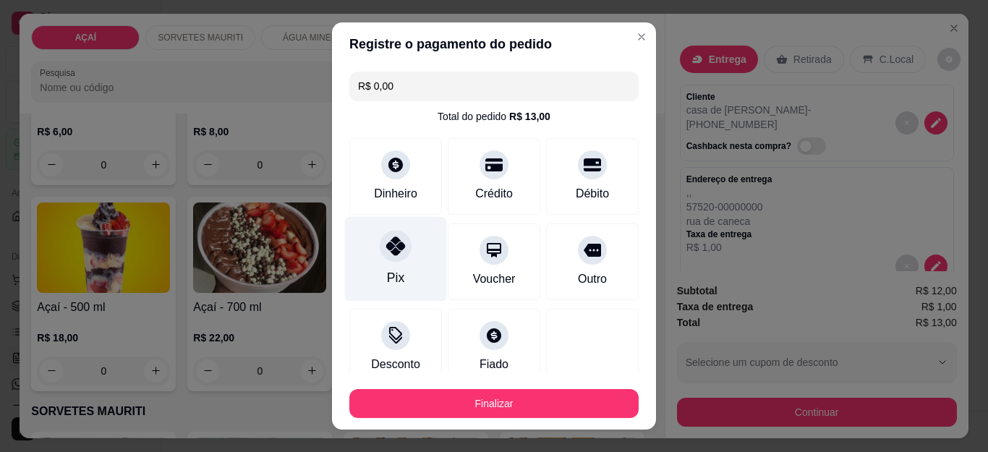
type input "R$ 0,00"
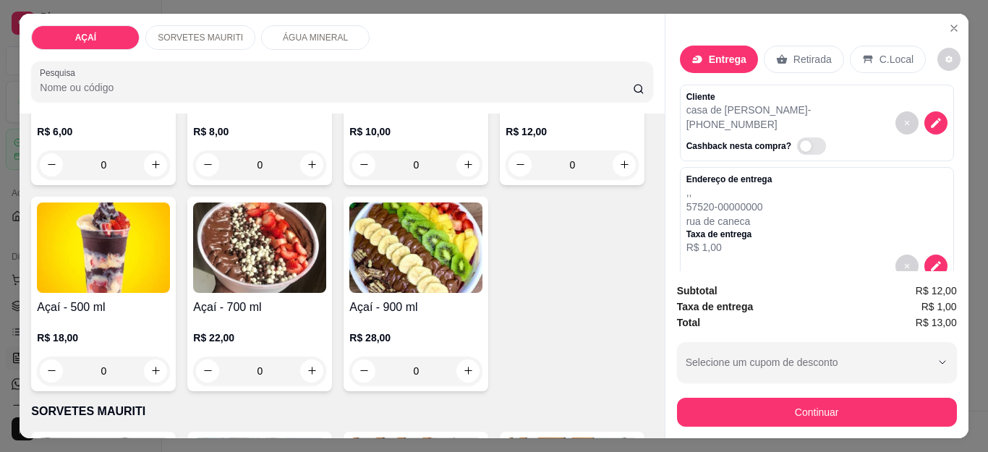
drag, startPoint x: 817, startPoint y: 194, endPoint x: 802, endPoint y: 198, distance: 15.8
click at [815, 195] on div "Endereço de entrega , , 57520-00000000 rua de caneca Taxa de entrega R$ 1,00" at bounding box center [816, 214] width 261 height 81
click at [929, 260] on icon "decrease-product-quantity" at bounding box center [935, 266] width 13 height 13
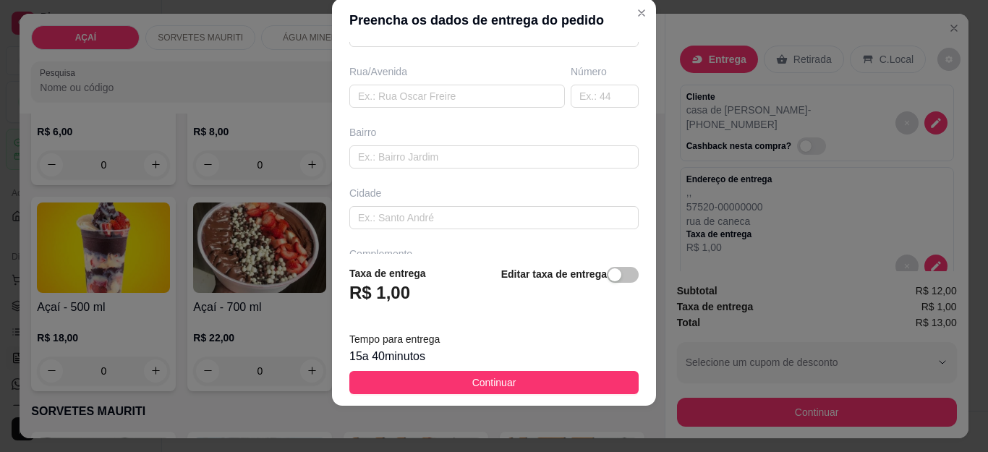
scroll to position [276, 0]
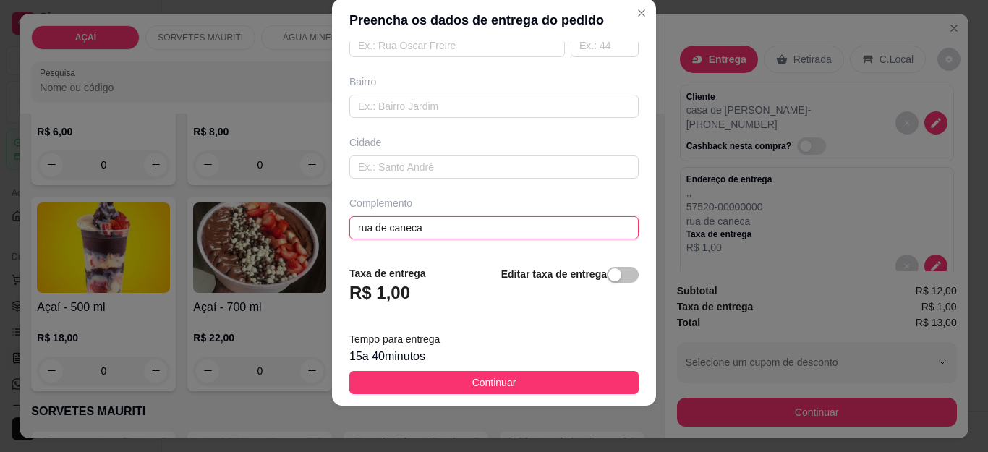
click at [485, 226] on input "rua de caneca" at bounding box center [493, 227] width 289 height 23
type input "rua de caneca adicionr creme de morango e ovo maltine"
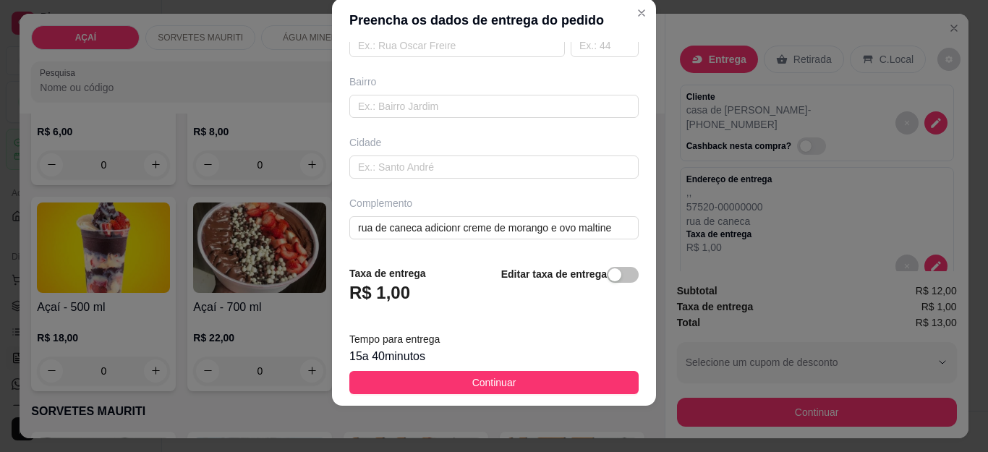
click at [531, 378] on button "Continuar" at bounding box center [493, 382] width 289 height 23
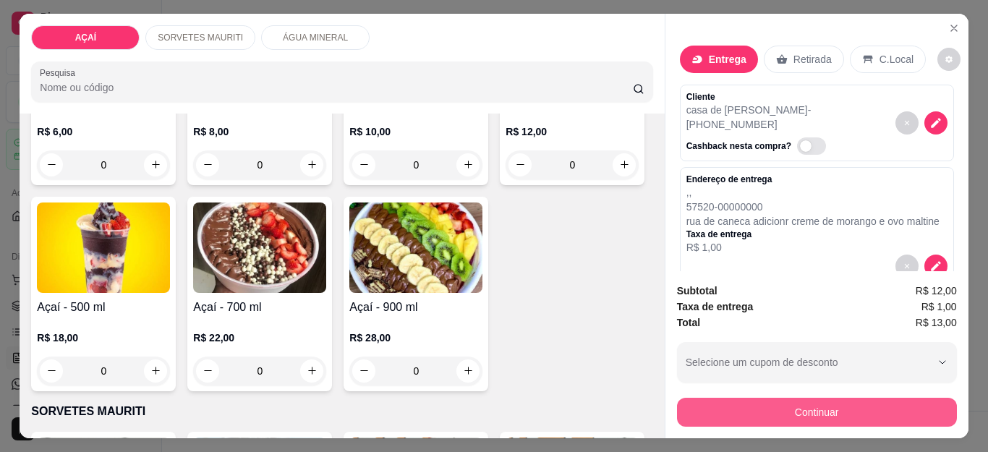
click at [689, 409] on button "Continuar" at bounding box center [817, 412] width 280 height 29
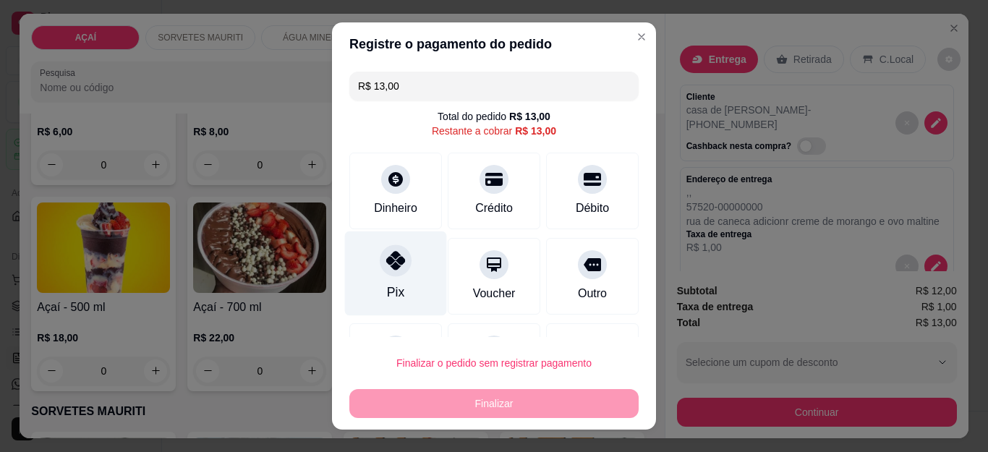
click at [391, 257] on icon at bounding box center [395, 260] width 19 height 19
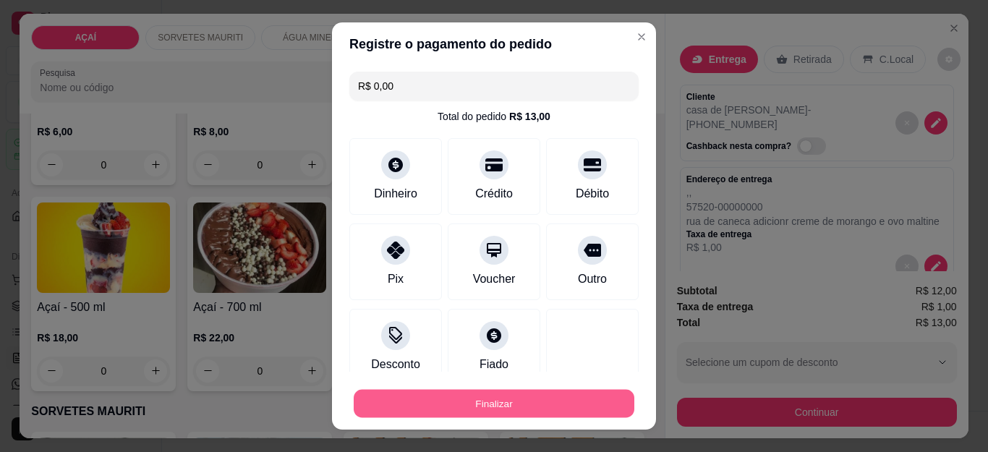
click at [467, 407] on button "Finalizar" at bounding box center [494, 403] width 281 height 28
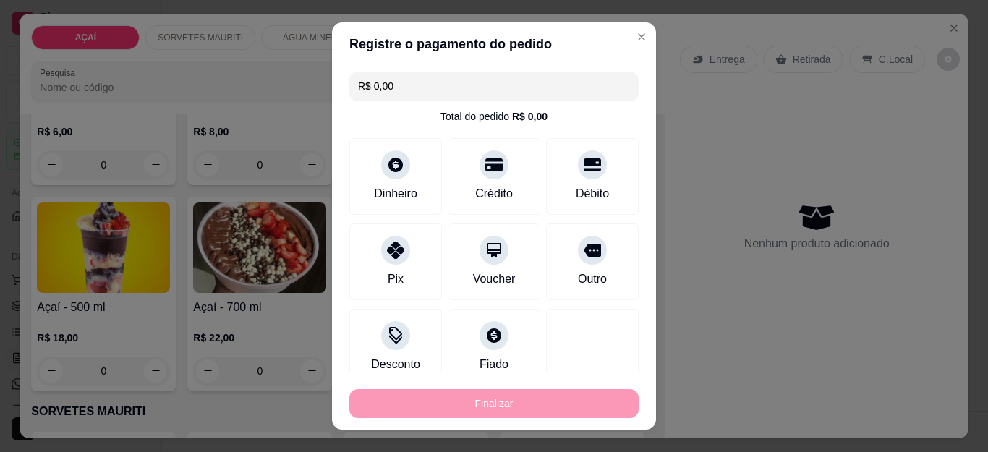
type input "-R$ 13,00"
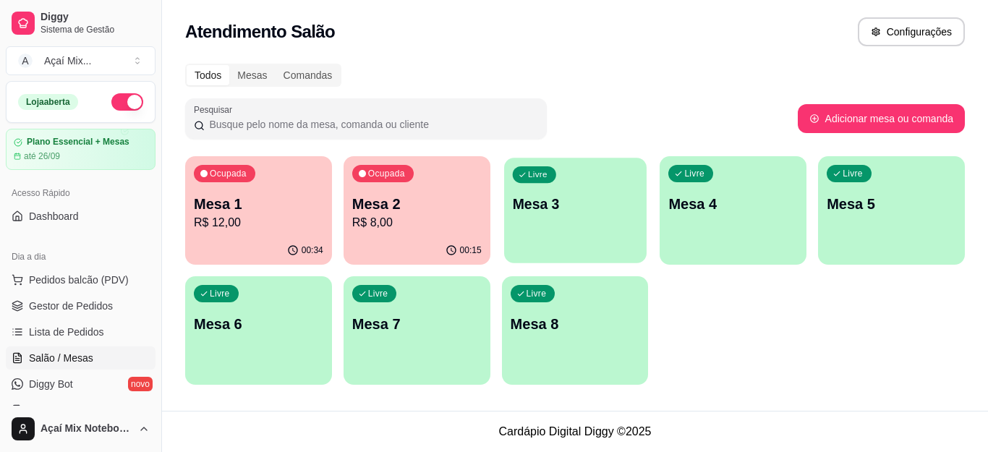
click at [631, 236] on div "Livre Mesa 3" at bounding box center [575, 202] width 142 height 88
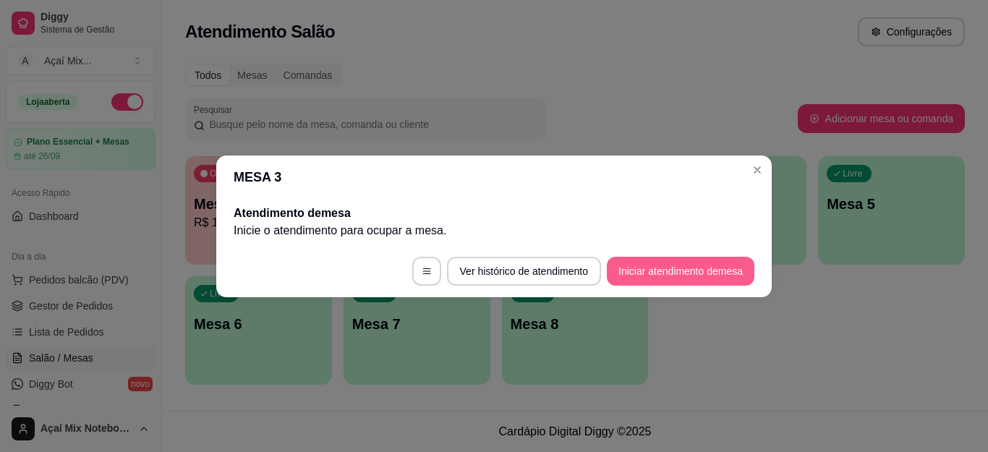
click at [681, 274] on button "Iniciar atendimento de mesa" at bounding box center [681, 271] width 148 height 29
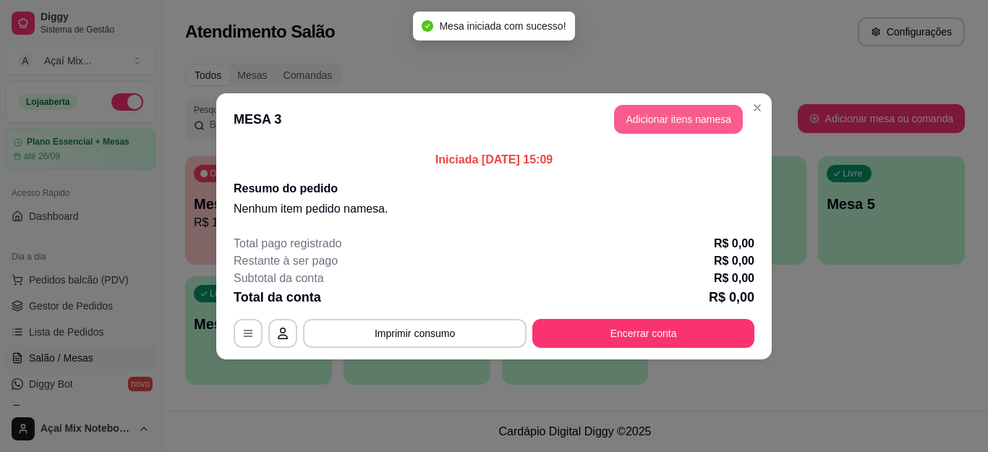
click at [668, 110] on button "Adicionar itens na mesa" at bounding box center [678, 119] width 129 height 29
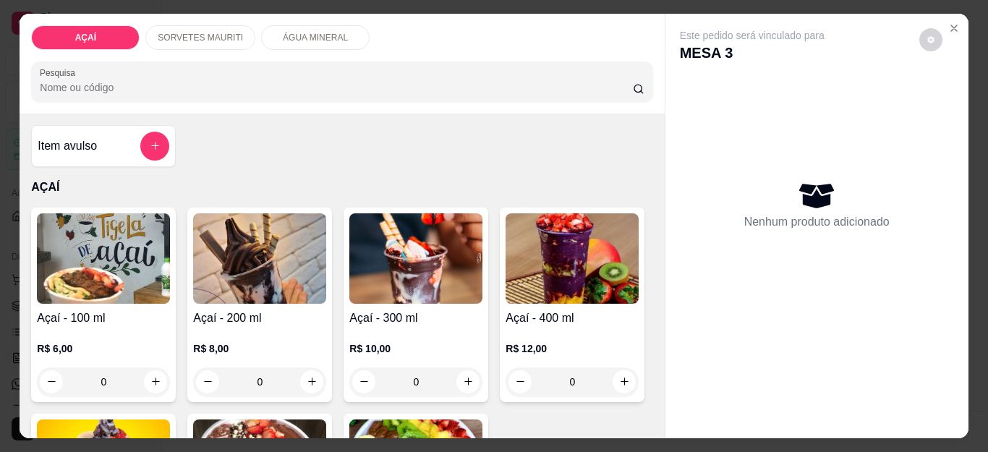
scroll to position [145, 0]
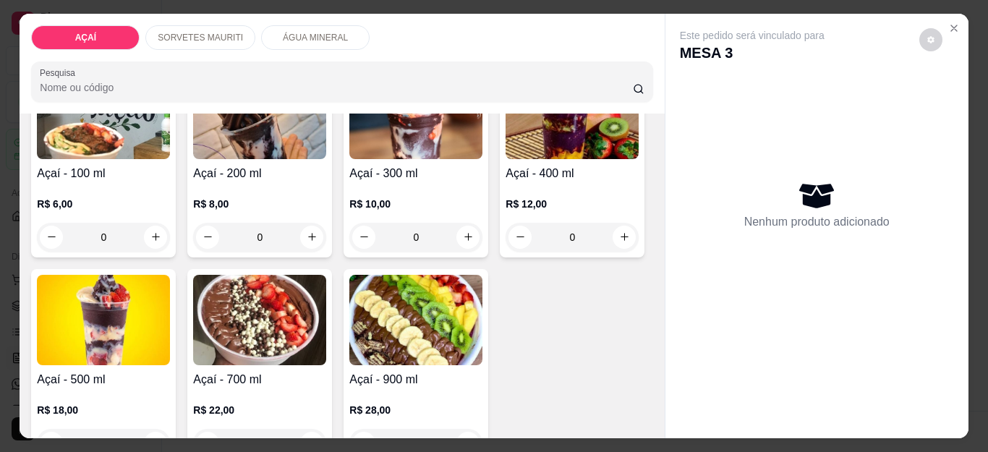
click at [506, 159] on img at bounding box center [572, 114] width 133 height 90
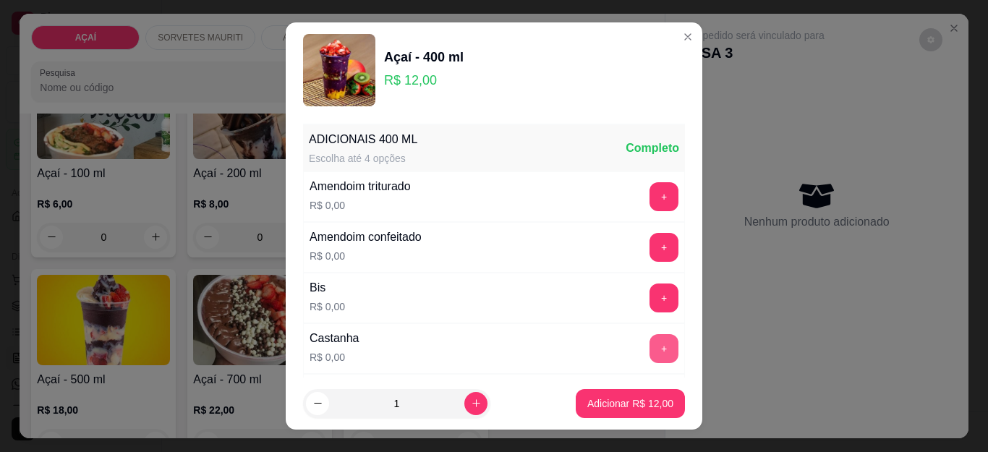
click at [650, 339] on button "+" at bounding box center [664, 348] width 29 height 29
click at [650, 207] on button "+" at bounding box center [664, 196] width 29 height 29
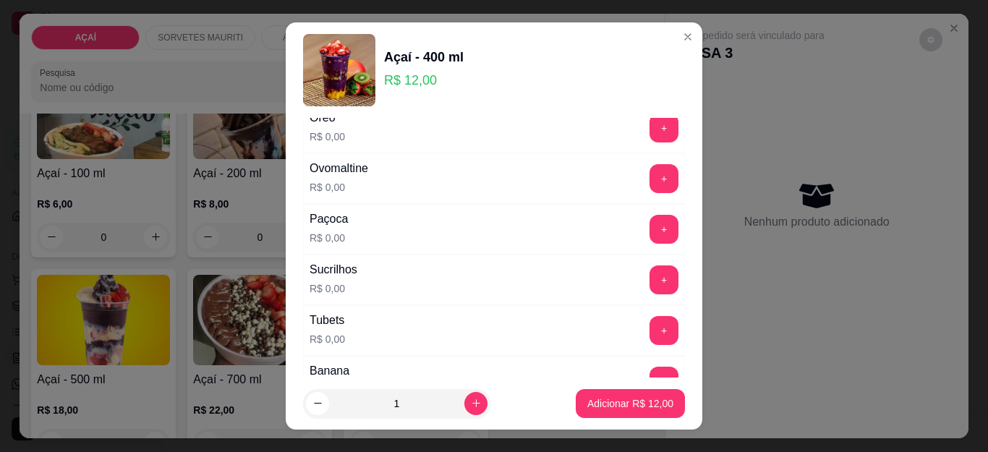
scroll to position [1494, 0]
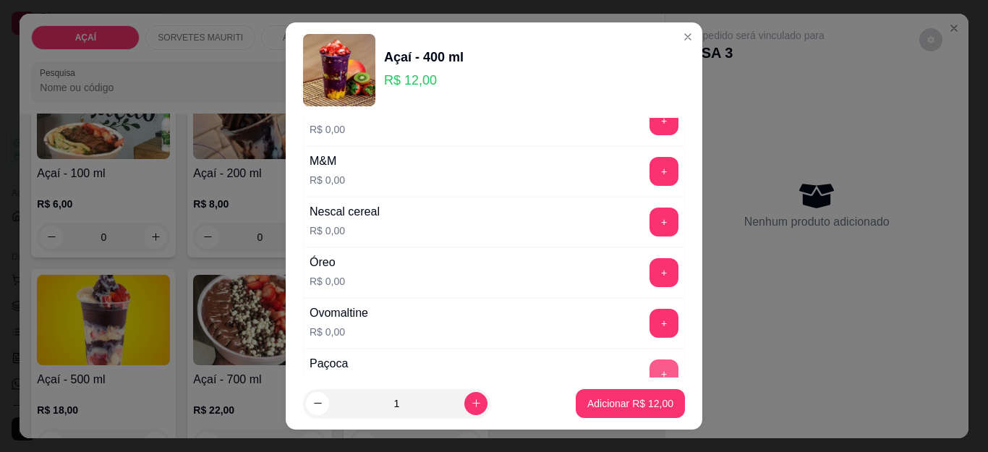
click at [650, 370] on button "+" at bounding box center [664, 373] width 29 height 29
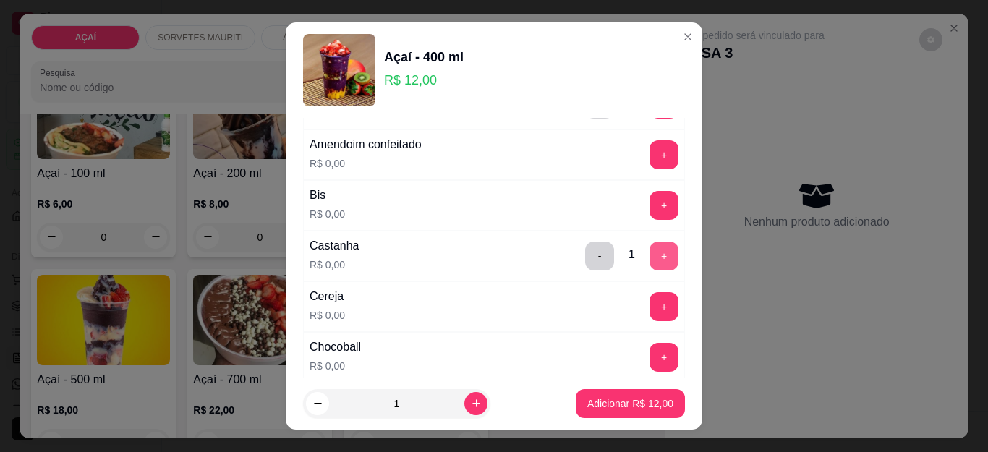
scroll to position [0, 0]
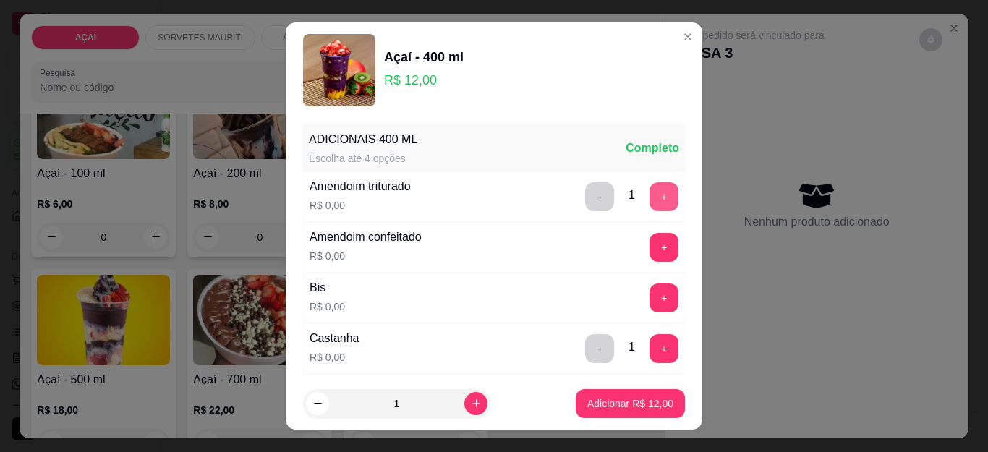
click at [650, 198] on button "+" at bounding box center [664, 196] width 29 height 29
click at [605, 422] on footer "1 Adicionar R$ 12,00" at bounding box center [494, 404] width 417 height 52
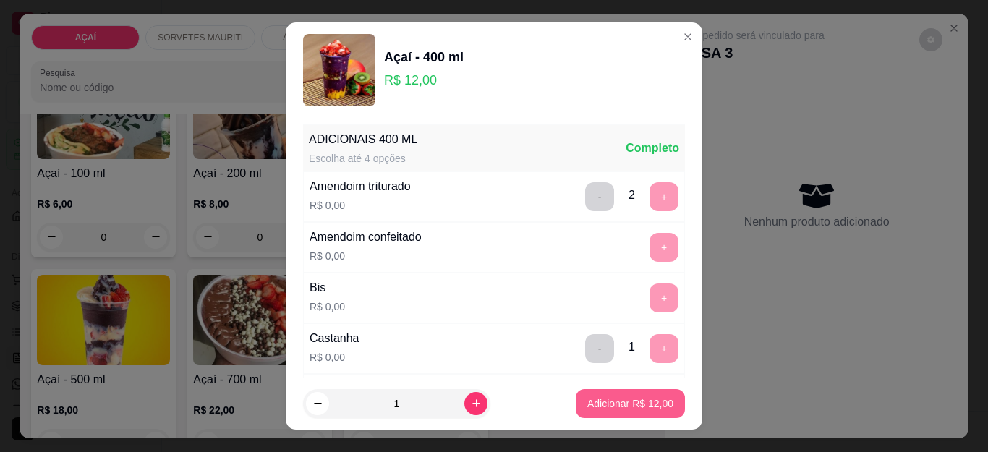
click at [605, 412] on button "Adicionar R$ 12,00" at bounding box center [630, 403] width 109 height 29
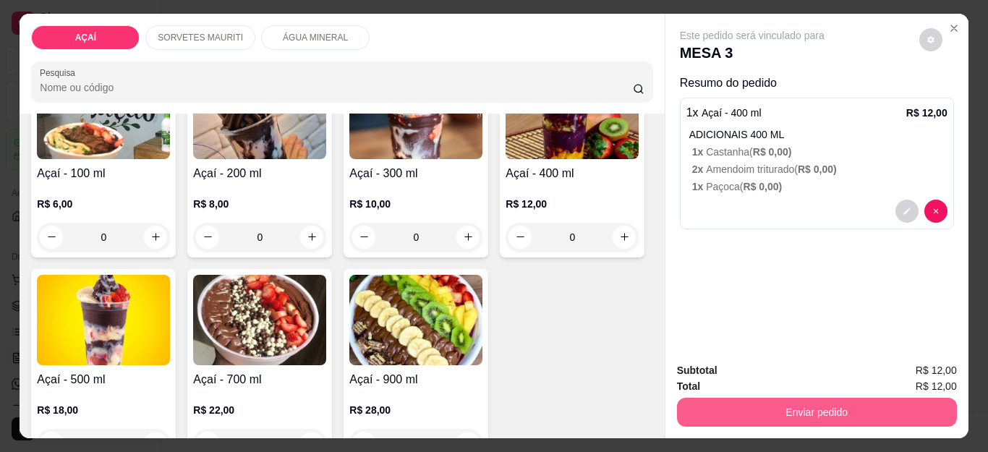
click at [795, 409] on button "Enviar pedido" at bounding box center [817, 412] width 280 height 29
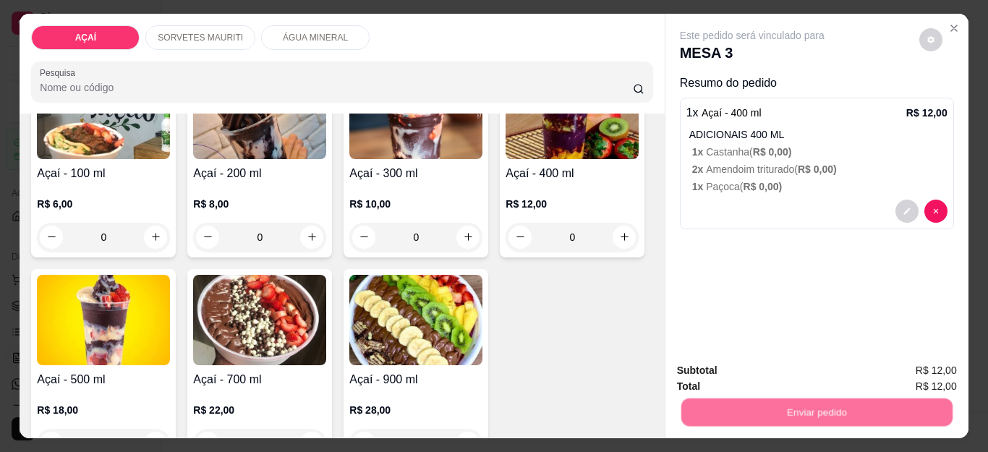
click at [778, 362] on button "Não registrar e enviar pedido" at bounding box center [768, 370] width 150 height 27
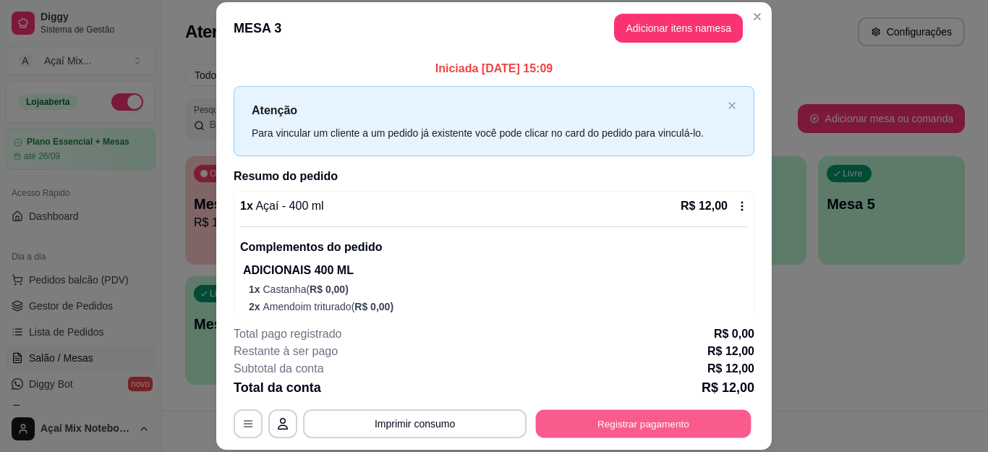
click at [698, 425] on button "Registrar pagamento" at bounding box center [644, 423] width 216 height 28
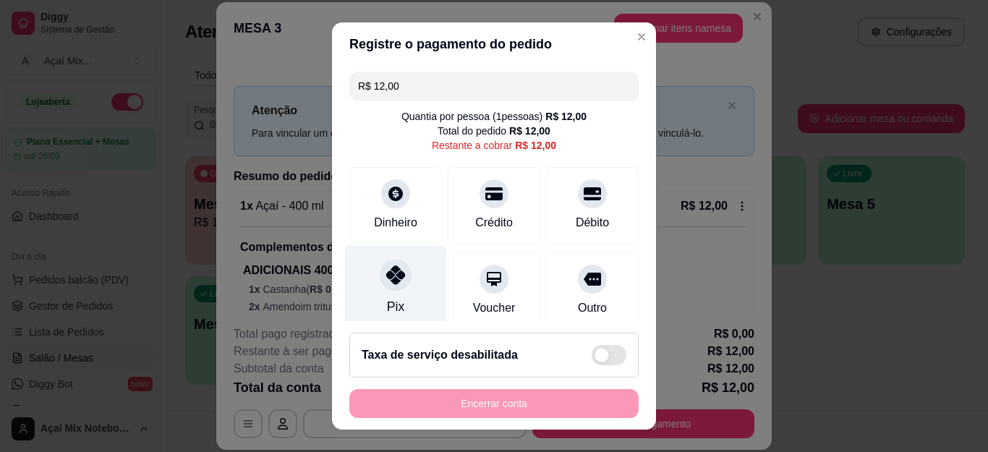
click at [378, 256] on div "Pix" at bounding box center [396, 288] width 102 height 85
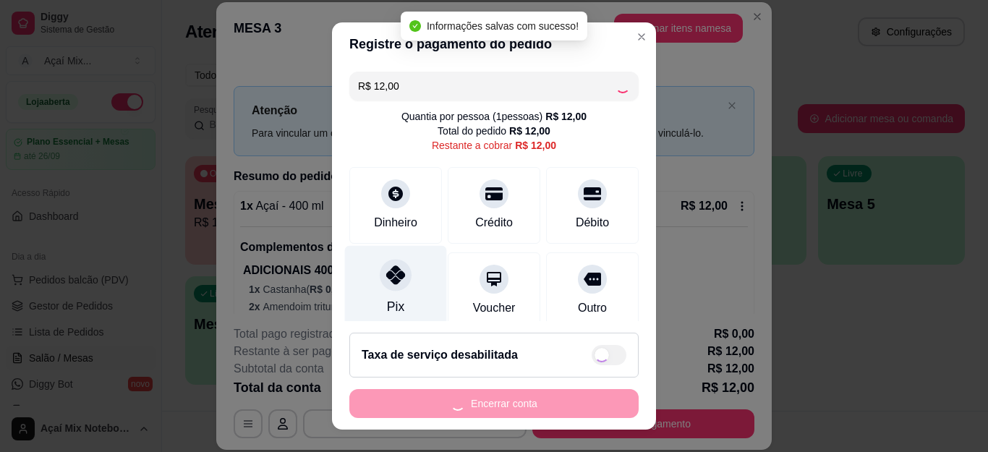
type input "R$ 0,00"
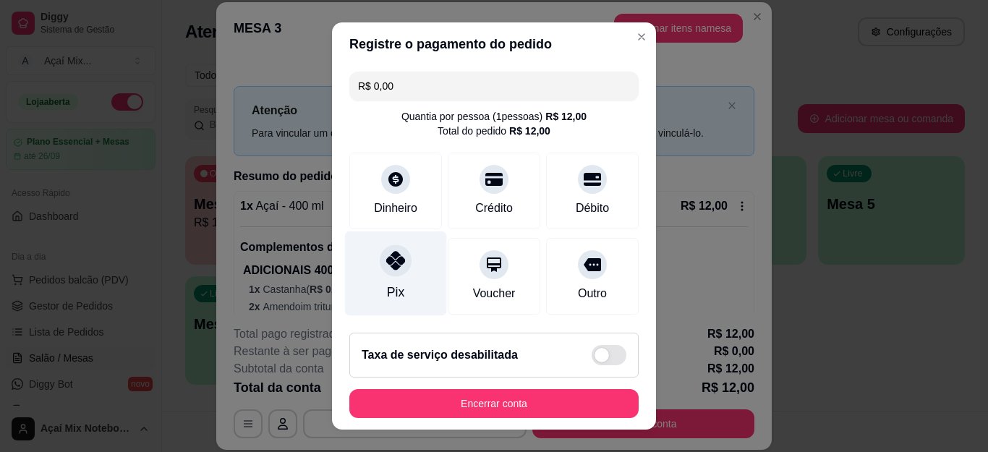
click at [391, 260] on icon at bounding box center [395, 260] width 19 height 19
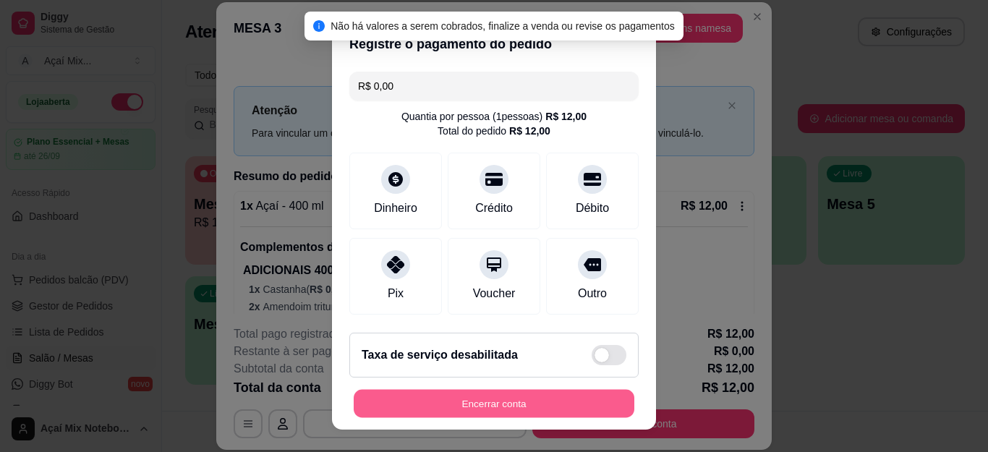
click at [477, 414] on button "Encerrar conta" at bounding box center [494, 403] width 281 height 28
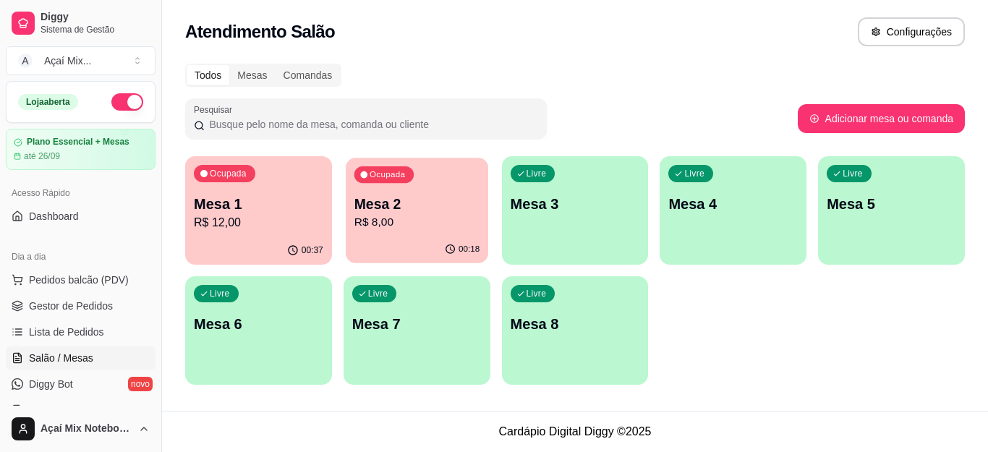
click at [393, 246] on div "00:18" at bounding box center [417, 249] width 142 height 27
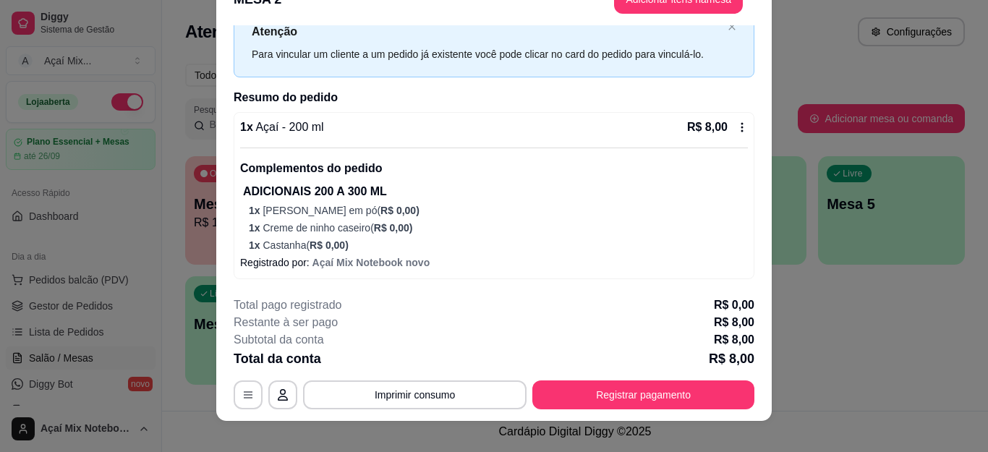
scroll to position [44, 0]
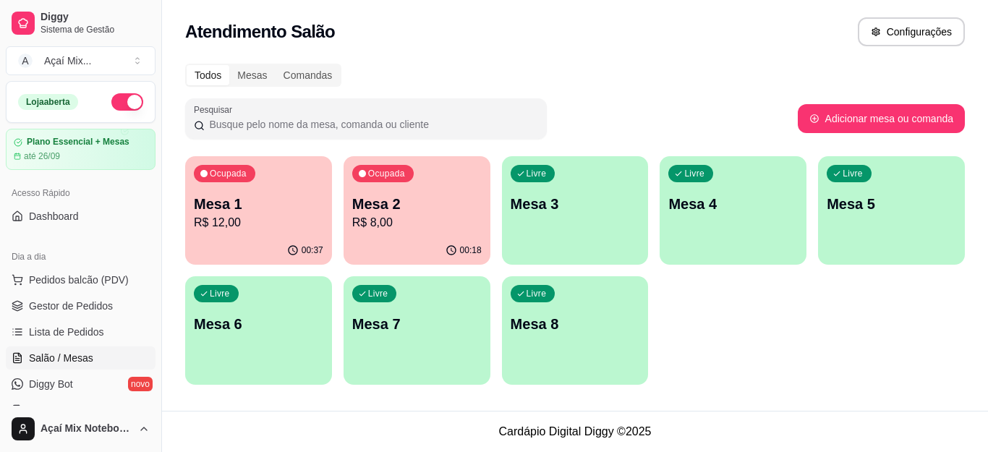
click at [273, 223] on p "R$ 12,00" at bounding box center [258, 222] width 129 height 17
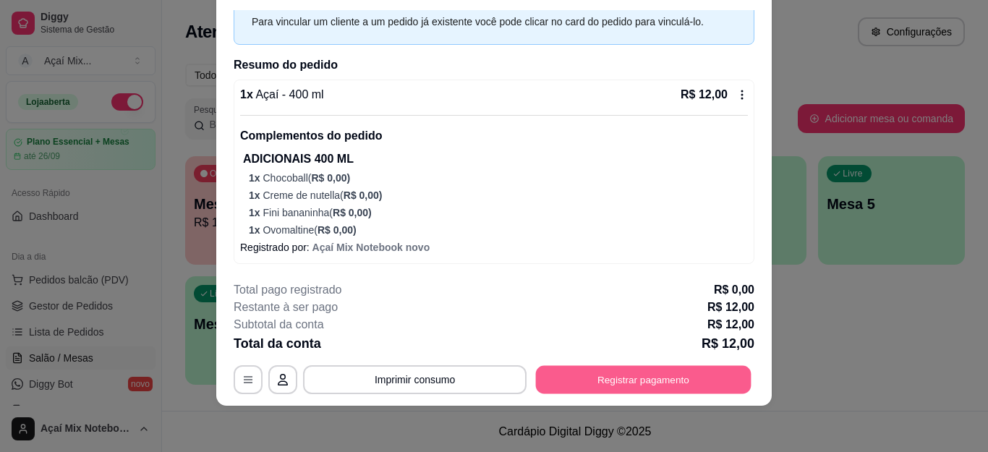
click at [631, 382] on button "Registrar pagamento" at bounding box center [644, 379] width 216 height 28
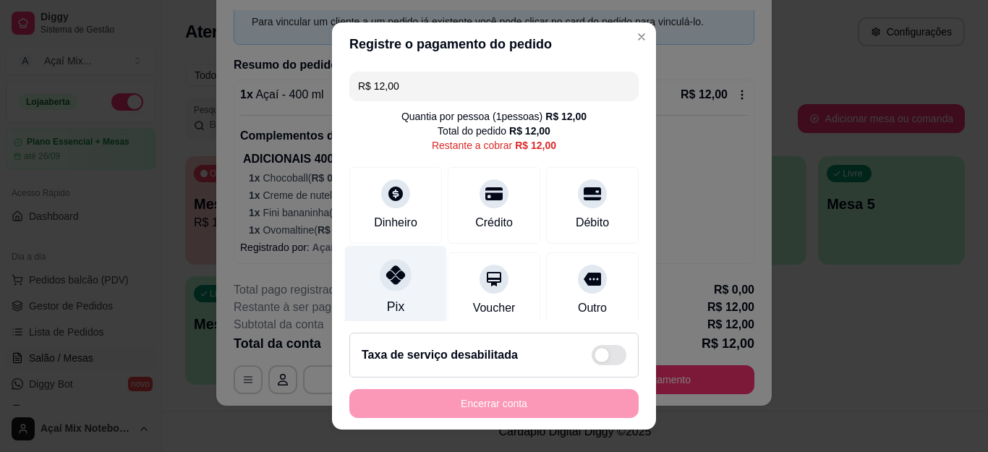
click at [386, 275] on icon at bounding box center [395, 274] width 19 height 19
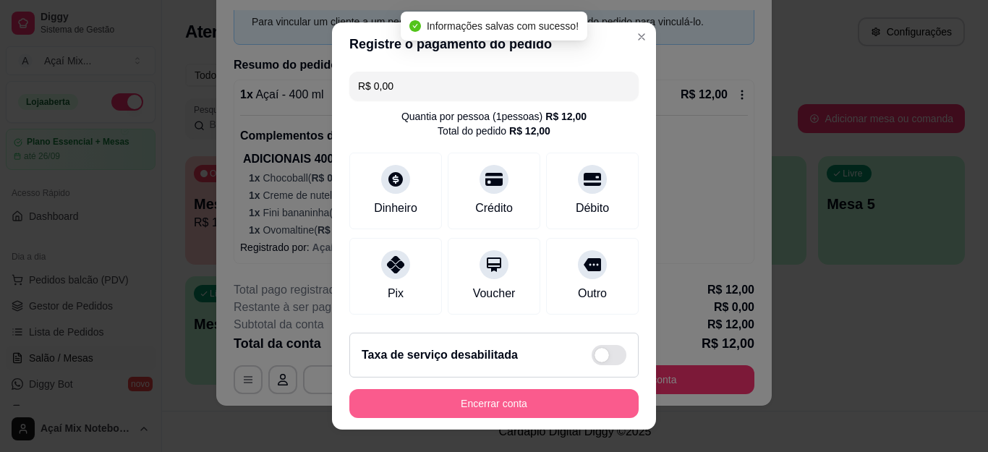
type input "R$ 0,00"
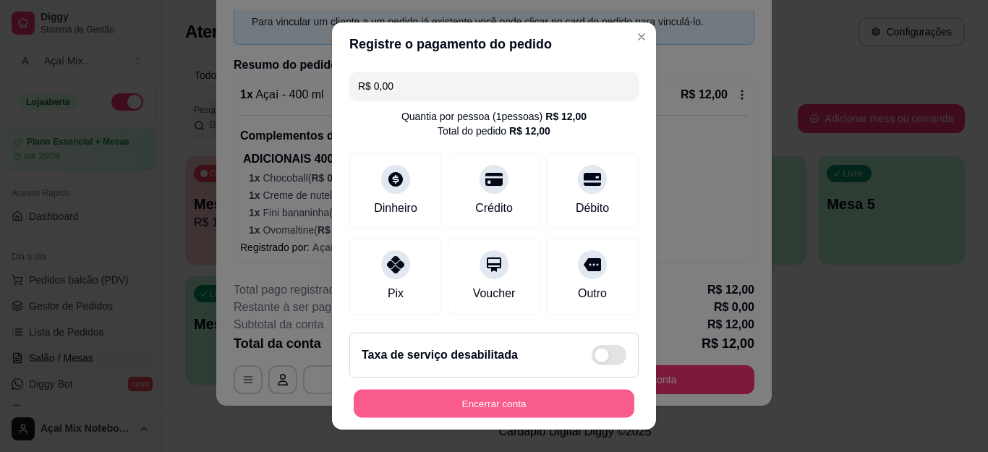
click at [445, 407] on button "Encerrar conta" at bounding box center [494, 403] width 281 height 28
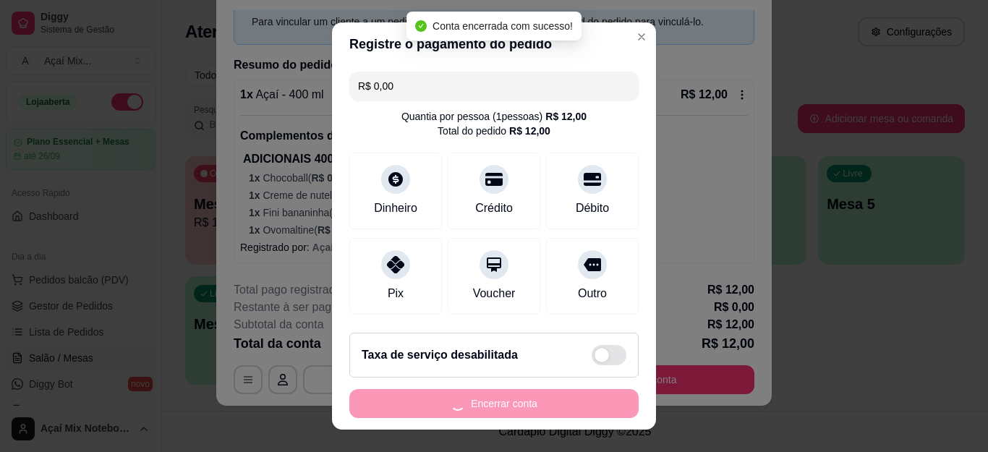
scroll to position [0, 0]
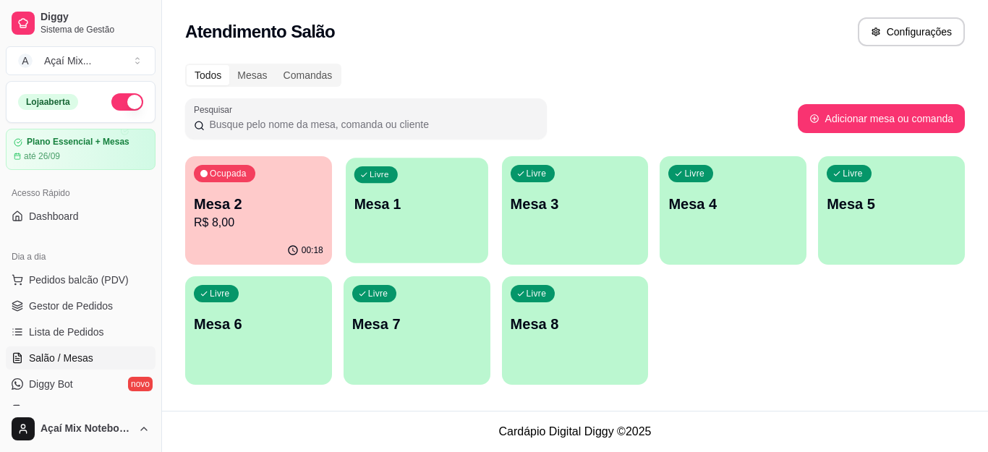
click at [393, 251] on div "button" at bounding box center [417, 254] width 142 height 17
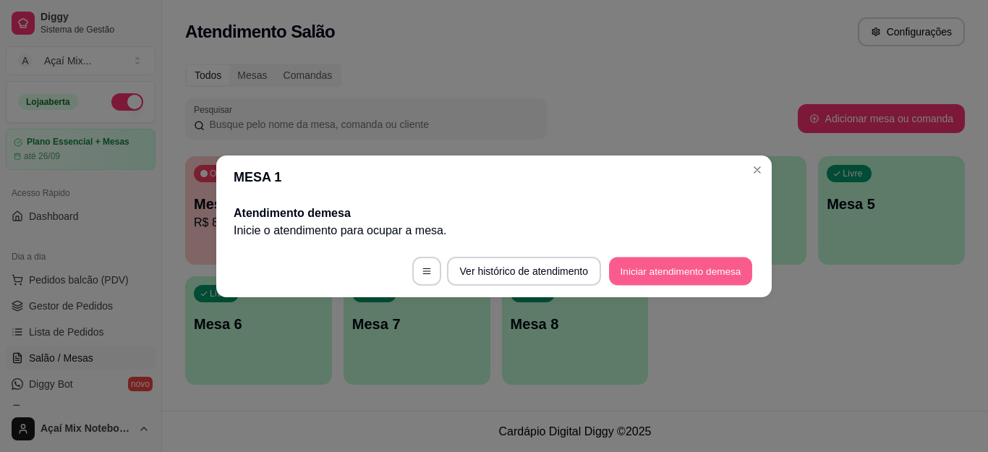
click at [707, 273] on button "Iniciar atendimento de mesa" at bounding box center [680, 271] width 143 height 28
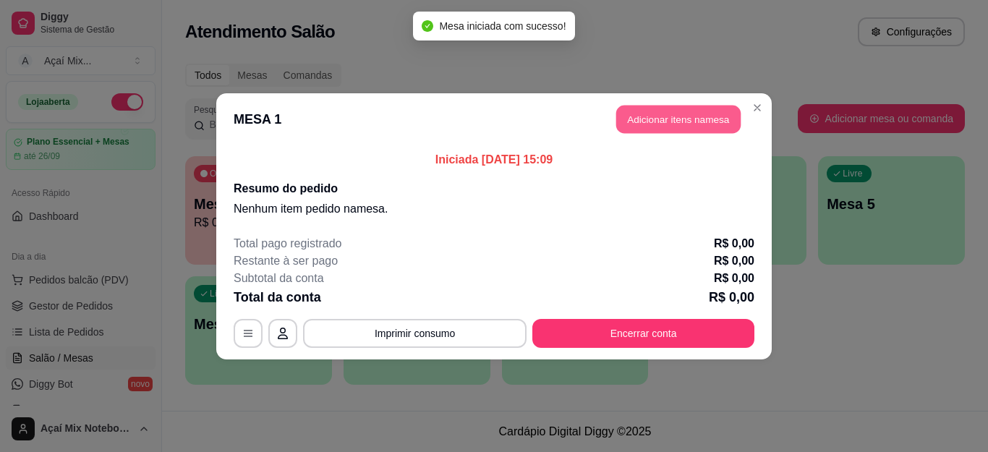
click at [655, 116] on button "Adicionar itens na mesa" at bounding box center [678, 119] width 124 height 28
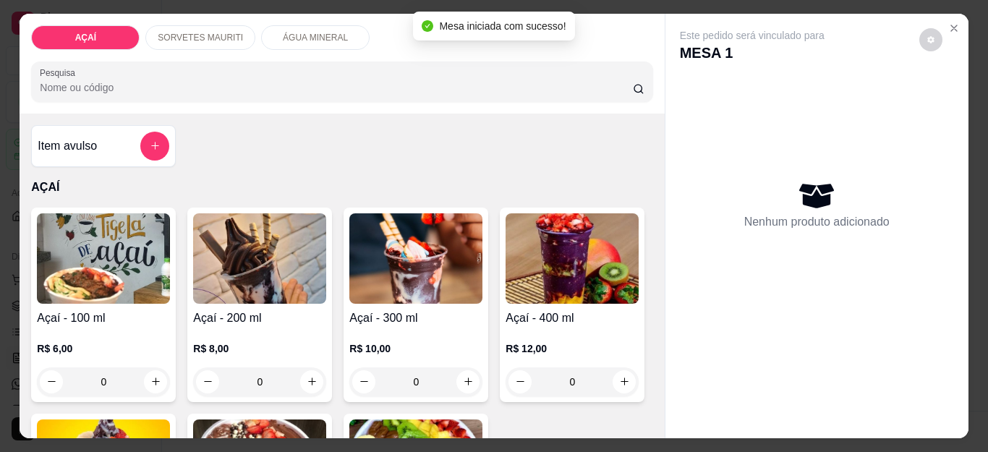
click at [247, 319] on h4 "Açaí - 200 ml" at bounding box center [259, 318] width 133 height 17
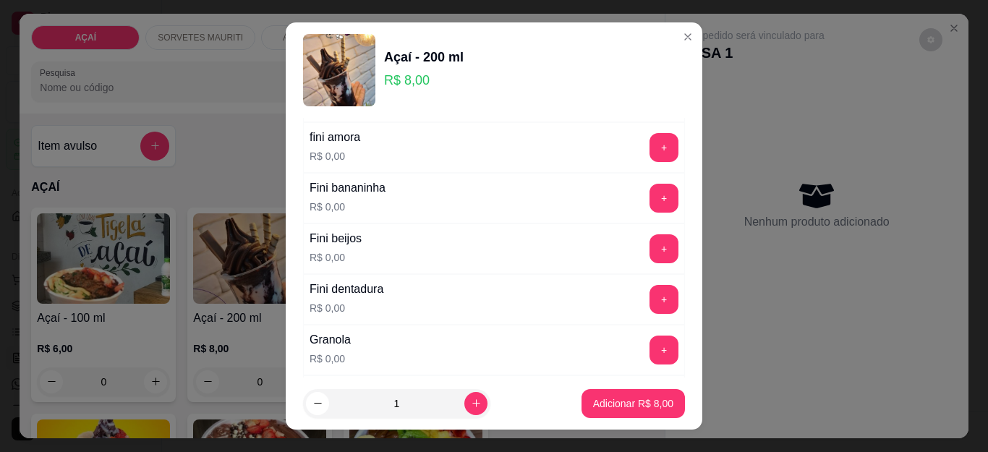
scroll to position [1013, 0]
click at [650, 145] on button "+" at bounding box center [664, 146] width 28 height 28
click at [650, 242] on button "+" at bounding box center [664, 247] width 29 height 29
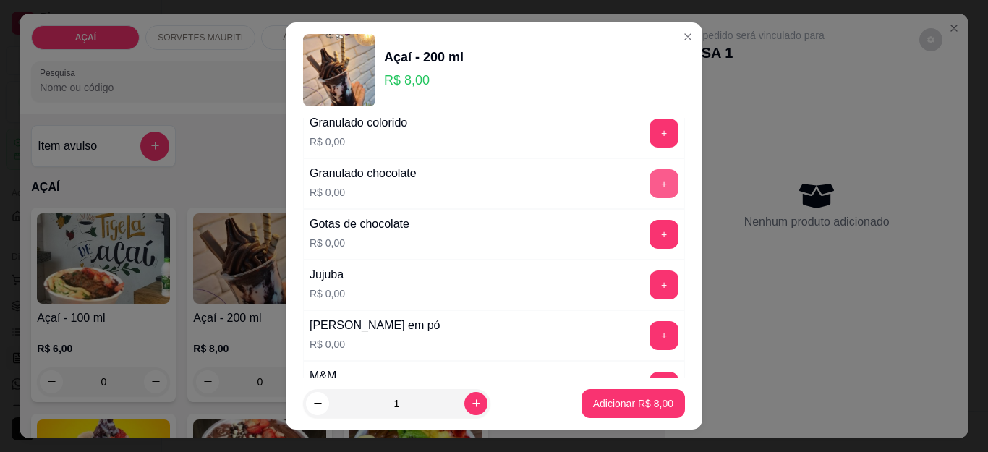
scroll to position [1302, 0]
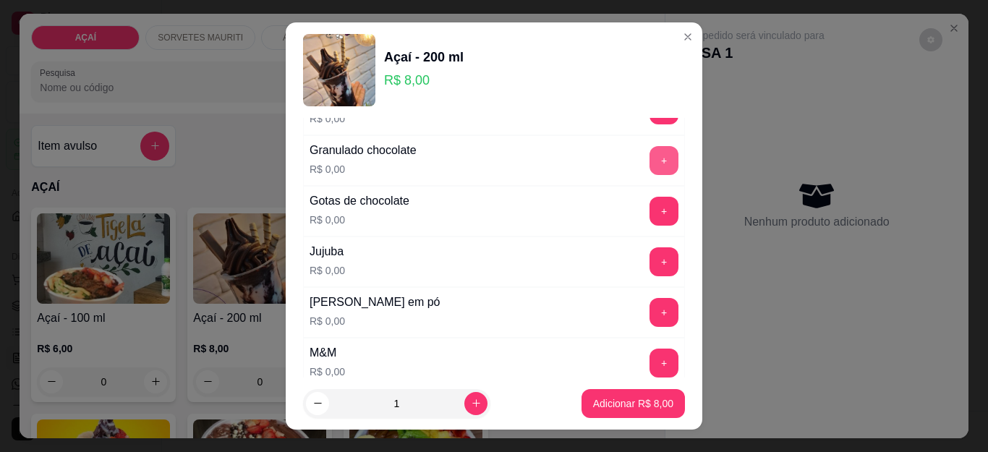
click at [650, 165] on button "+" at bounding box center [664, 160] width 29 height 29
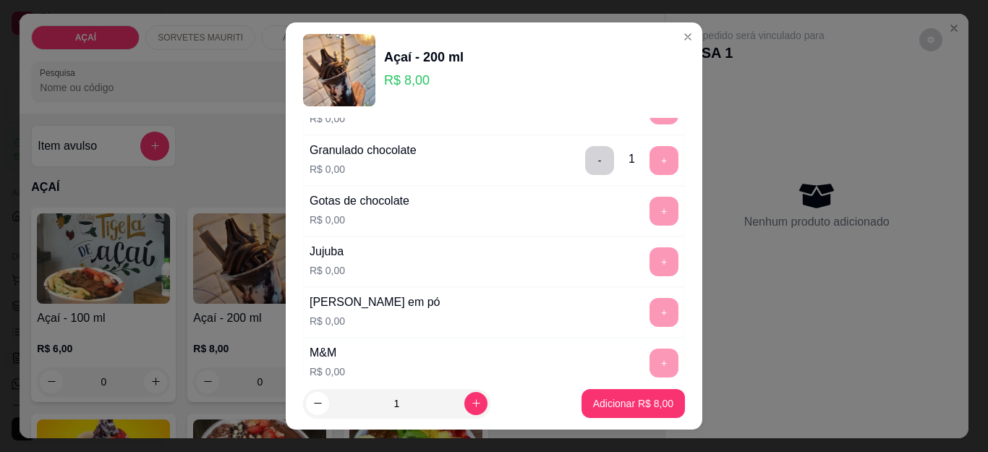
click at [644, 422] on footer "1 Adicionar R$ 8,00" at bounding box center [494, 404] width 417 height 52
click at [644, 409] on p "Adicionar R$ 8,00" at bounding box center [633, 403] width 80 height 14
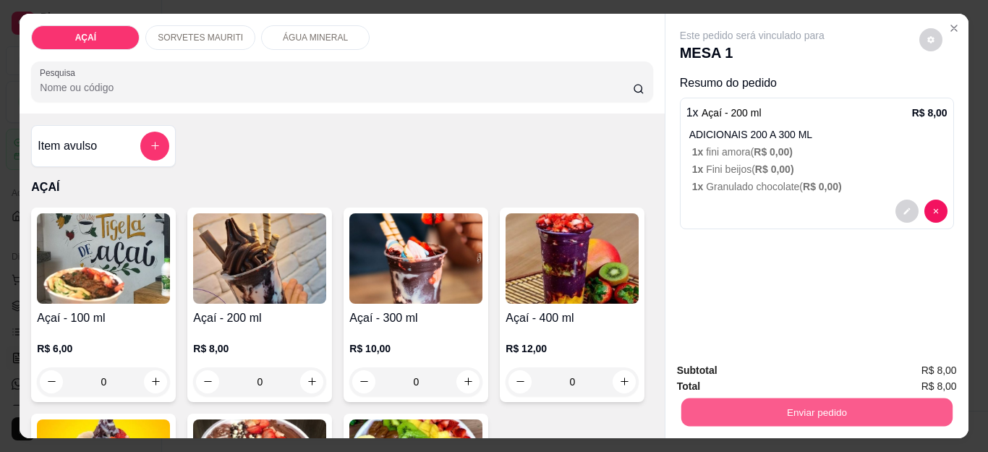
click at [732, 411] on button "Enviar pedido" at bounding box center [816, 413] width 271 height 28
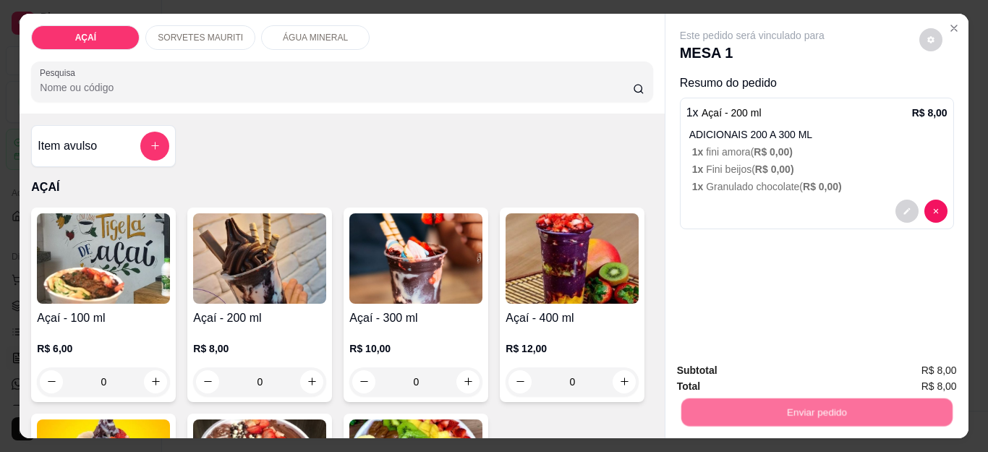
click at [754, 362] on button "Não registrar e enviar pedido" at bounding box center [768, 370] width 146 height 27
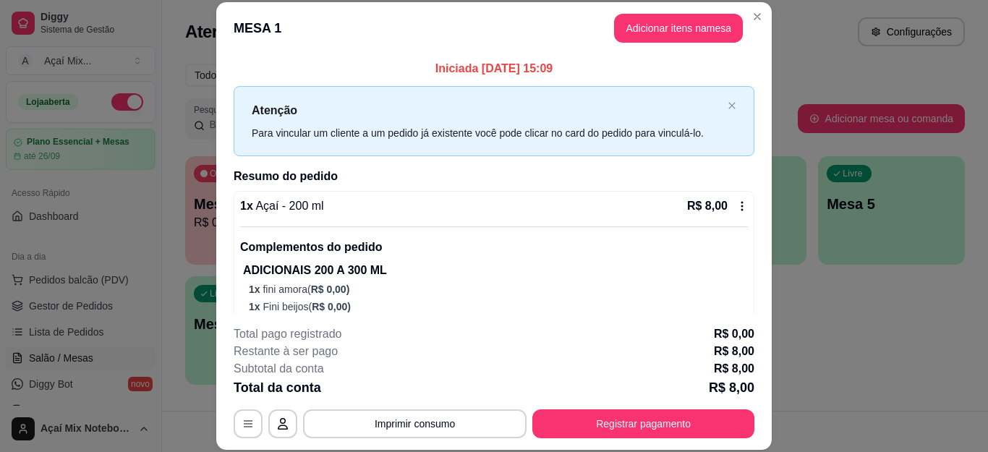
scroll to position [50, 0]
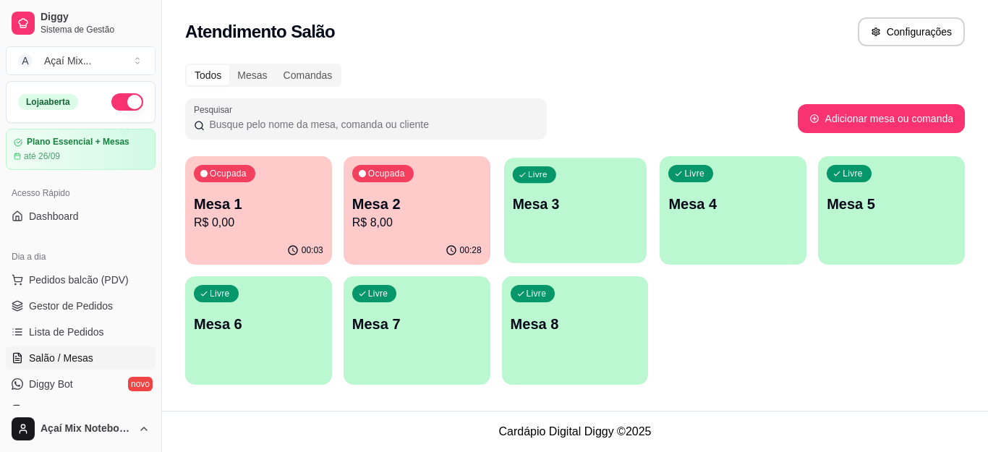
click at [599, 195] on p "Mesa 3" at bounding box center [574, 205] width 125 height 20
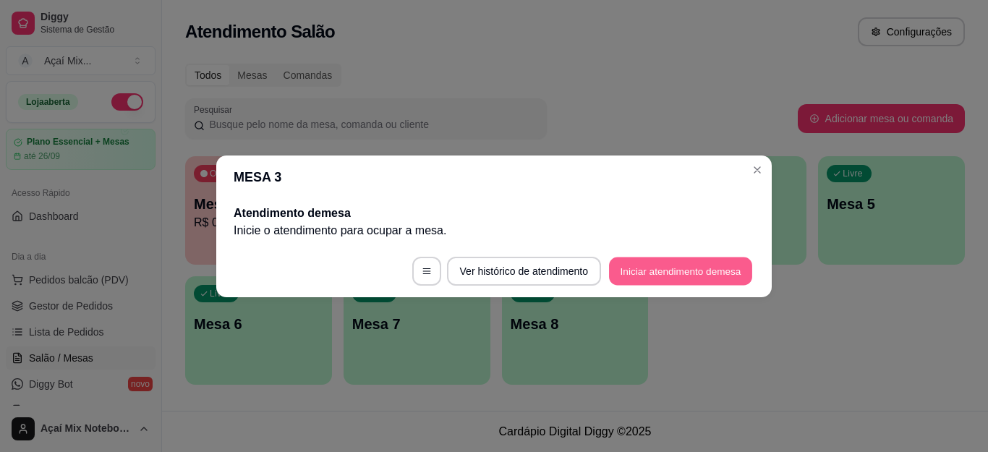
click at [650, 272] on button "Iniciar atendimento de mesa" at bounding box center [680, 271] width 143 height 28
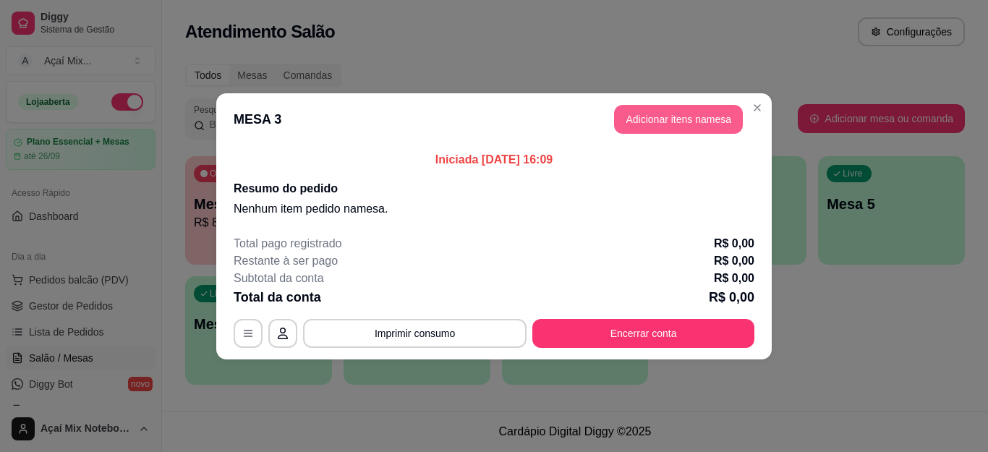
click at [635, 122] on button "Adicionar itens na mesa" at bounding box center [678, 119] width 129 height 29
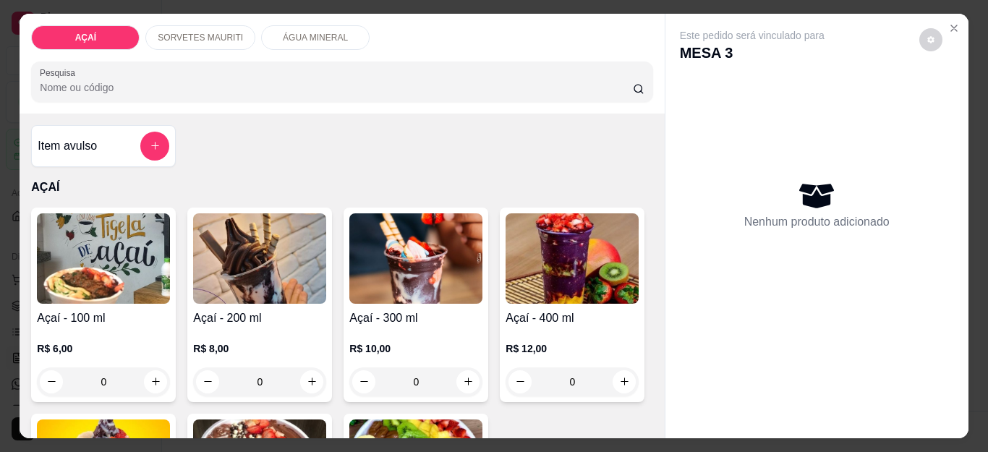
click at [465, 379] on div "0" at bounding box center [415, 381] width 133 height 29
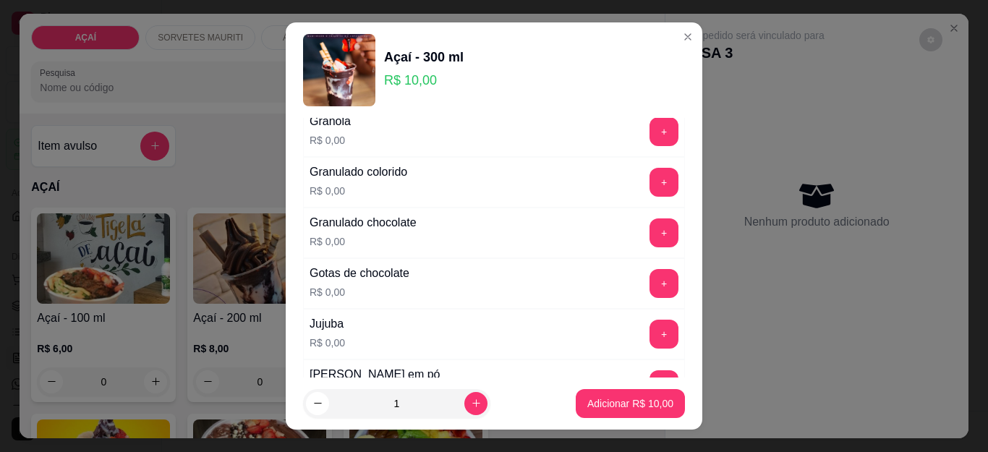
scroll to position [1374, 0]
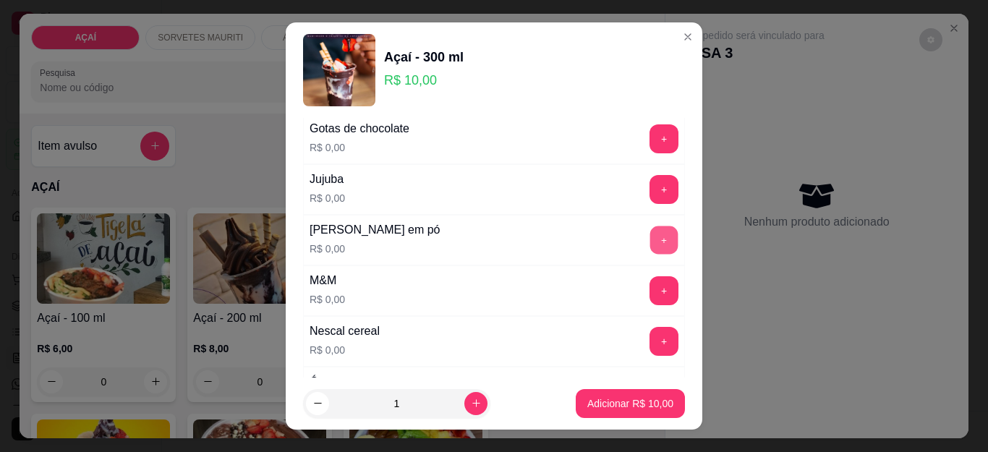
click at [650, 237] on button "+" at bounding box center [664, 240] width 28 height 28
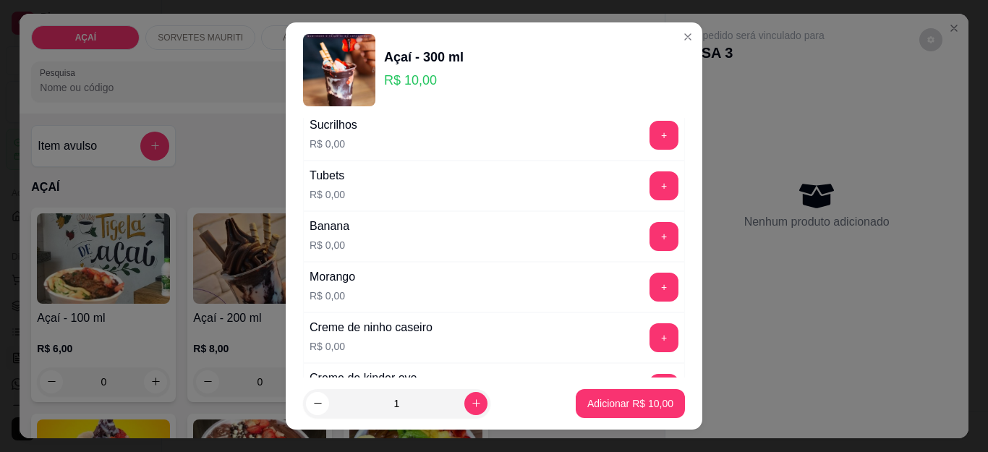
scroll to position [1928, 0]
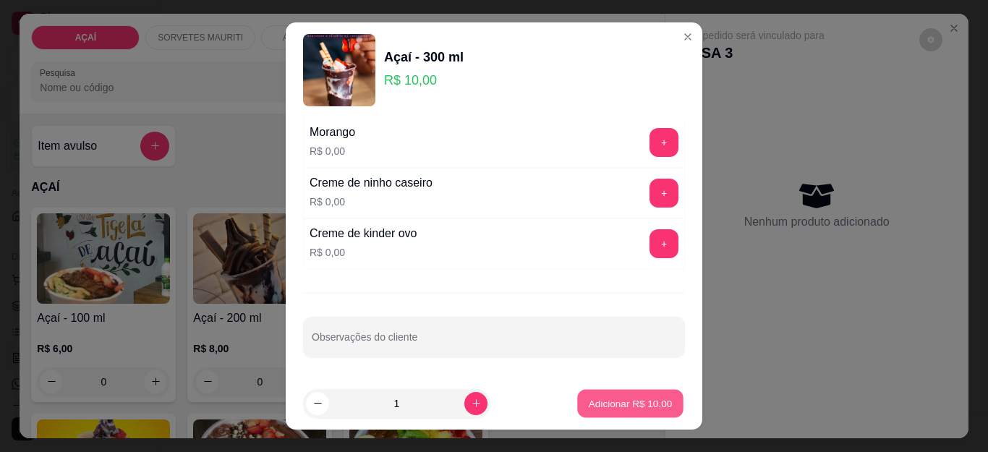
click at [606, 401] on p "Adicionar R$ 10,00" at bounding box center [631, 403] width 84 height 14
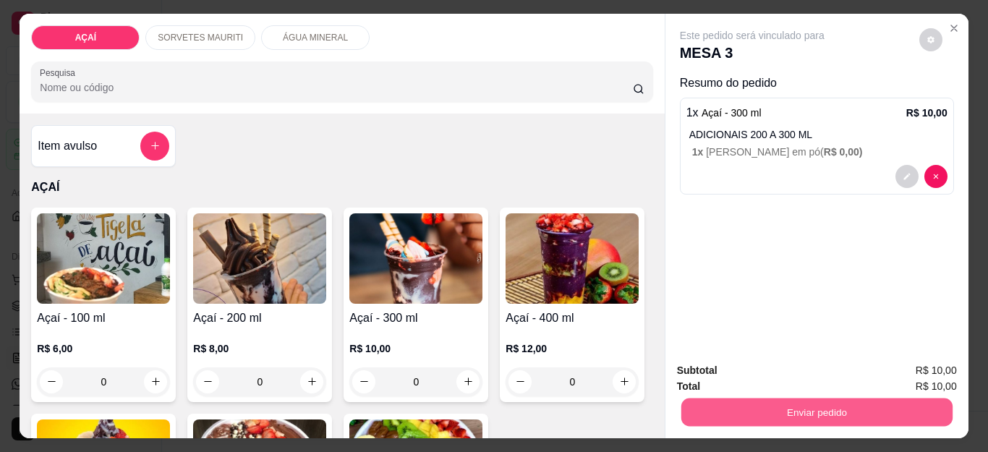
click at [874, 401] on button "Enviar pedido" at bounding box center [816, 413] width 271 height 28
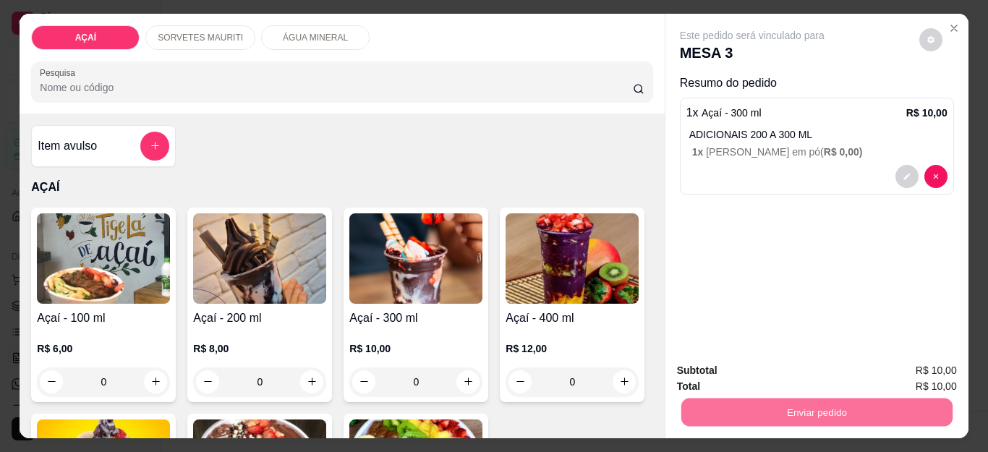
click at [718, 365] on button "Não registrar e enviar pedido" at bounding box center [768, 370] width 150 height 27
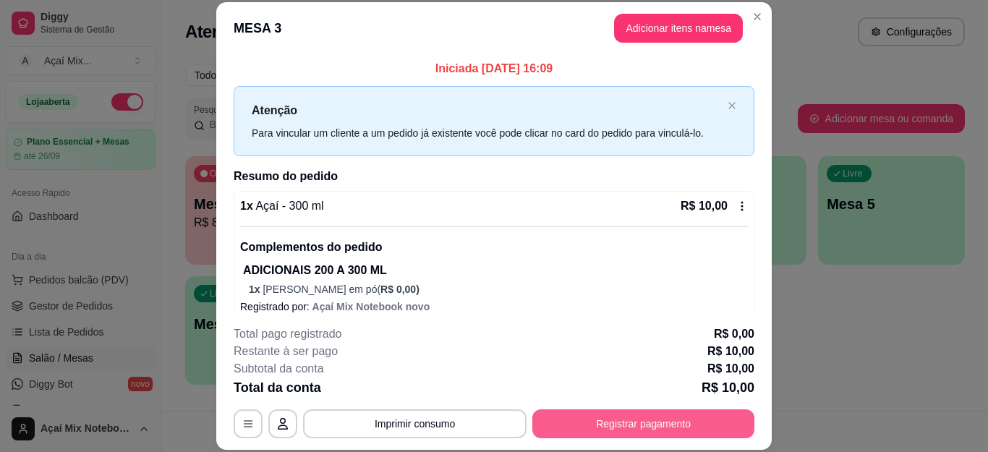
click at [628, 431] on button "Registrar pagamento" at bounding box center [643, 423] width 222 height 29
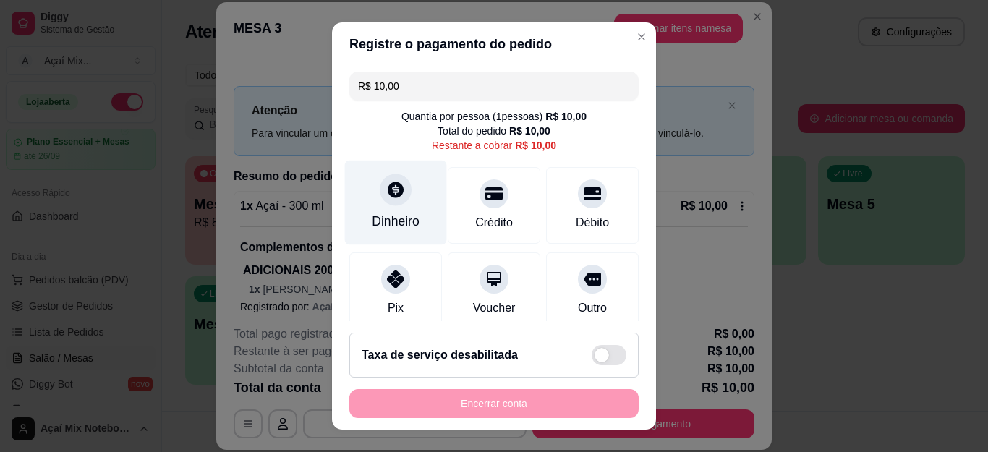
click at [393, 219] on div "Dinheiro" at bounding box center [396, 221] width 48 height 19
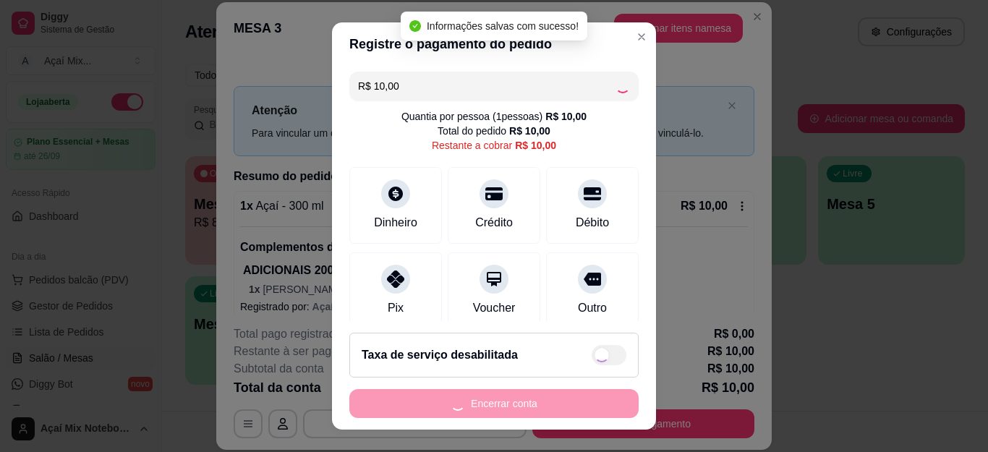
type input "R$ 0,00"
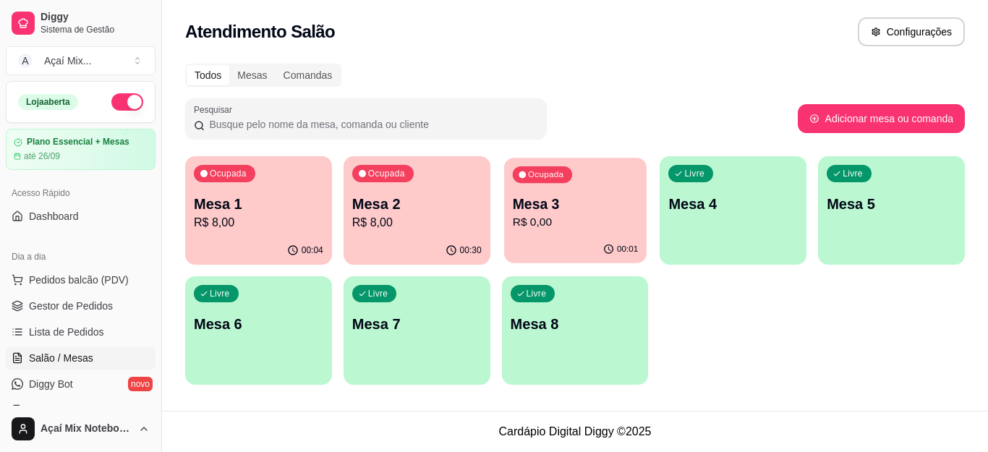
click at [567, 192] on div "Ocupada Mesa 3 R$ 0,00" at bounding box center [575, 197] width 142 height 78
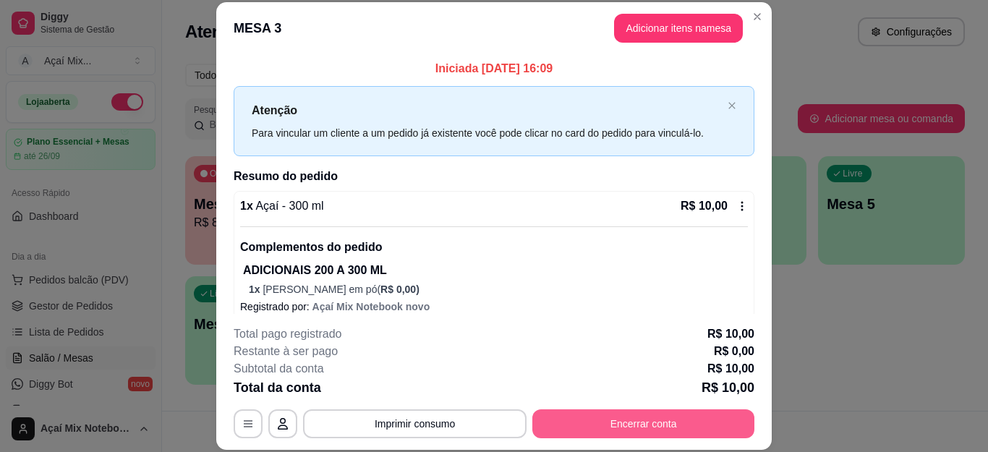
click at [597, 427] on button "Encerrar conta" at bounding box center [643, 423] width 222 height 29
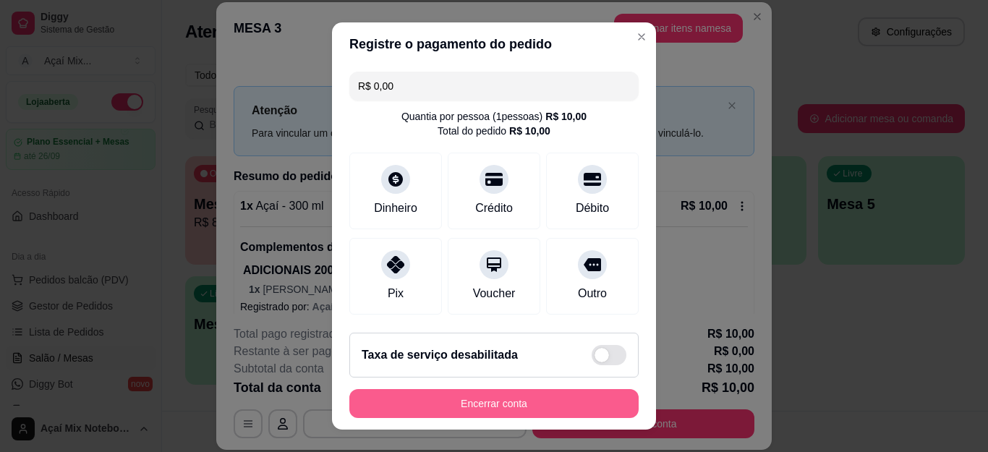
click at [514, 409] on button "Encerrar conta" at bounding box center [493, 403] width 289 height 29
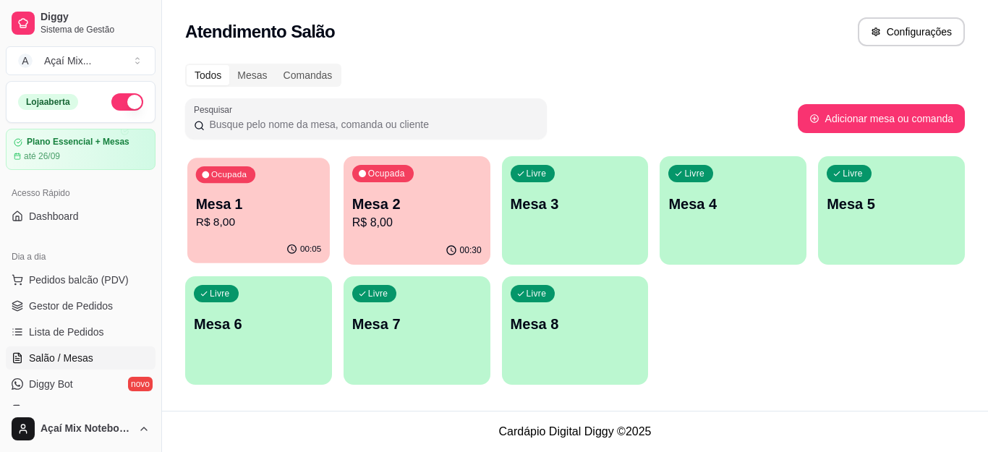
click at [319, 252] on p "00:05" at bounding box center [310, 250] width 21 height 12
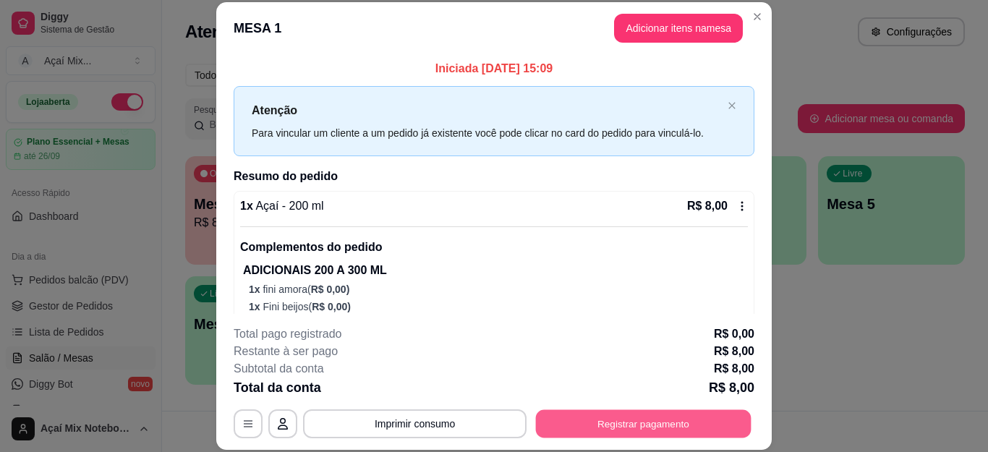
click at [623, 429] on button "Registrar pagamento" at bounding box center [644, 423] width 216 height 28
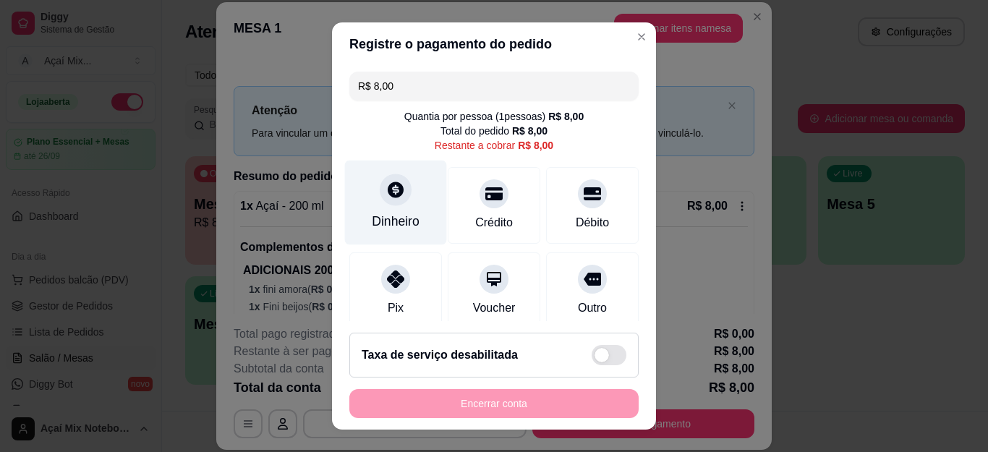
click at [395, 232] on div "Dinheiro" at bounding box center [396, 203] width 102 height 85
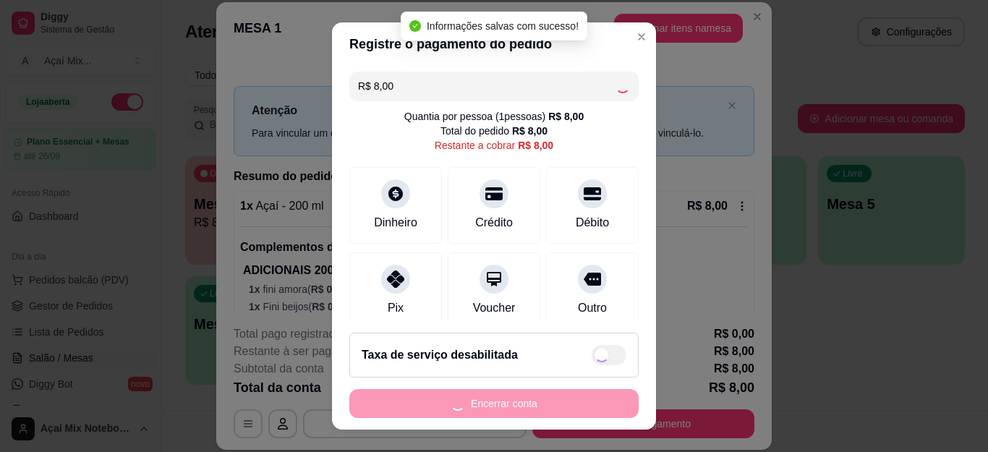
type input "R$ 0,00"
click at [509, 405] on div "Encerrar conta" at bounding box center [493, 403] width 289 height 29
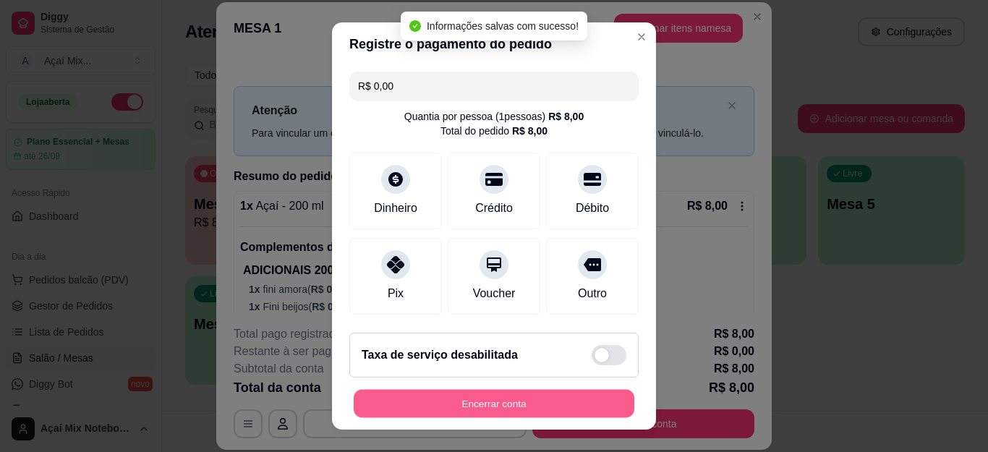
click at [508, 405] on button "Encerrar conta" at bounding box center [494, 403] width 281 height 28
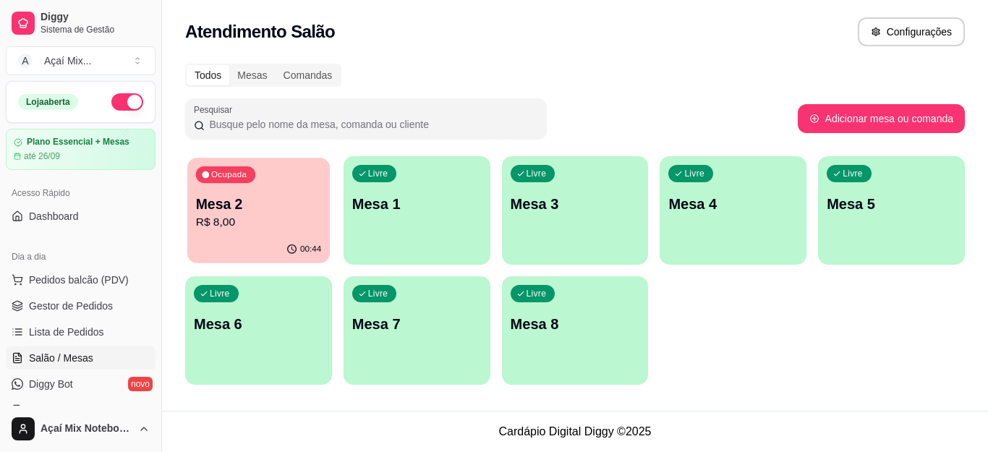
click at [285, 215] on p "R$ 8,00" at bounding box center [258, 222] width 125 height 17
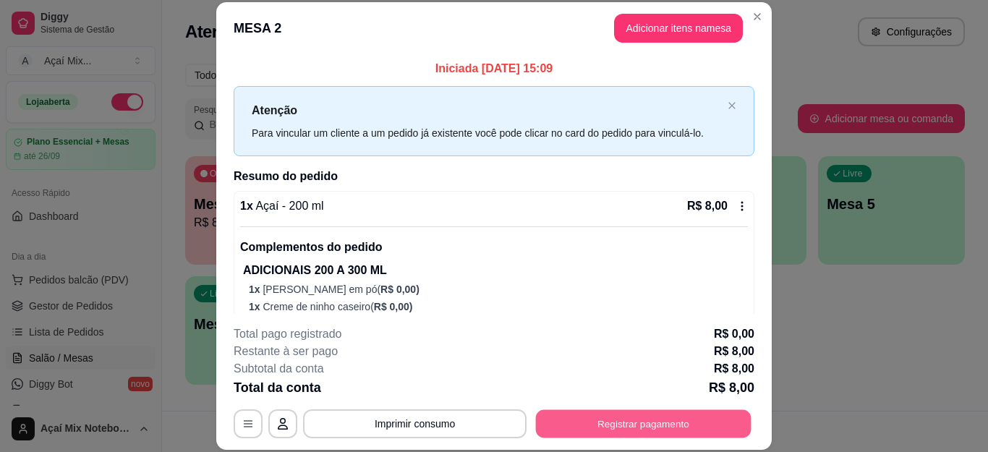
click at [608, 417] on button "Registrar pagamento" at bounding box center [644, 423] width 216 height 28
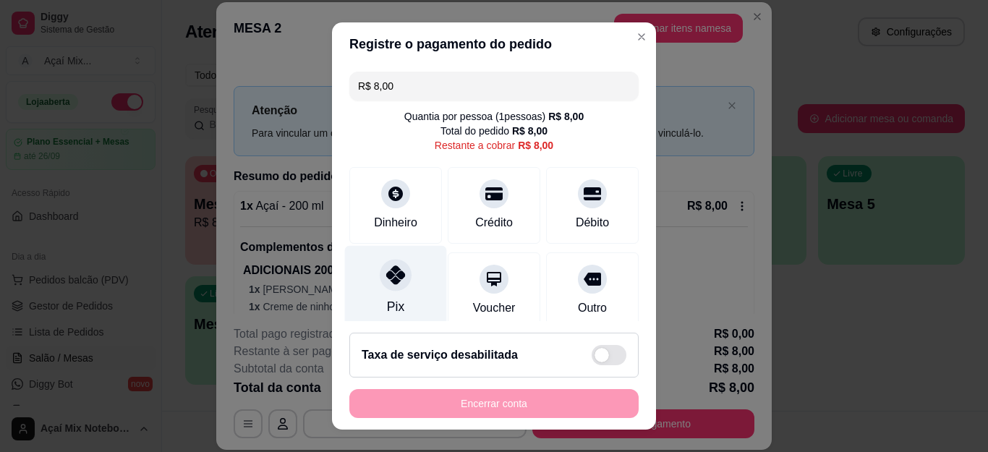
click at [378, 292] on div "Pix" at bounding box center [396, 288] width 102 height 85
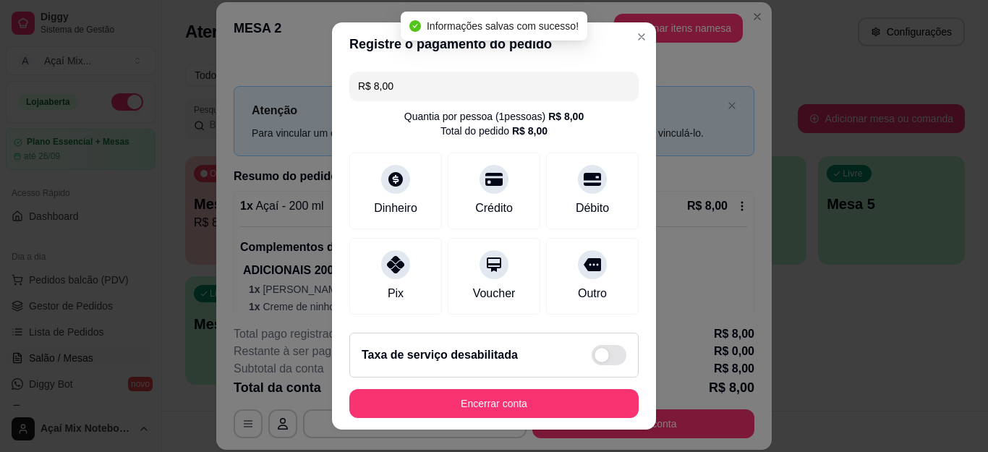
type input "R$ 0,00"
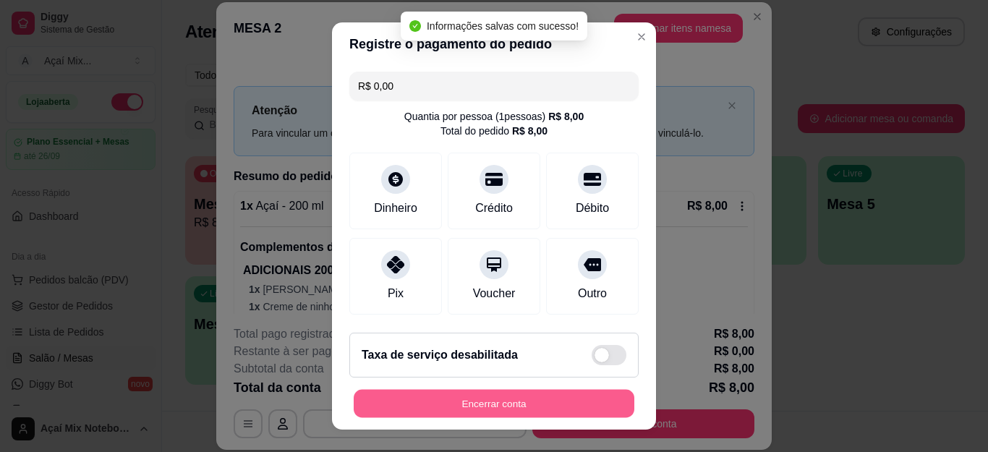
click at [521, 406] on button "Encerrar conta" at bounding box center [494, 403] width 281 height 28
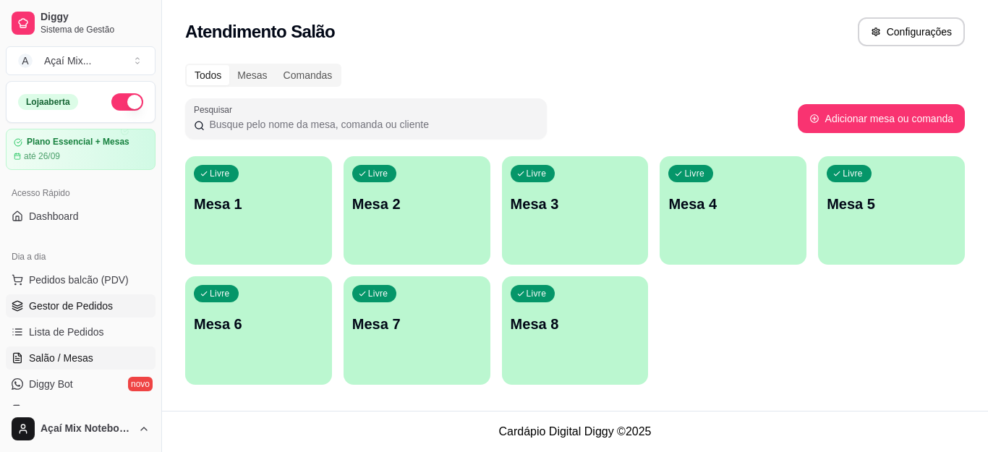
click at [60, 310] on span "Gestor de Pedidos" at bounding box center [71, 306] width 84 height 14
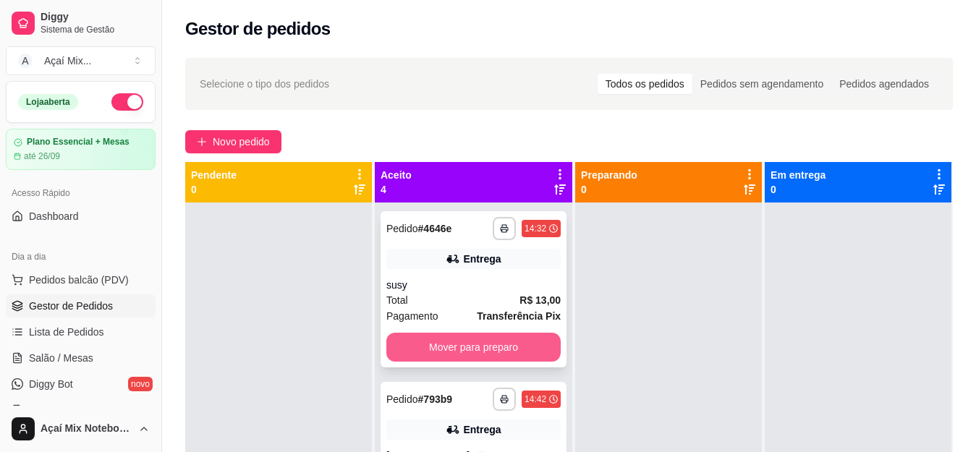
click at [505, 342] on button "Mover para preparo" at bounding box center [473, 347] width 174 height 29
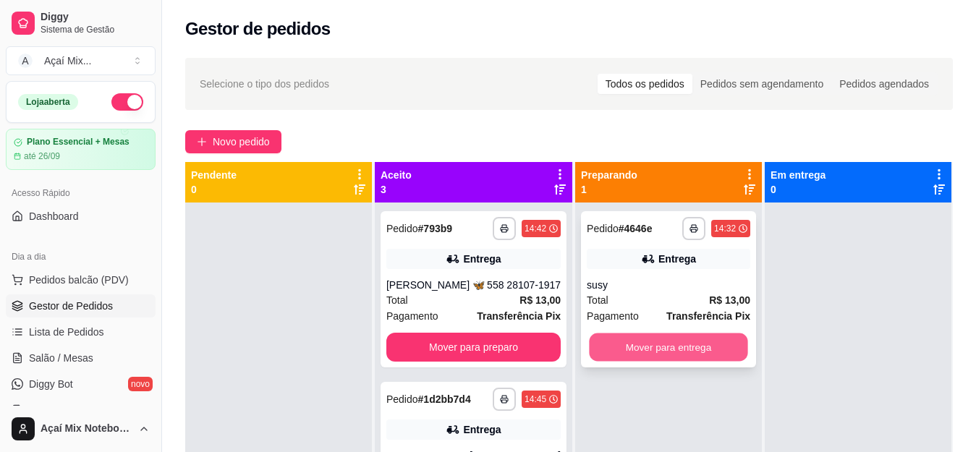
click at [589, 341] on button "Mover para entrega" at bounding box center [668, 347] width 158 height 28
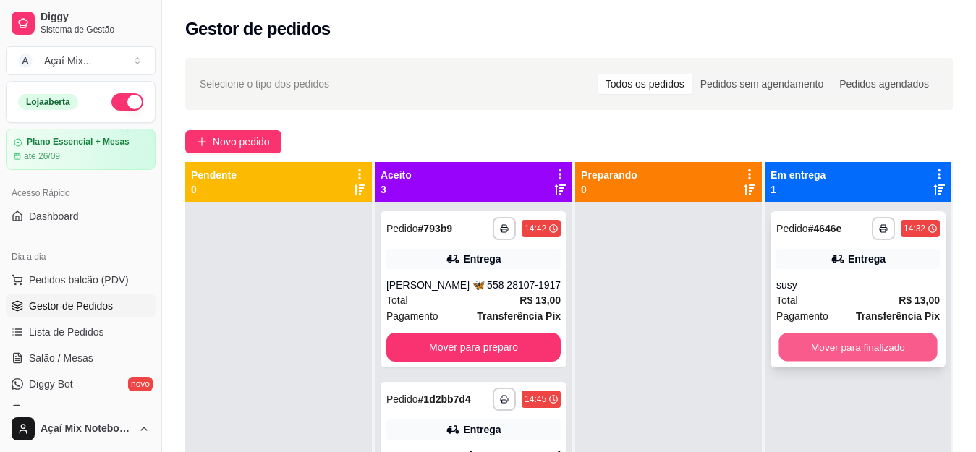
click at [780, 354] on button "Mover para finalizado" at bounding box center [857, 347] width 158 height 28
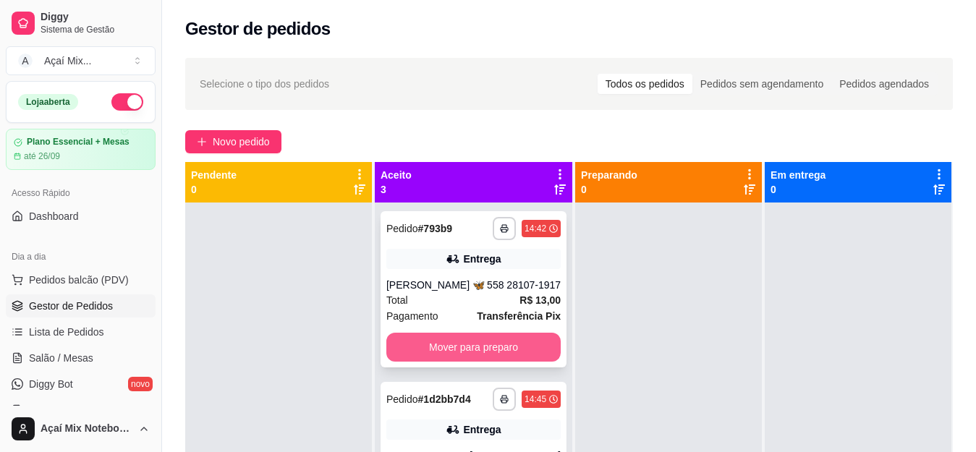
click at [518, 359] on button "Mover para preparo" at bounding box center [473, 347] width 174 height 29
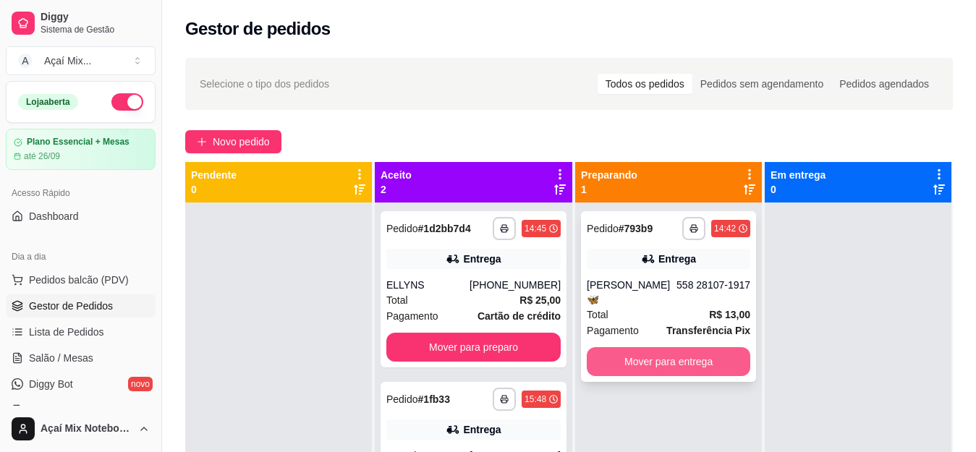
click at [587, 347] on button "Mover para entrega" at bounding box center [668, 361] width 163 height 29
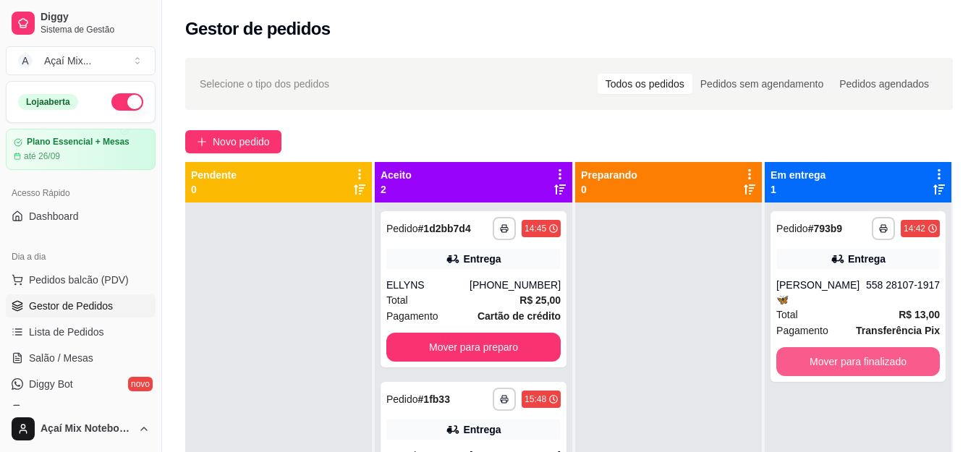
click at [770, 339] on div "**********" at bounding box center [858, 429] width 187 height 452
click at [784, 347] on button "Mover para finalizado" at bounding box center [857, 361] width 163 height 29
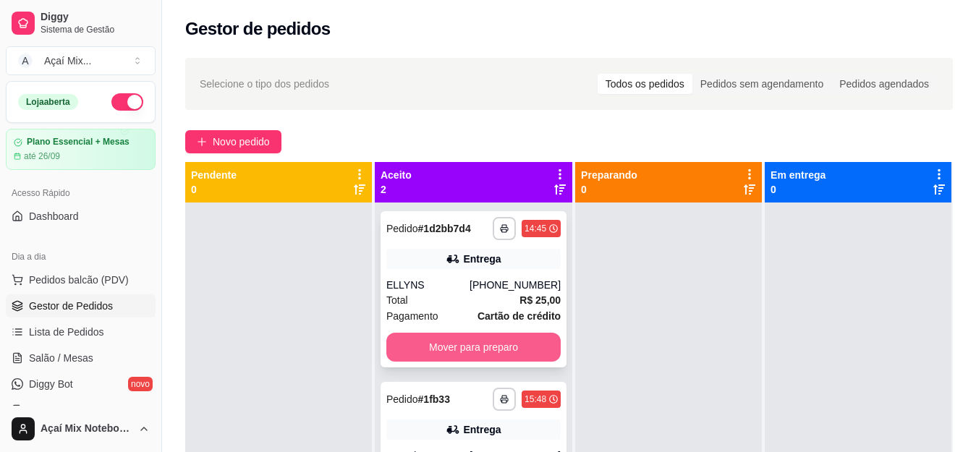
click at [502, 346] on button "Mover para preparo" at bounding box center [473, 347] width 174 height 29
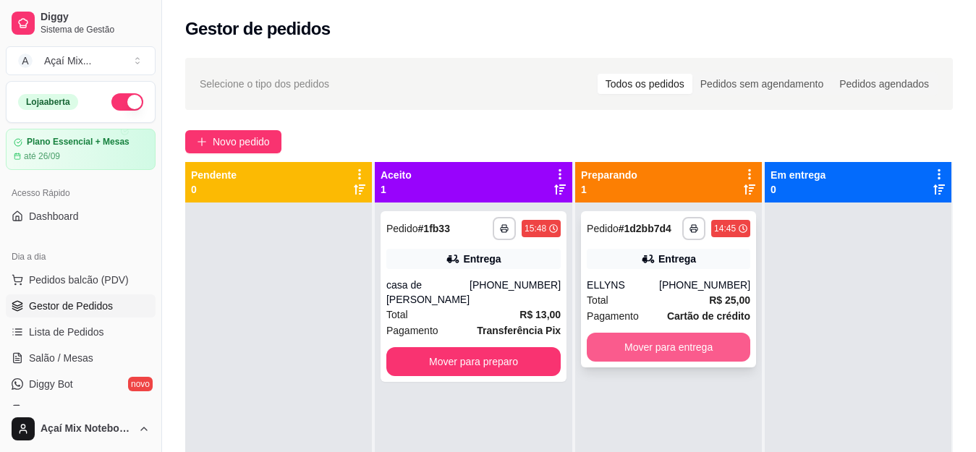
click at [609, 351] on button "Mover para entrega" at bounding box center [668, 347] width 163 height 29
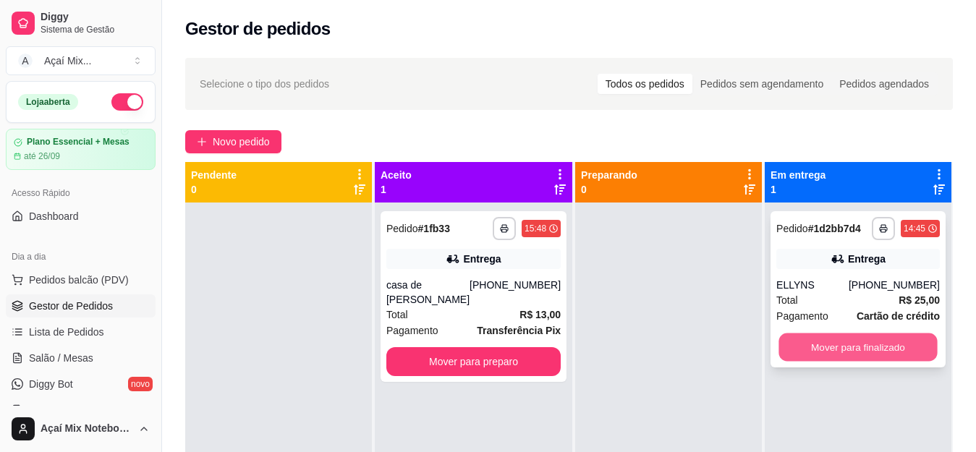
click at [793, 349] on button "Mover para finalizado" at bounding box center [857, 347] width 158 height 28
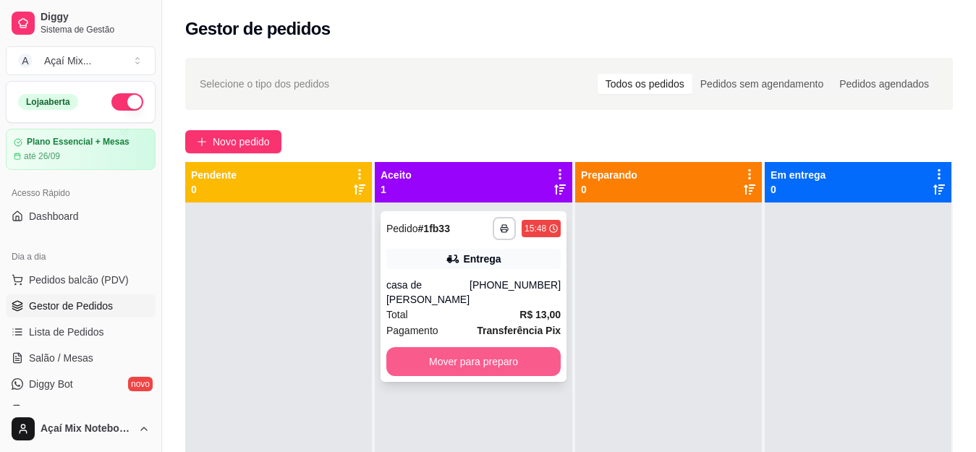
click at [525, 349] on button "Mover para preparo" at bounding box center [473, 361] width 174 height 29
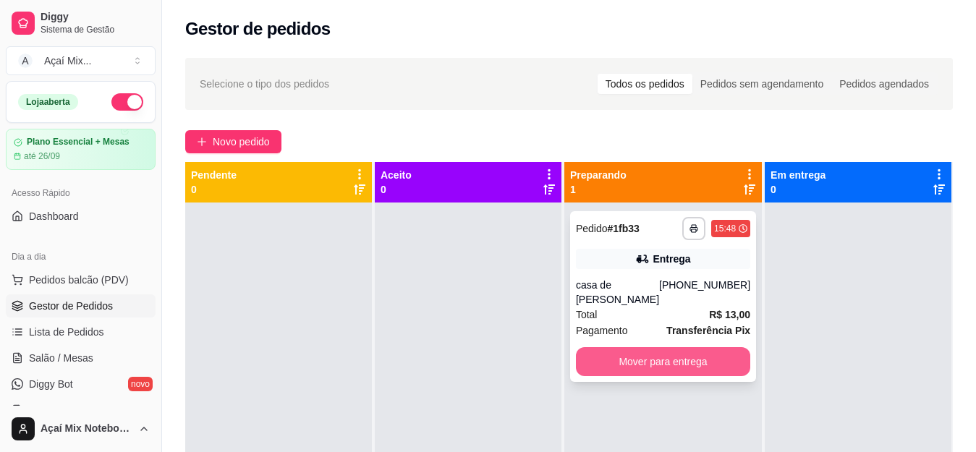
click at [629, 351] on button "Mover para entrega" at bounding box center [663, 361] width 174 height 29
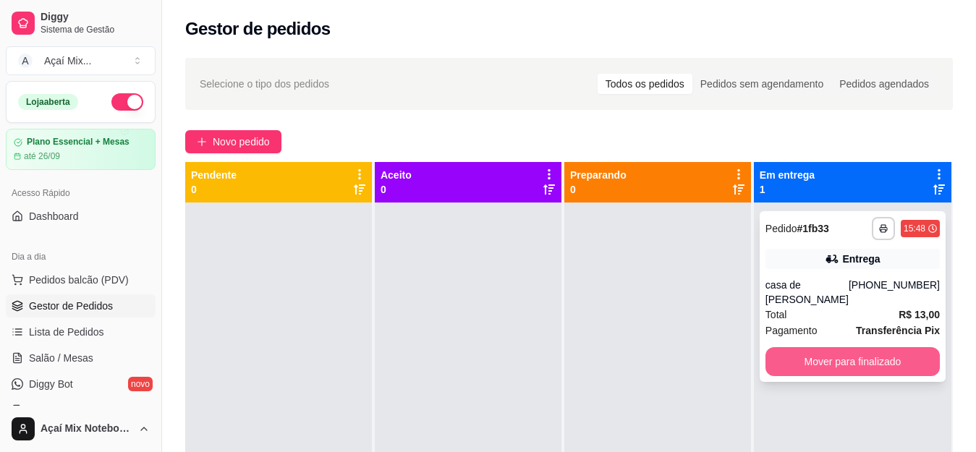
click at [807, 347] on button "Mover para finalizado" at bounding box center [852, 361] width 174 height 29
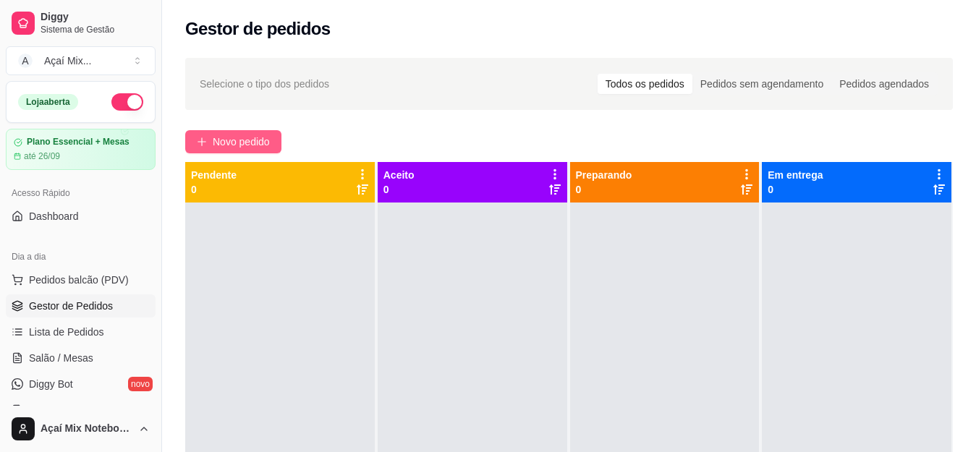
click at [213, 147] on button "Novo pedido" at bounding box center [233, 141] width 96 height 23
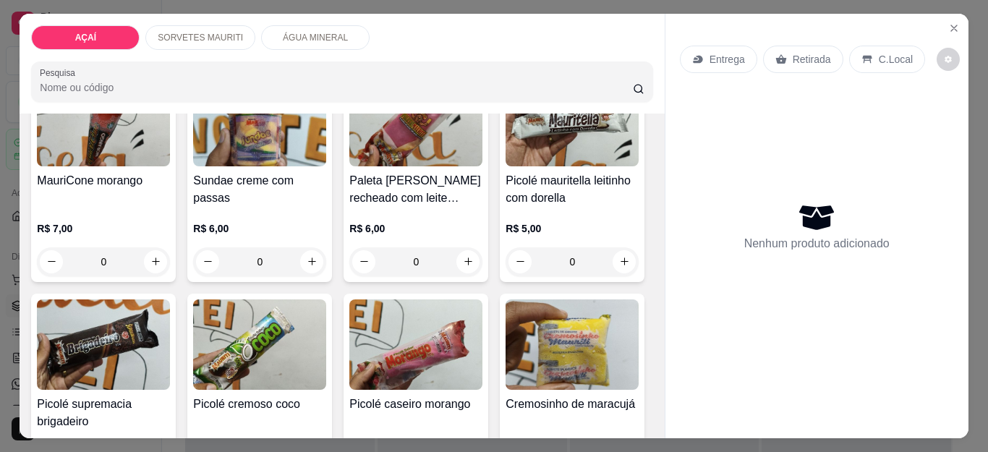
scroll to position [362, 0]
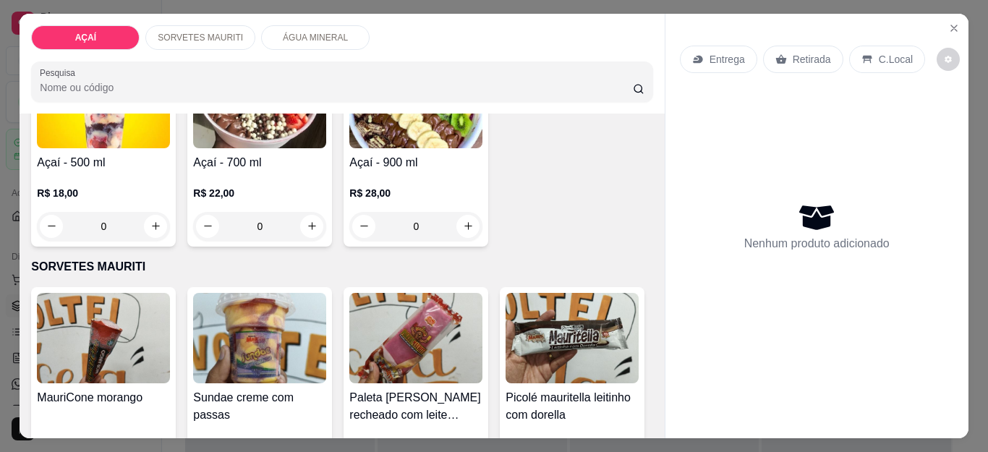
click at [349, 148] on img at bounding box center [415, 103] width 133 height 90
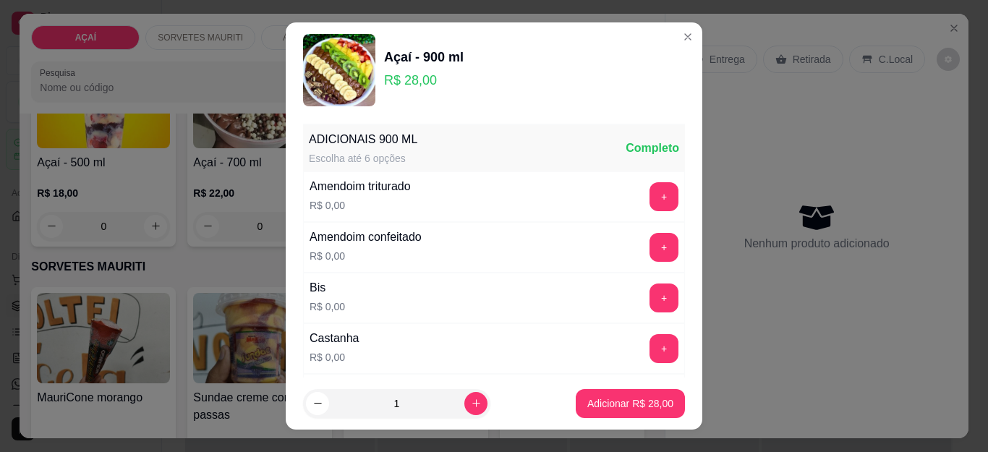
click at [650, 302] on button "+" at bounding box center [664, 298] width 29 height 29
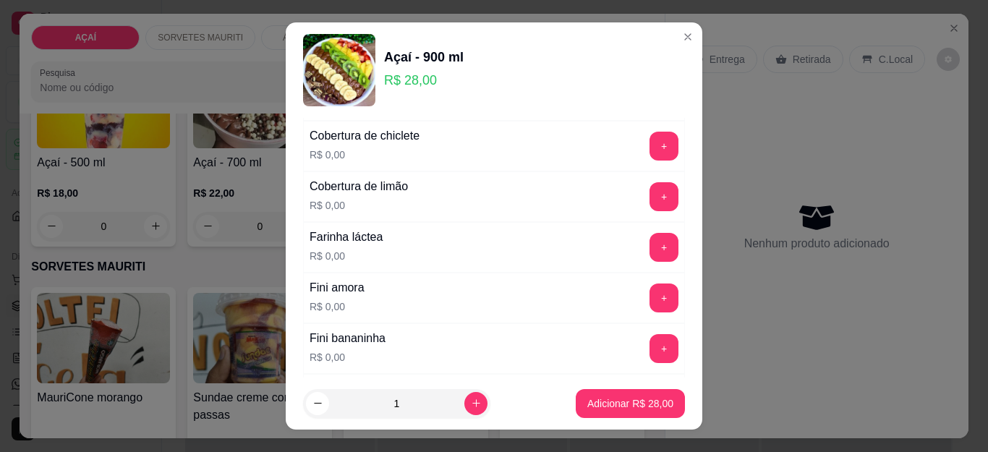
scroll to position [868, 0]
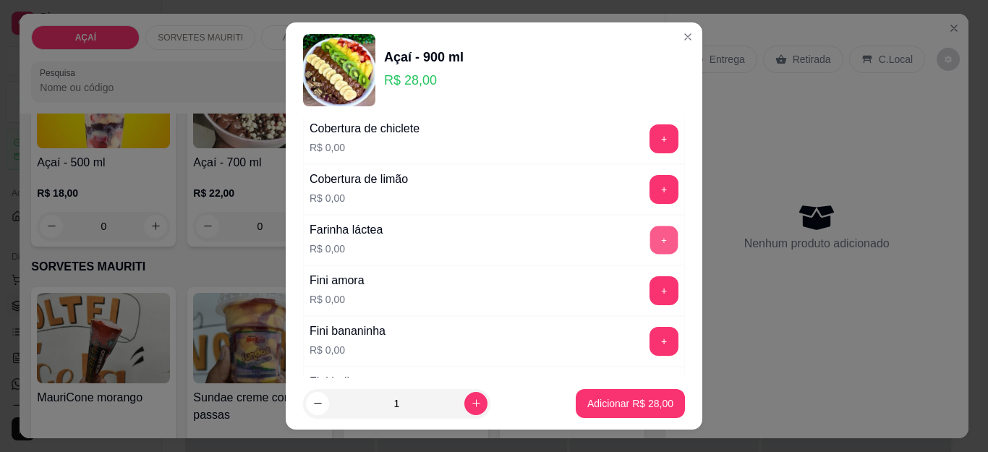
click at [650, 242] on button "+" at bounding box center [664, 240] width 28 height 28
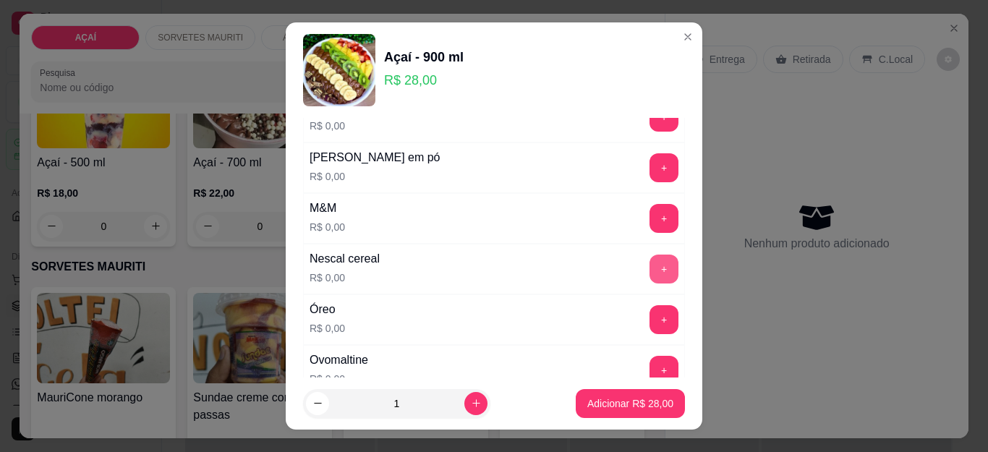
click at [650, 267] on button "+" at bounding box center [664, 269] width 29 height 29
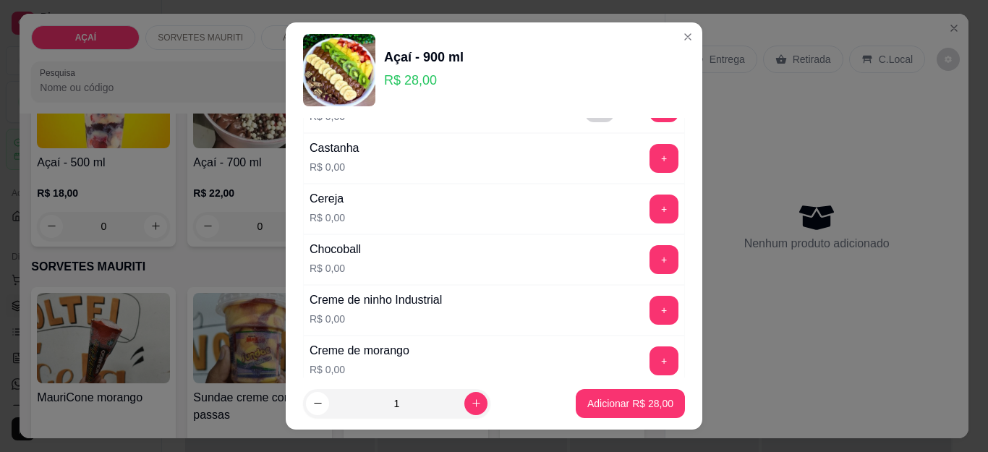
scroll to position [145, 0]
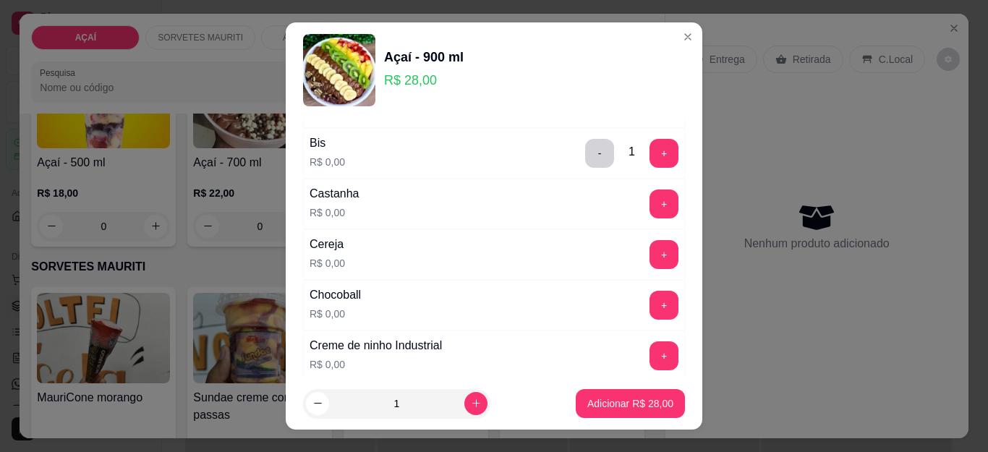
click at [650, 204] on button "+" at bounding box center [664, 204] width 29 height 29
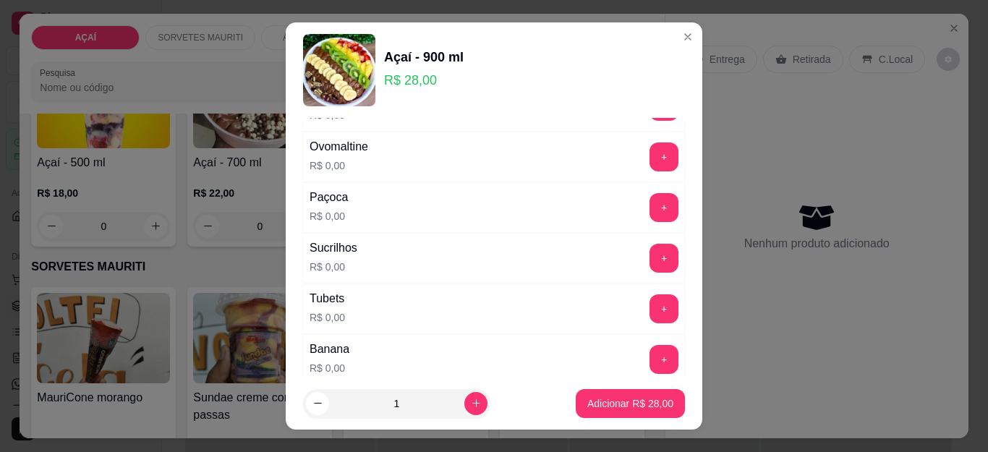
scroll to position [1664, 0]
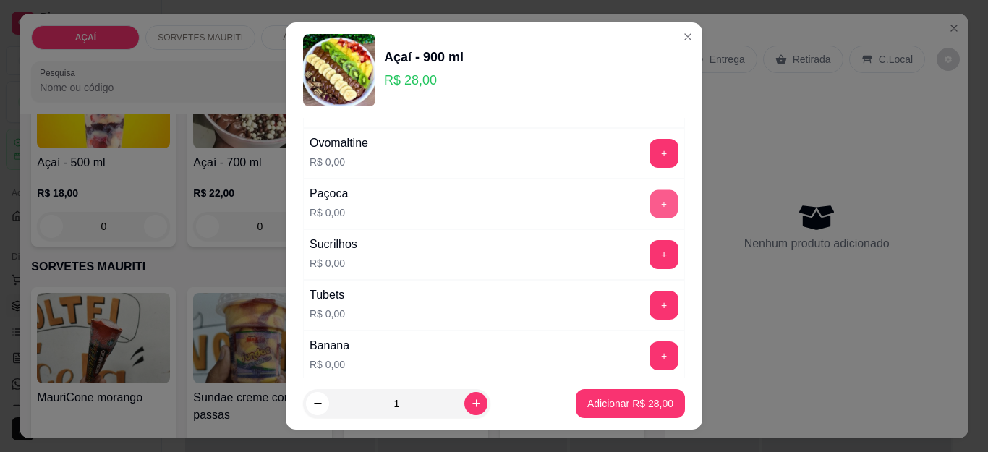
click at [650, 210] on button "+" at bounding box center [664, 204] width 28 height 28
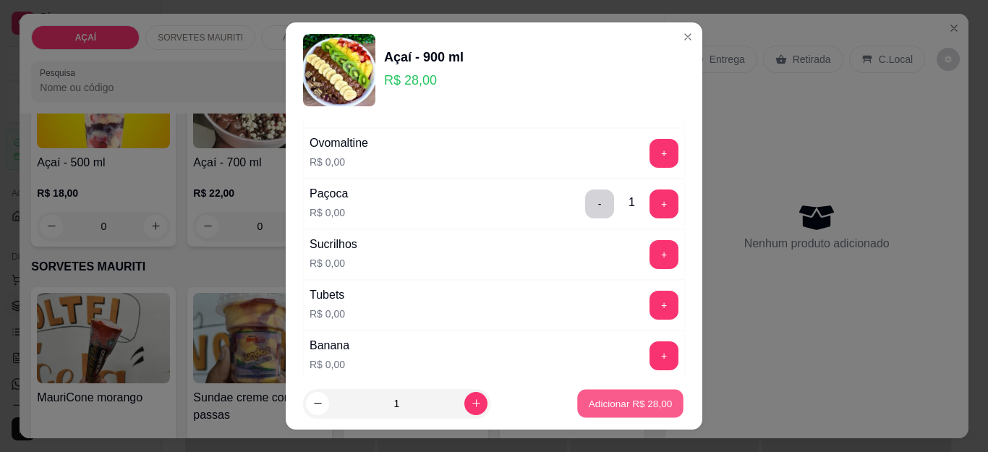
click at [629, 406] on p "Adicionar R$ 28,00" at bounding box center [631, 403] width 84 height 14
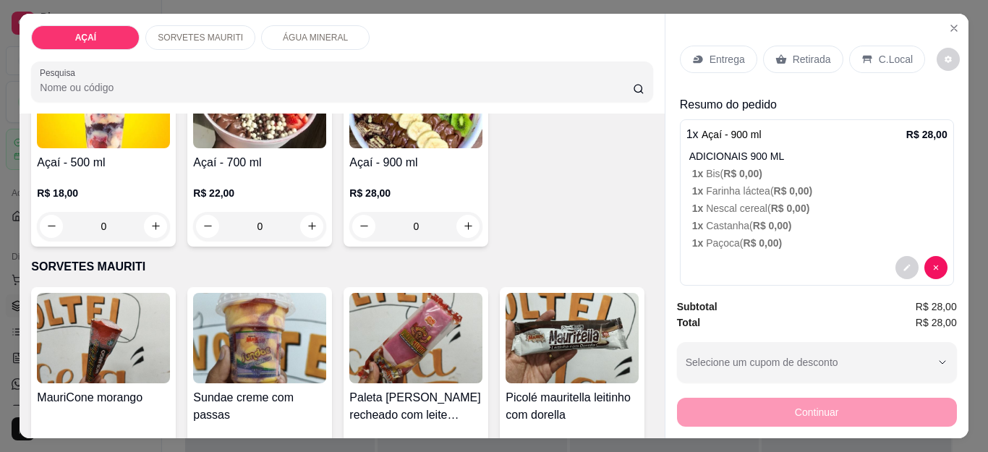
click at [736, 54] on p "Entrega" at bounding box center [727, 59] width 35 height 14
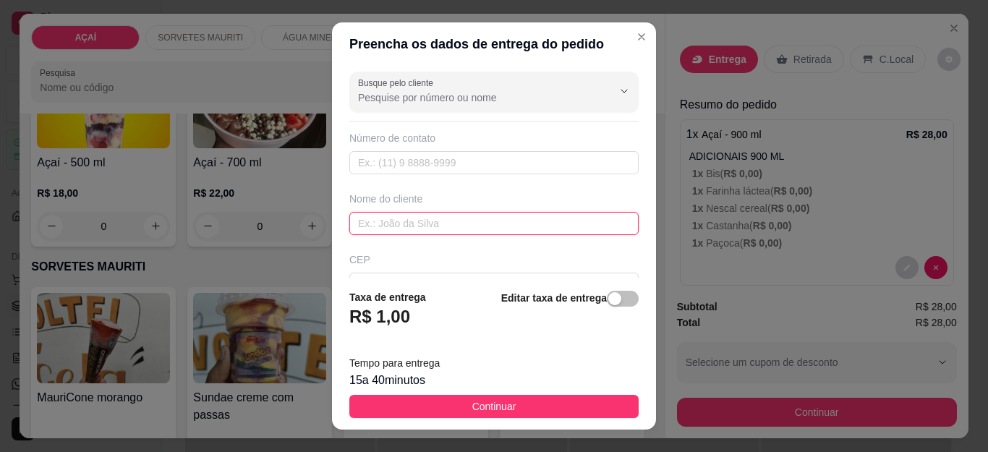
click at [435, 226] on input "text" at bounding box center [493, 223] width 289 height 23
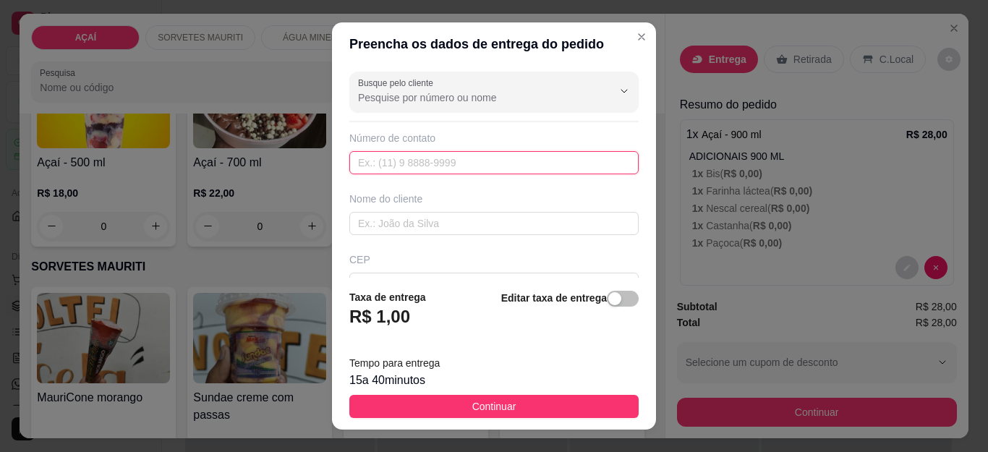
click at [438, 170] on input "text" at bounding box center [493, 162] width 289 height 23
type input "8167-7612"
drag, startPoint x: 351, startPoint y: 161, endPoint x: 399, endPoint y: 166, distance: 47.9
click at [399, 166] on input "8167-7612" at bounding box center [493, 162] width 289 height 23
type input "8167-7612"
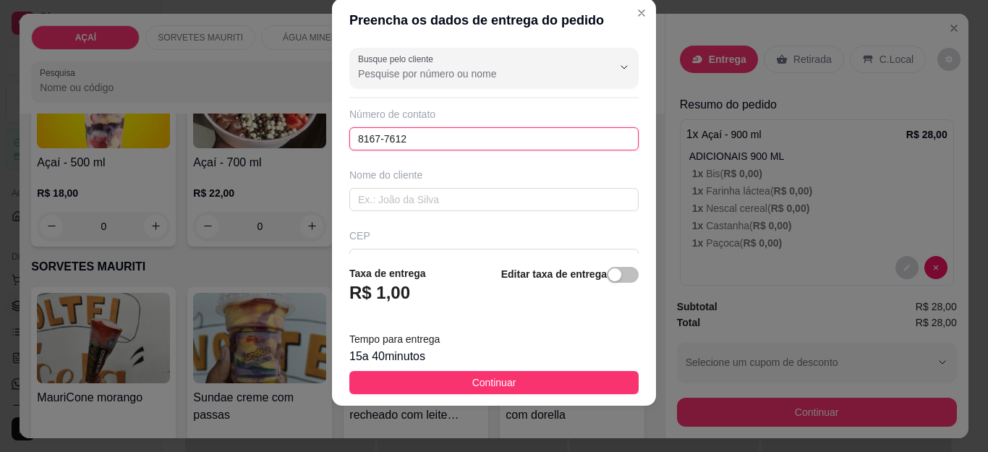
scroll to position [72, 0]
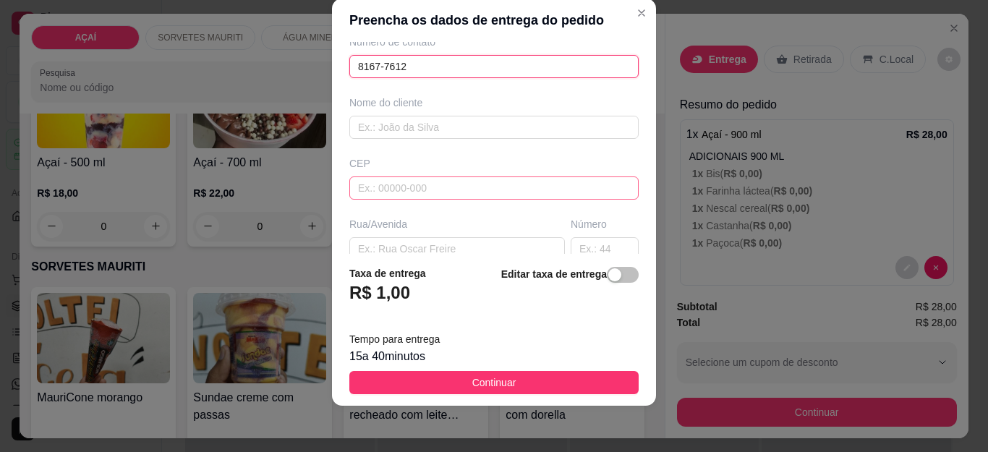
type input "8167-7612"
click at [423, 179] on input "text" at bounding box center [493, 187] width 289 height 23
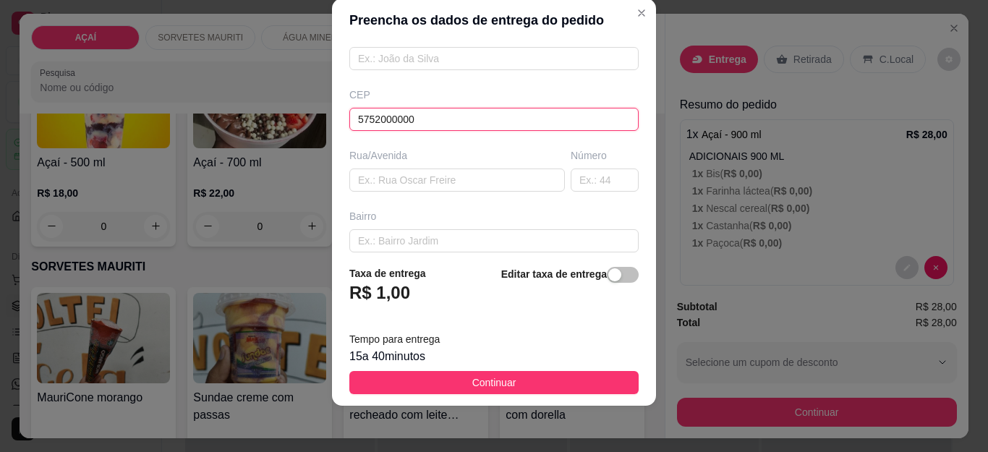
scroll to position [276, 0]
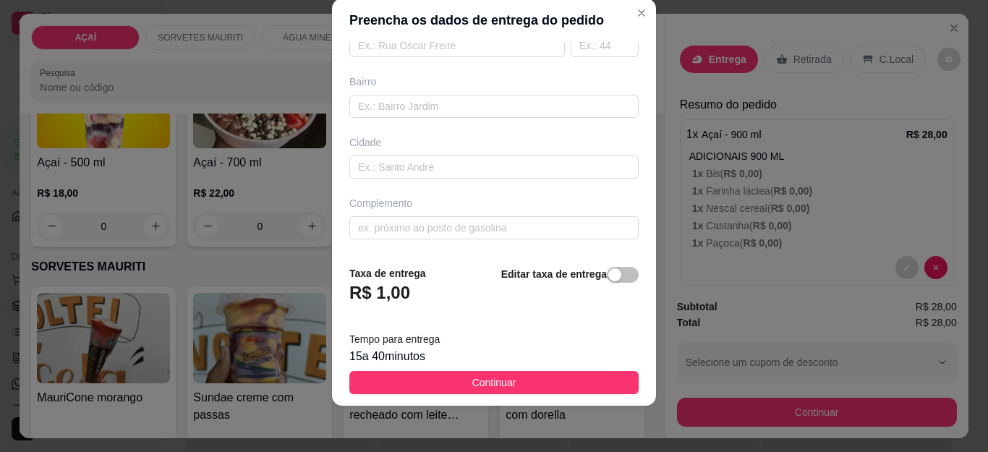
type input "5752000000"
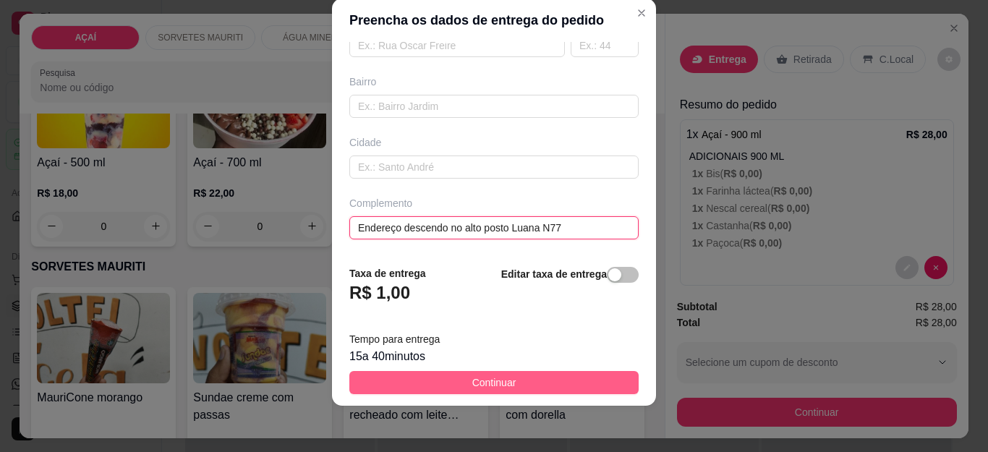
type input "Endereço descendo no alto posto Luana N77"
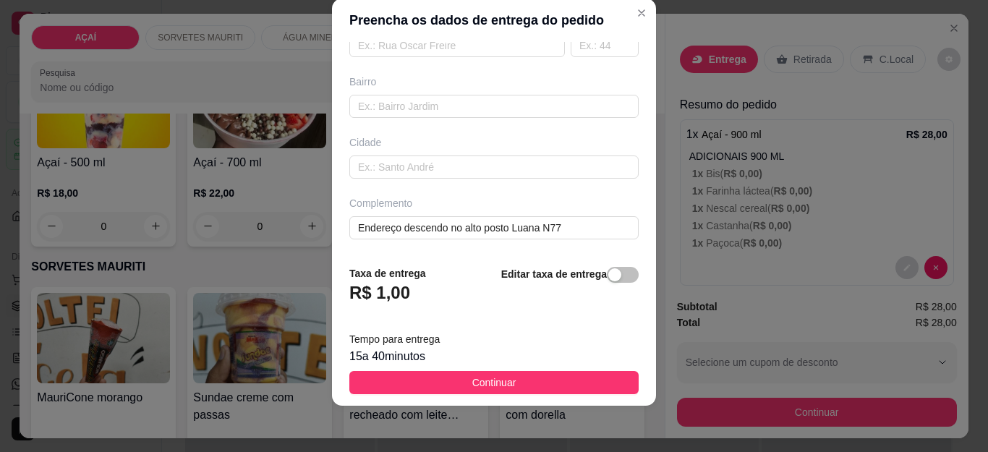
drag, startPoint x: 585, startPoint y: 383, endPoint x: 840, endPoint y: 403, distance: 256.1
click at [588, 383] on button "Continuar" at bounding box center [493, 382] width 289 height 23
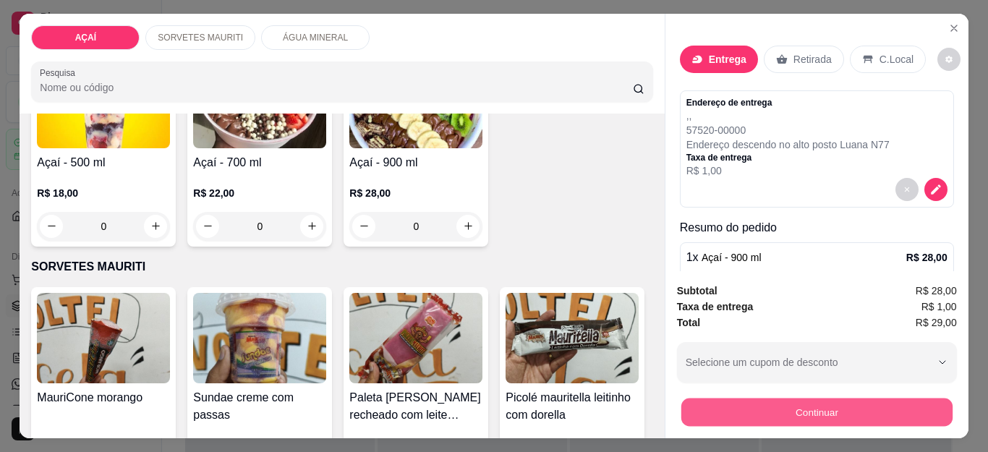
click at [834, 407] on button "Continuar" at bounding box center [816, 413] width 271 height 28
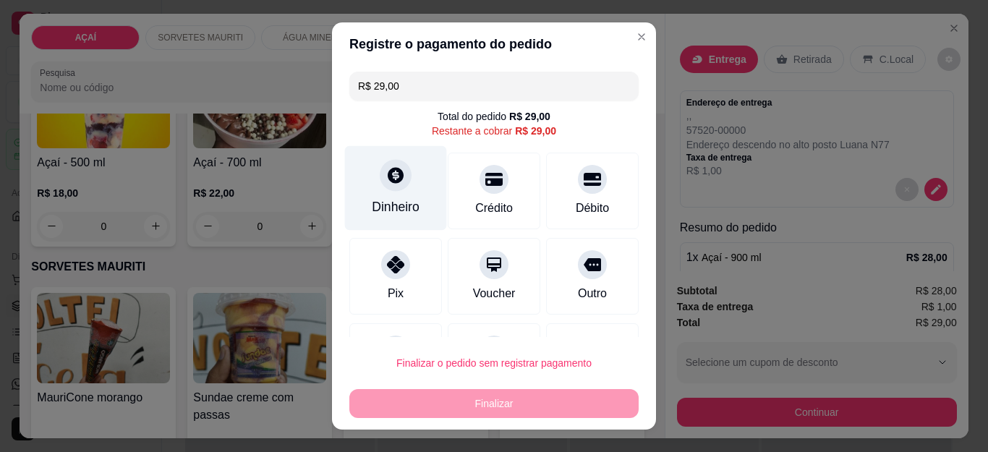
click at [414, 182] on div "Dinheiro" at bounding box center [396, 188] width 102 height 85
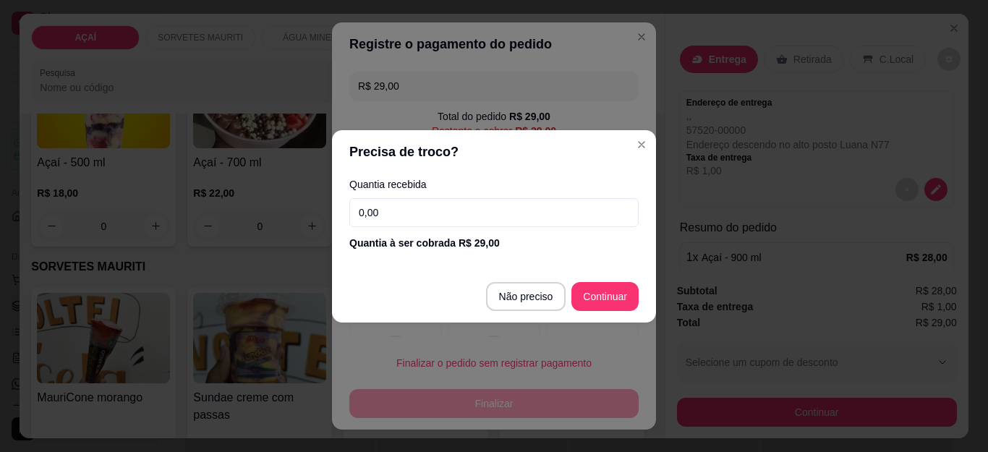
click at [490, 223] on input "0,00" at bounding box center [493, 212] width 289 height 29
type input "50,00"
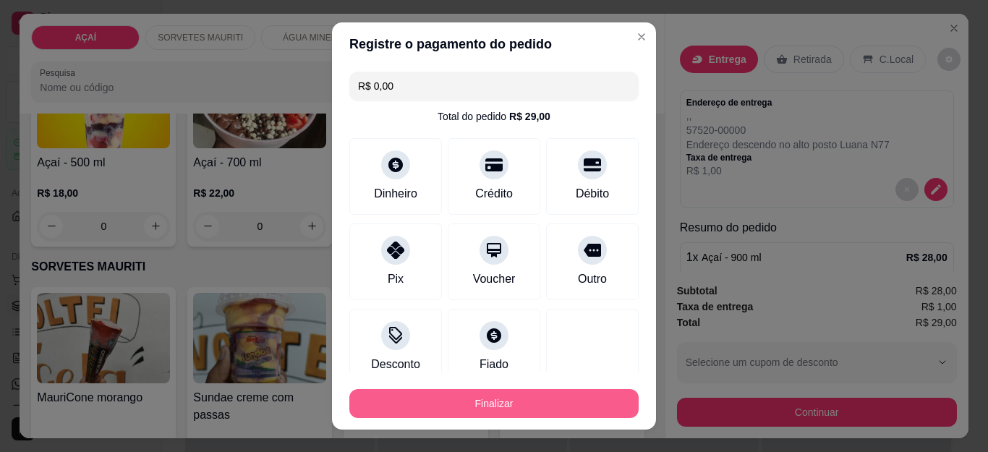
click at [557, 399] on button "Finalizar" at bounding box center [493, 403] width 289 height 29
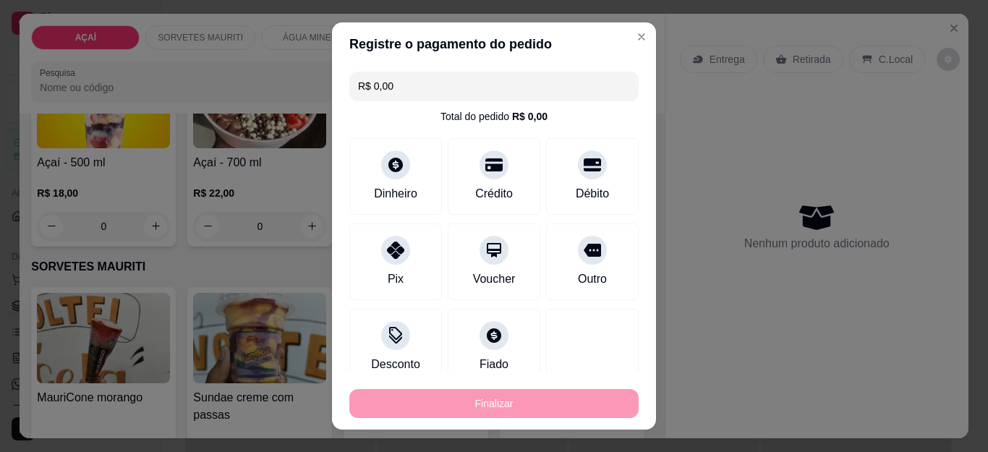
type input "-R$ 29,00"
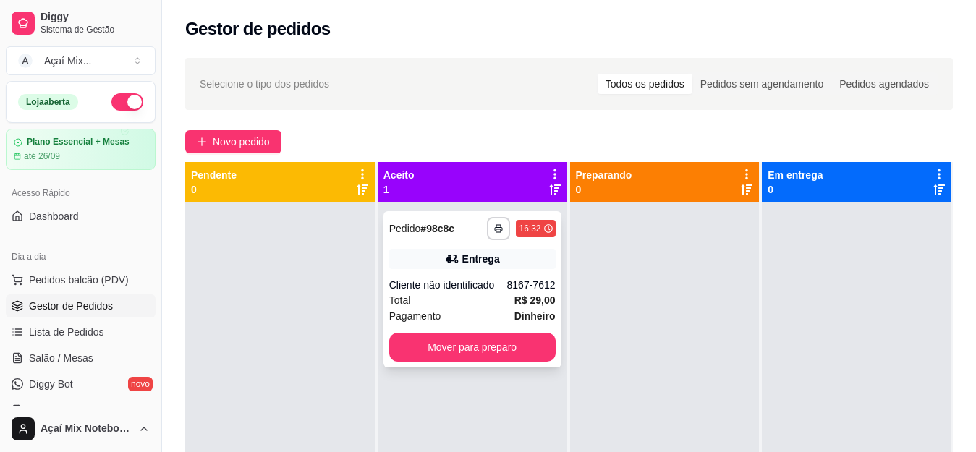
click at [492, 295] on div "Total R$ 29,00" at bounding box center [472, 300] width 166 height 16
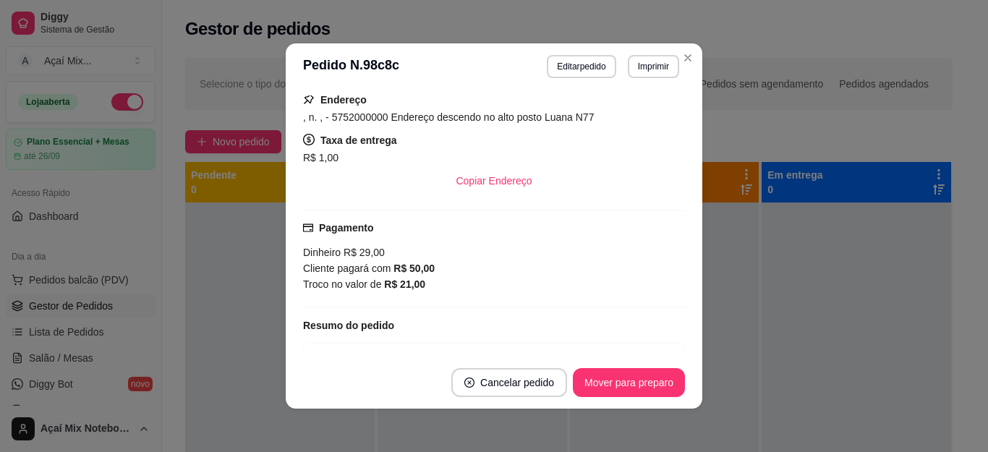
scroll to position [217, 0]
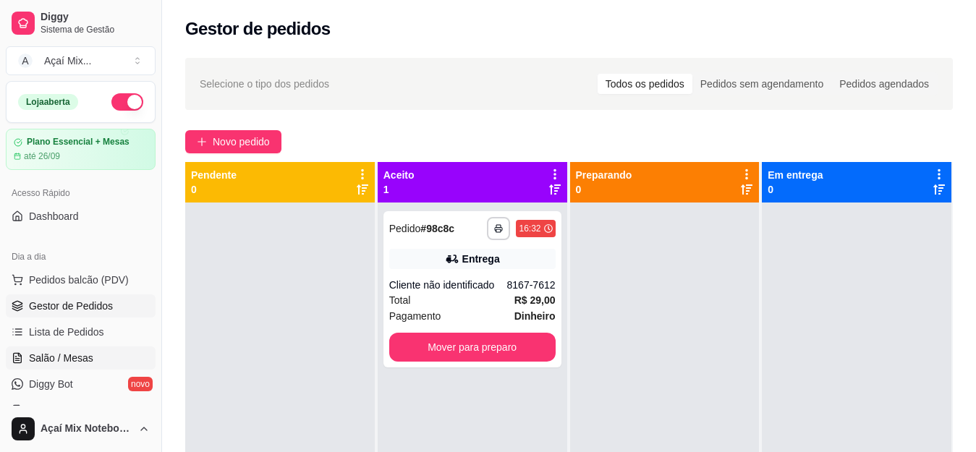
click at [63, 349] on link "Salão / Mesas" at bounding box center [81, 357] width 150 height 23
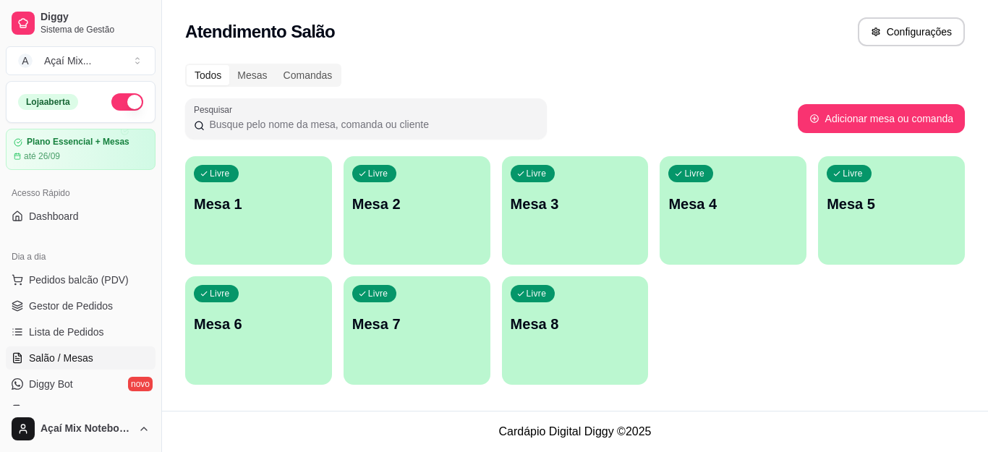
click at [247, 234] on div "Livre Mesa 1" at bounding box center [258, 201] width 147 height 91
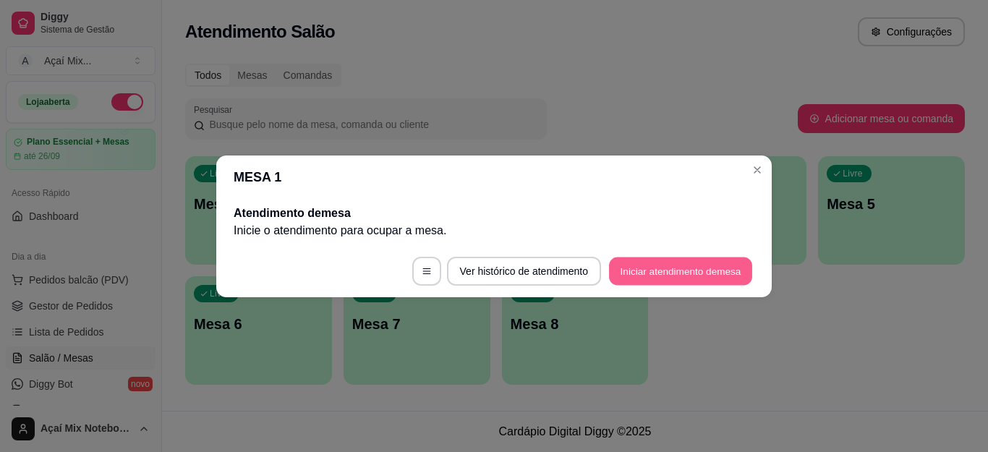
click at [650, 267] on button "Iniciar atendimento de mesa" at bounding box center [680, 271] width 143 height 28
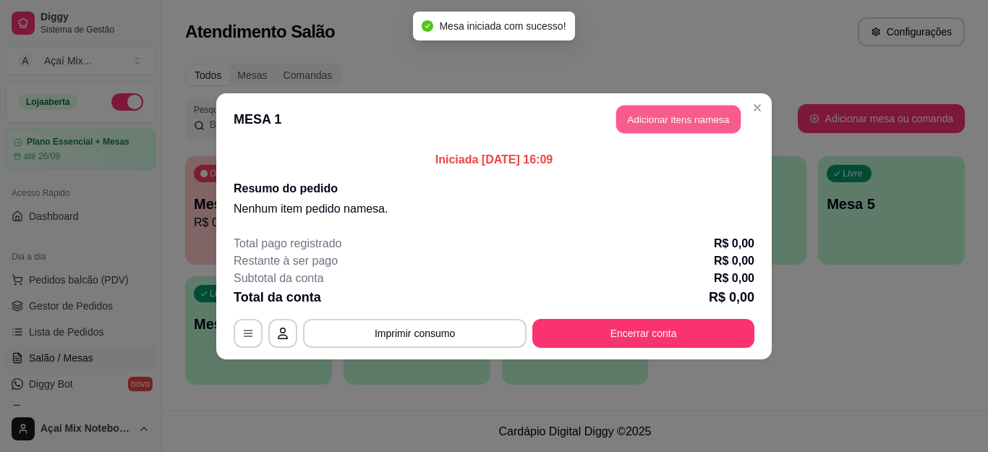
click at [660, 127] on button "Adicionar itens na mesa" at bounding box center [678, 119] width 124 height 28
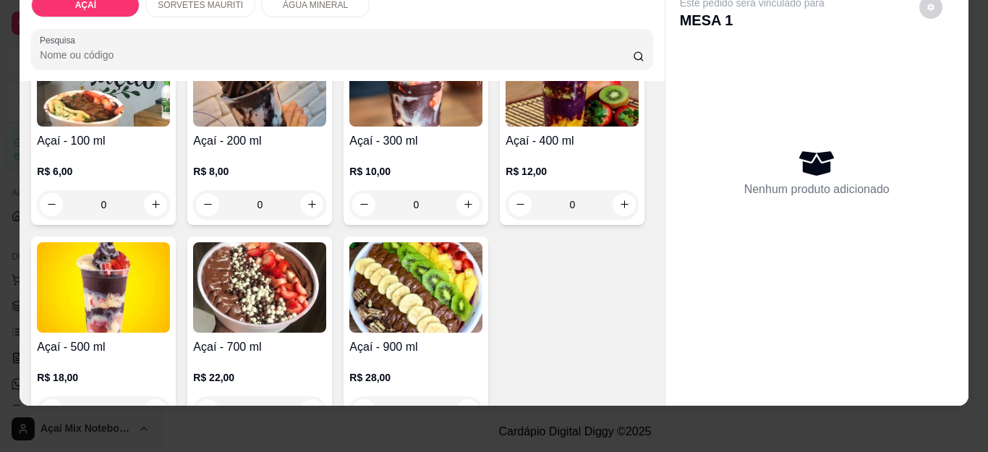
scroll to position [217, 0]
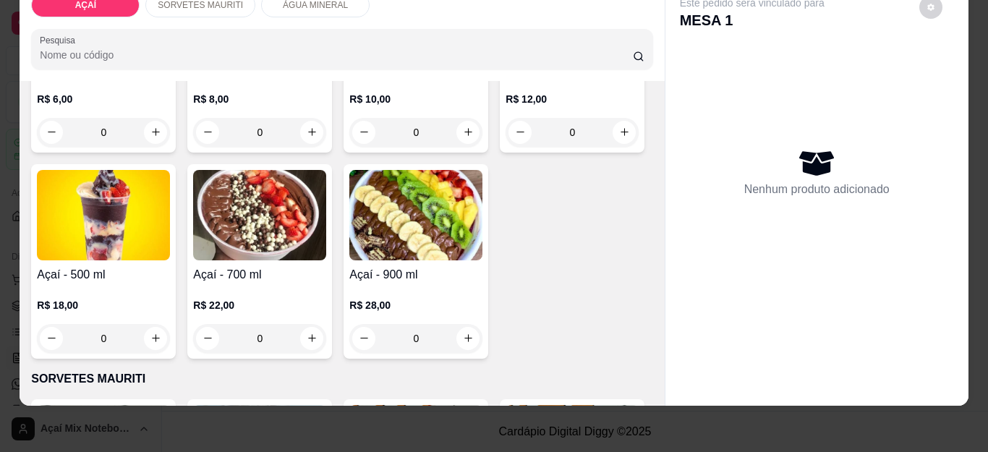
click at [506, 147] on div "0" at bounding box center [572, 132] width 133 height 29
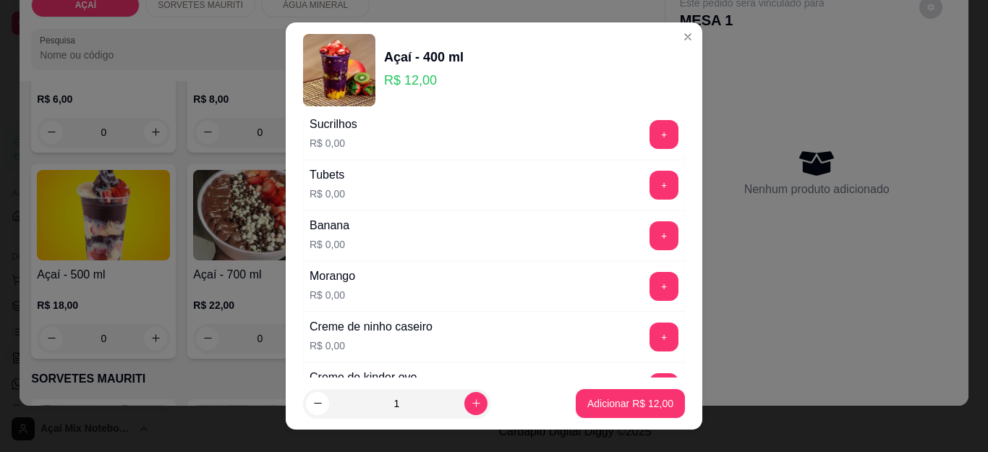
scroll to position [1783, 0]
click at [650, 289] on button "+" at bounding box center [664, 287] width 29 height 29
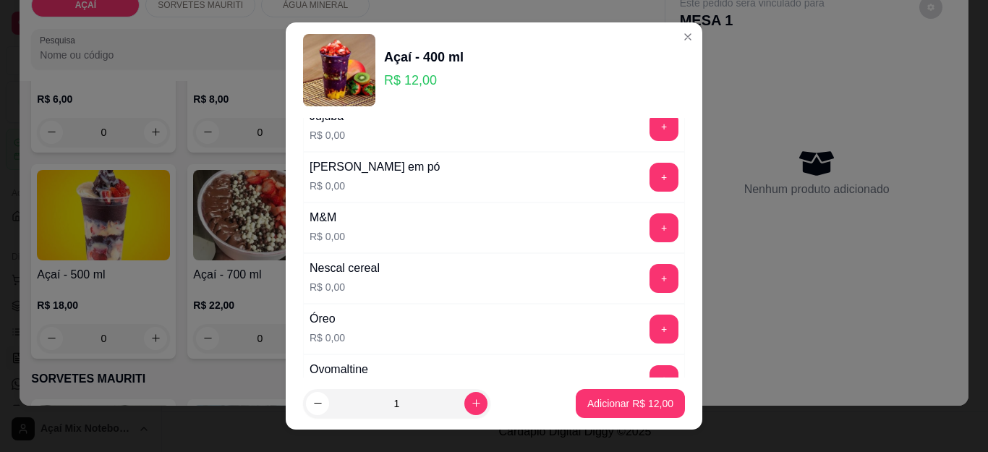
scroll to position [1421, 0]
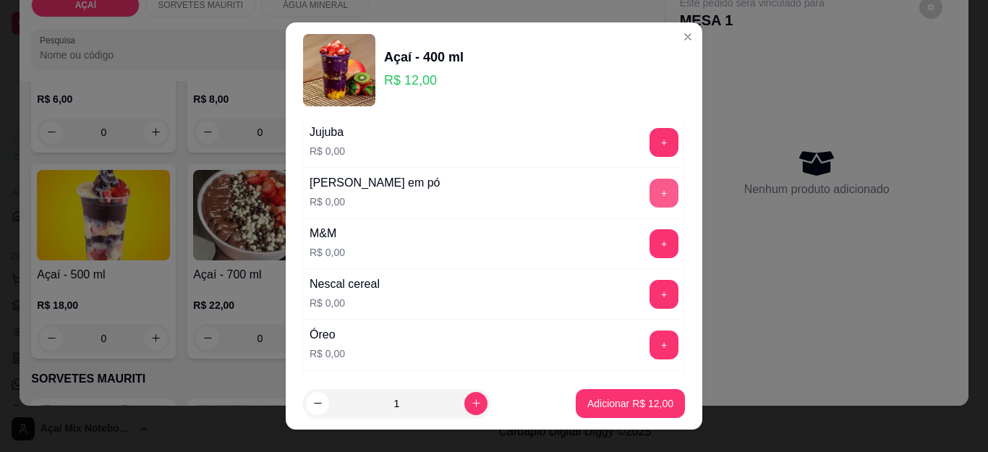
click at [650, 187] on button "+" at bounding box center [664, 193] width 29 height 29
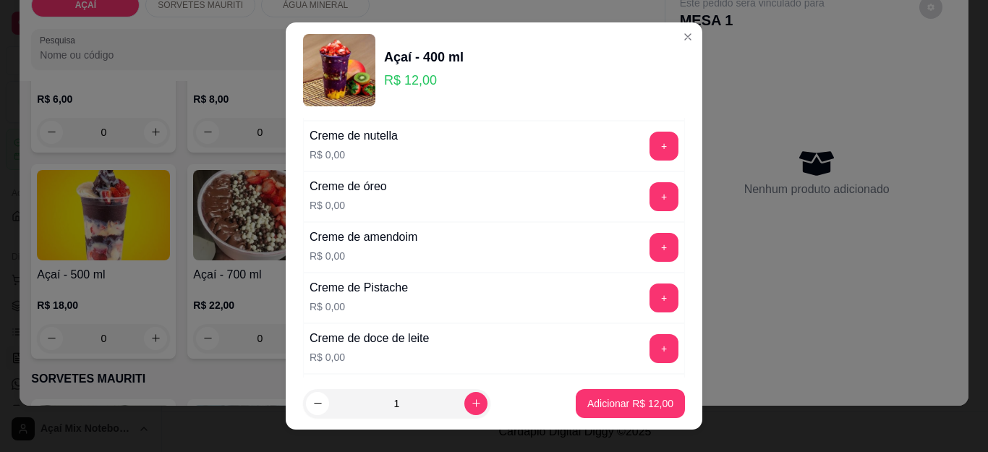
scroll to position [409, 0]
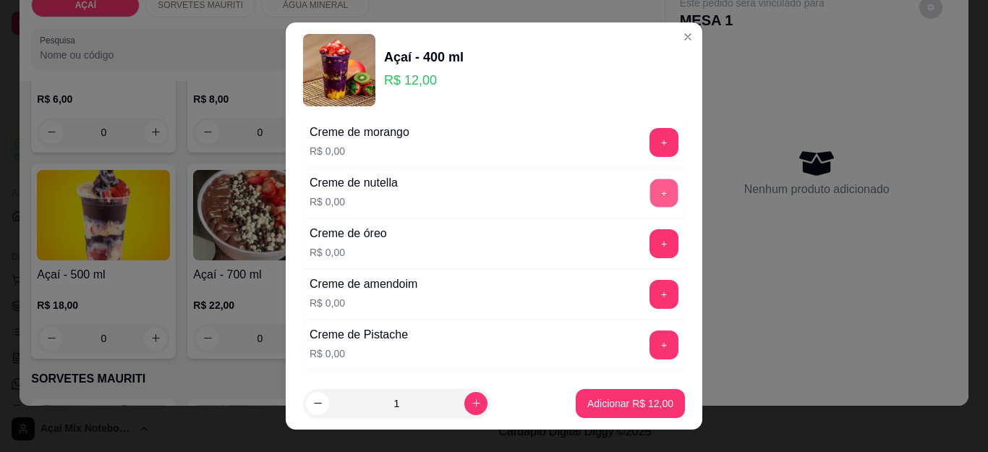
click at [650, 205] on button "+" at bounding box center [664, 193] width 28 height 28
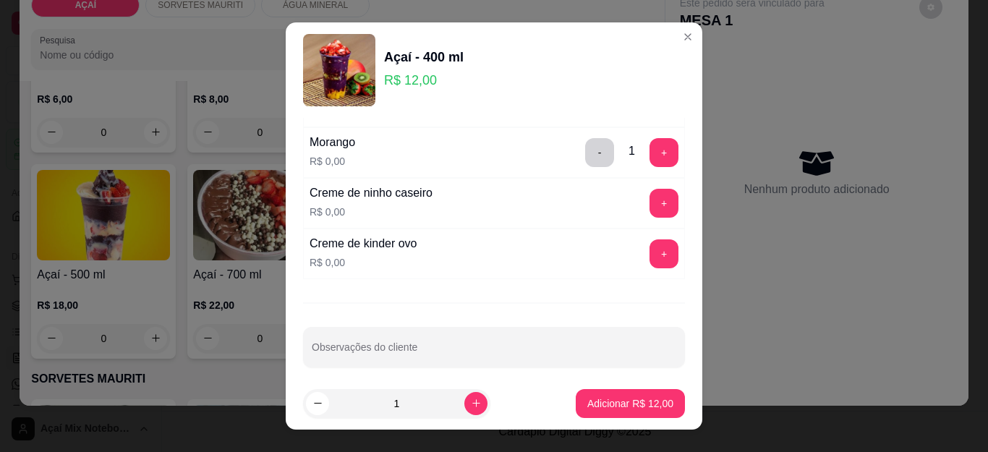
scroll to position [1928, 0]
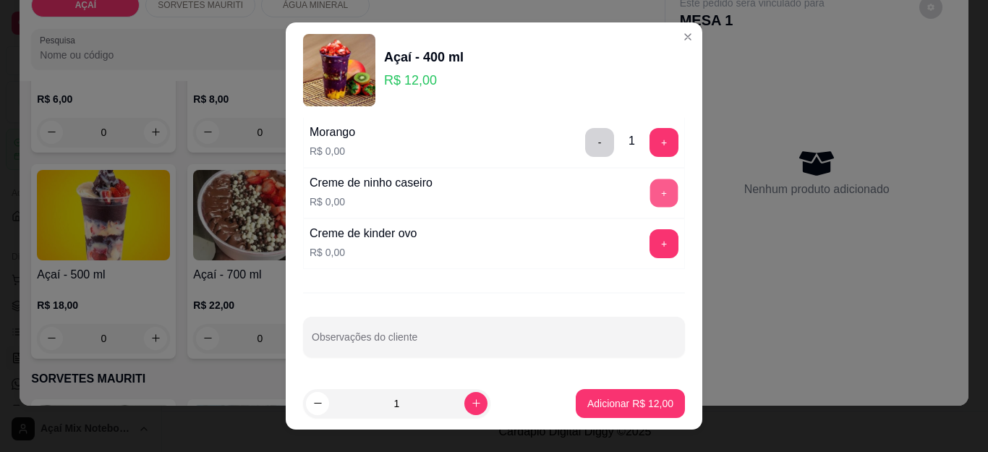
click at [650, 193] on button "+" at bounding box center [664, 193] width 28 height 28
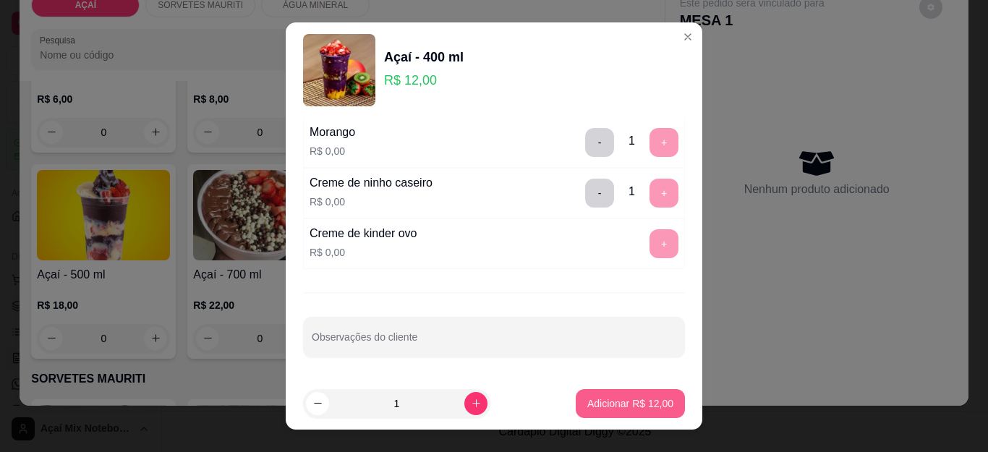
click at [617, 395] on button "Adicionar R$ 12,00" at bounding box center [630, 403] width 109 height 29
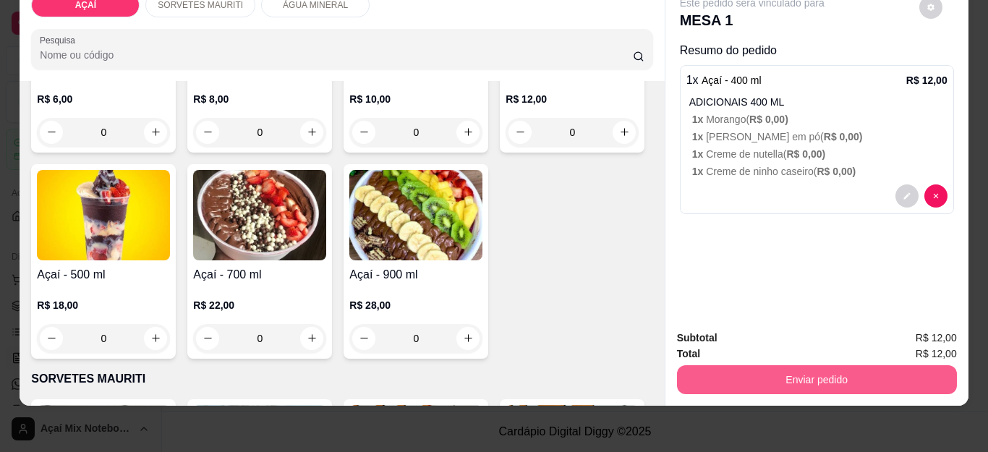
click at [783, 377] on button "Enviar pedido" at bounding box center [817, 379] width 280 height 29
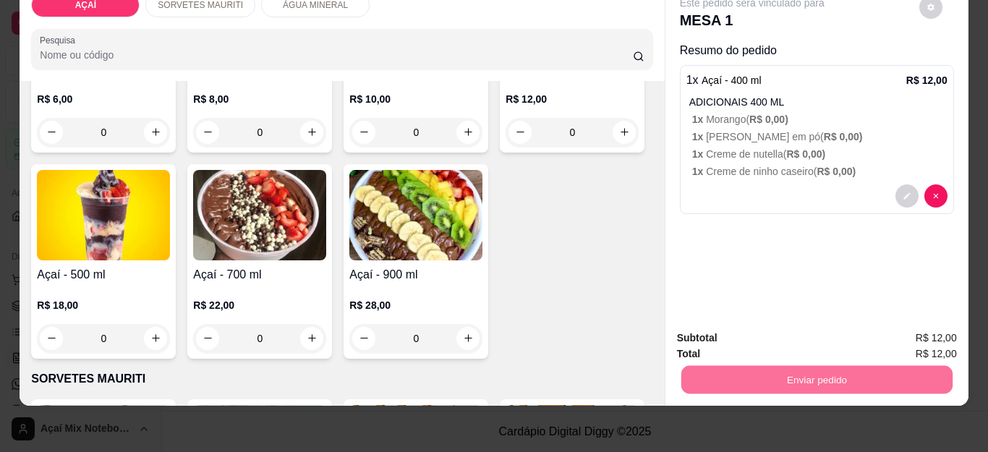
click at [775, 341] on button "Não registrar e enviar pedido" at bounding box center [768, 331] width 150 height 27
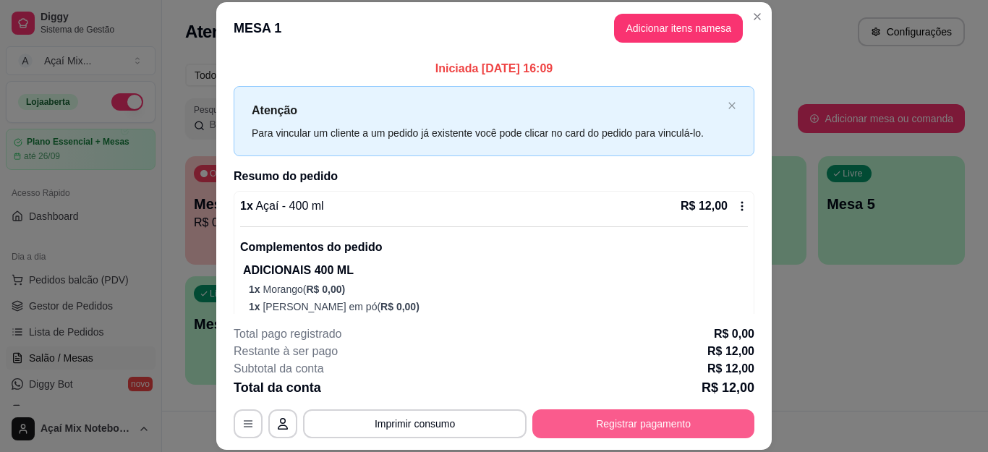
click at [711, 429] on button "Registrar pagamento" at bounding box center [643, 423] width 222 height 29
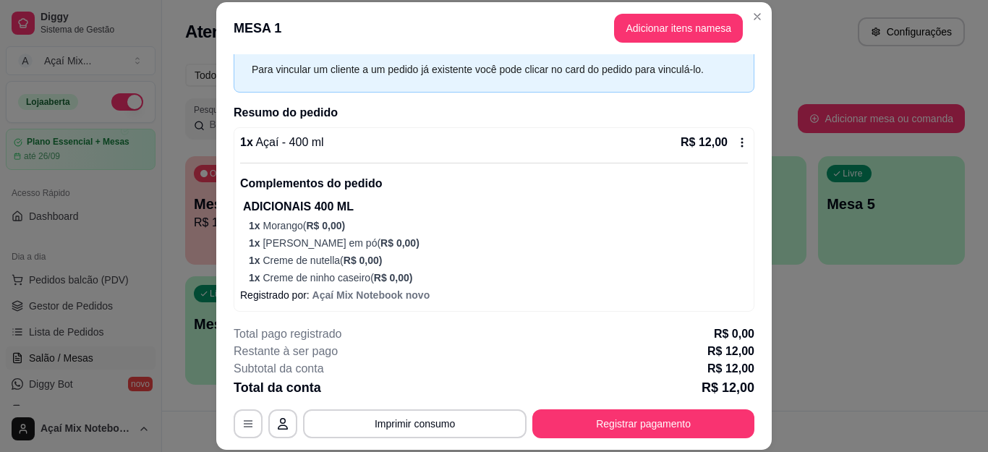
scroll to position [67, 0]
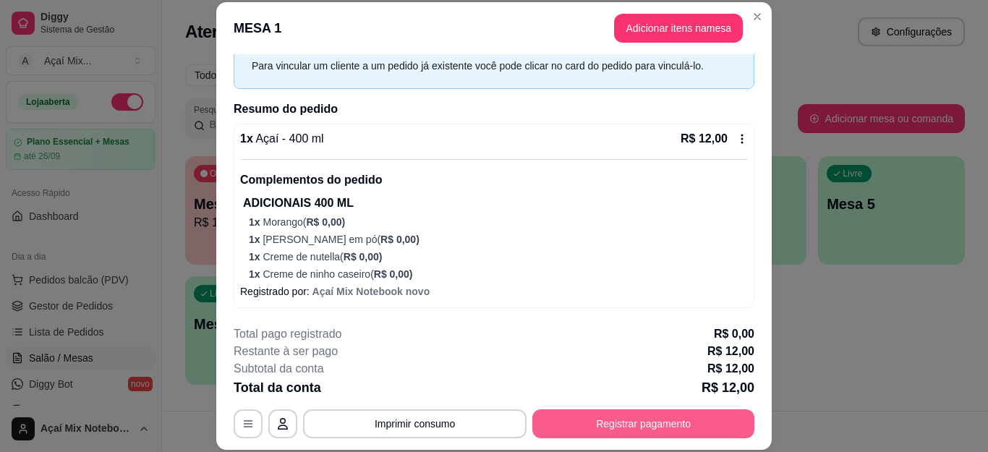
click at [600, 422] on button "Registrar pagamento" at bounding box center [643, 423] width 222 height 29
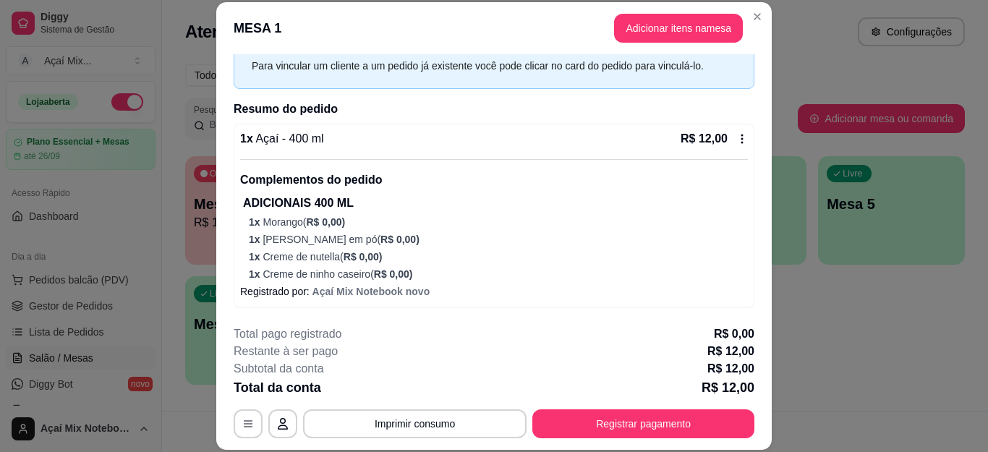
click at [391, 282] on icon at bounding box center [395, 274] width 19 height 19
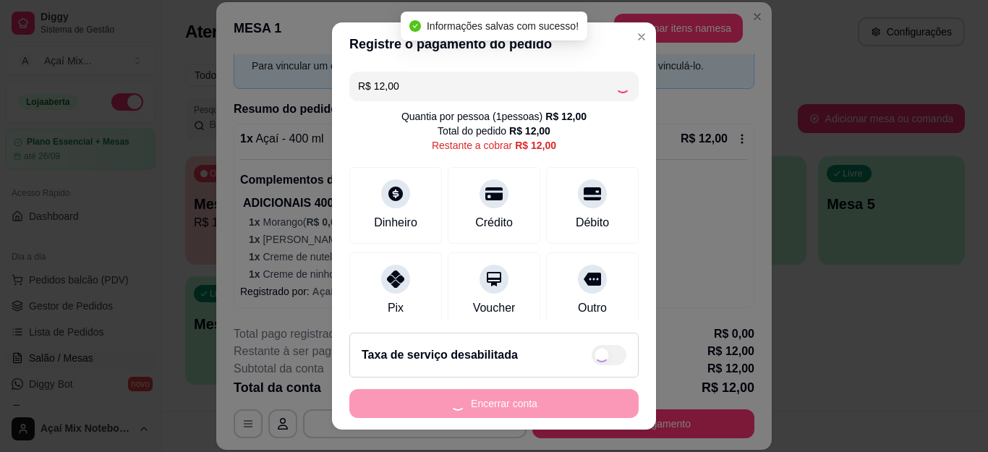
type input "R$ 0,00"
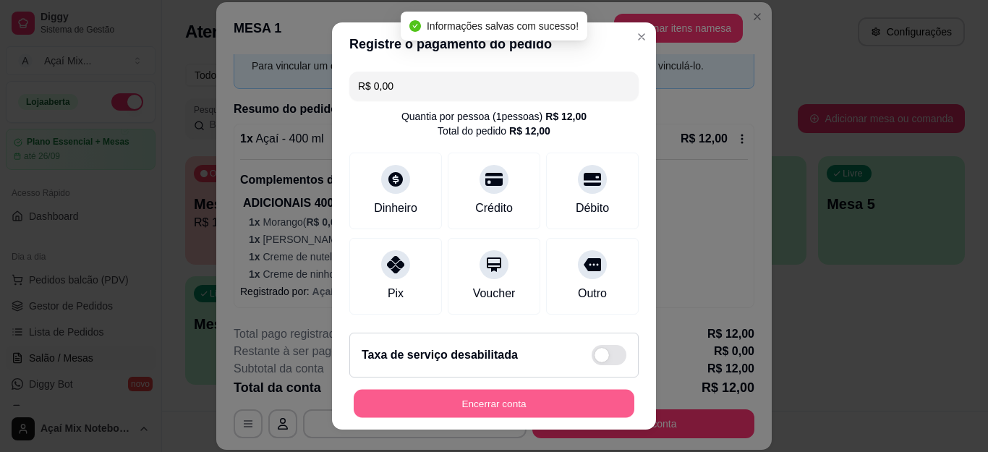
click at [535, 405] on button "Encerrar conta" at bounding box center [494, 403] width 281 height 28
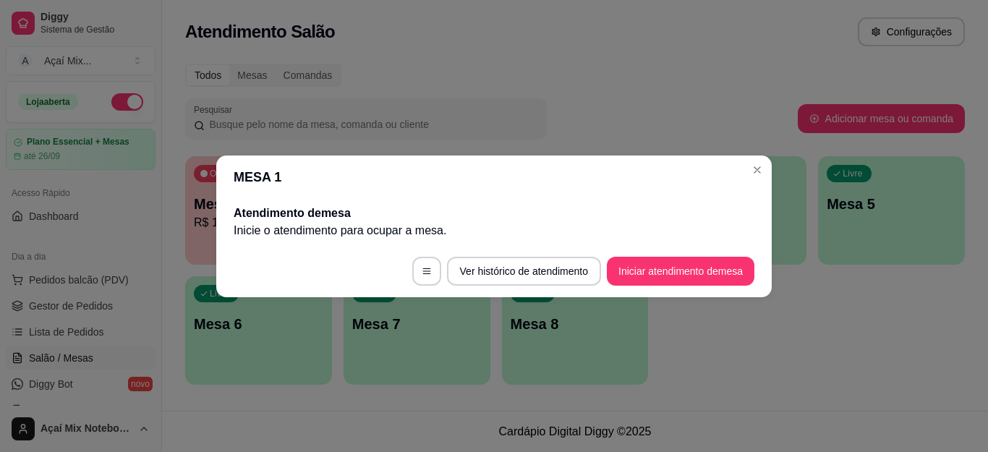
scroll to position [0, 0]
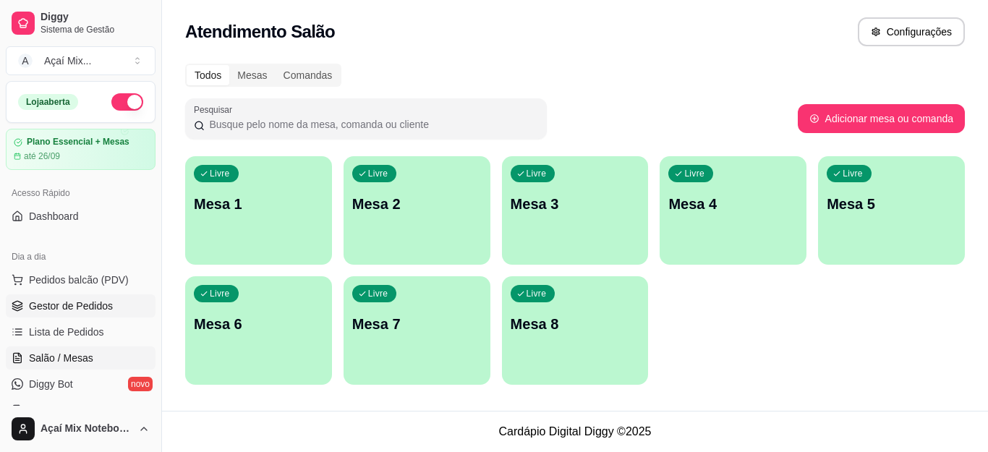
click at [66, 313] on link "Gestor de Pedidos" at bounding box center [81, 305] width 150 height 23
